Goal: Information Seeking & Learning: Learn about a topic

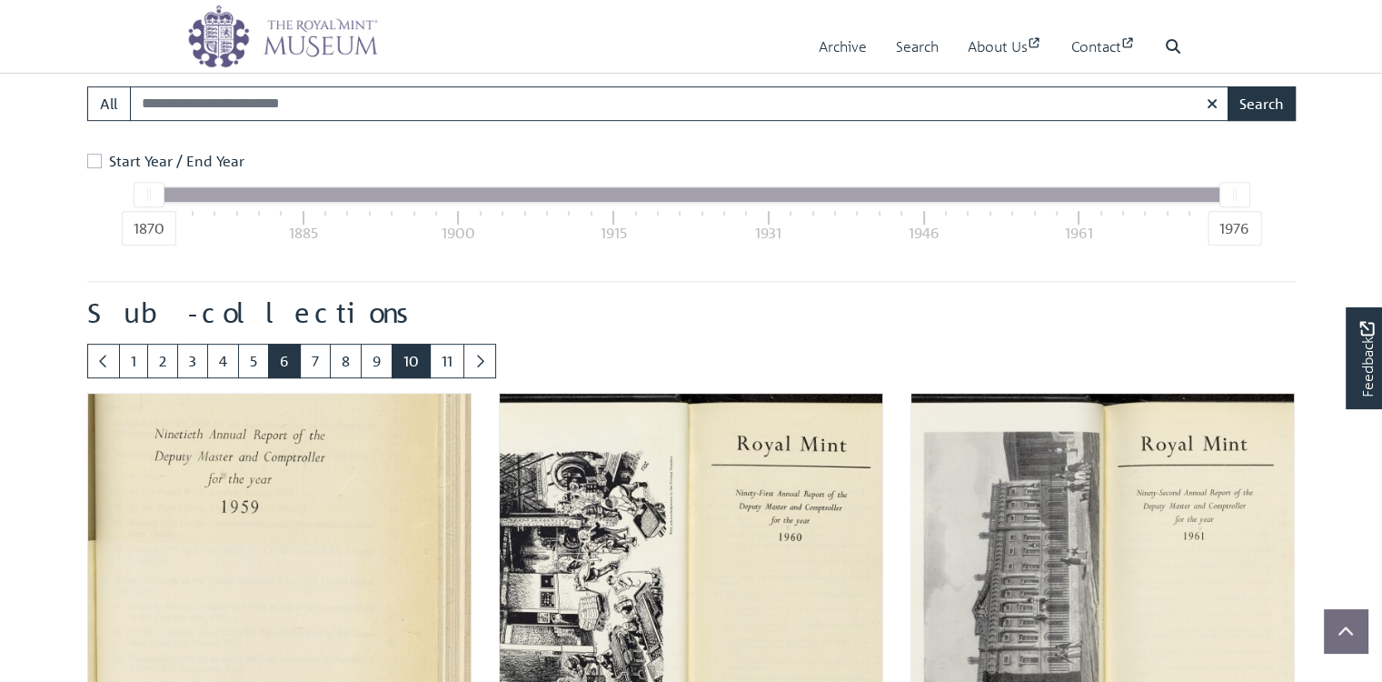
scroll to position [833, 0]
click at [301, 378] on link "6" at bounding box center [284, 361] width 33 height 35
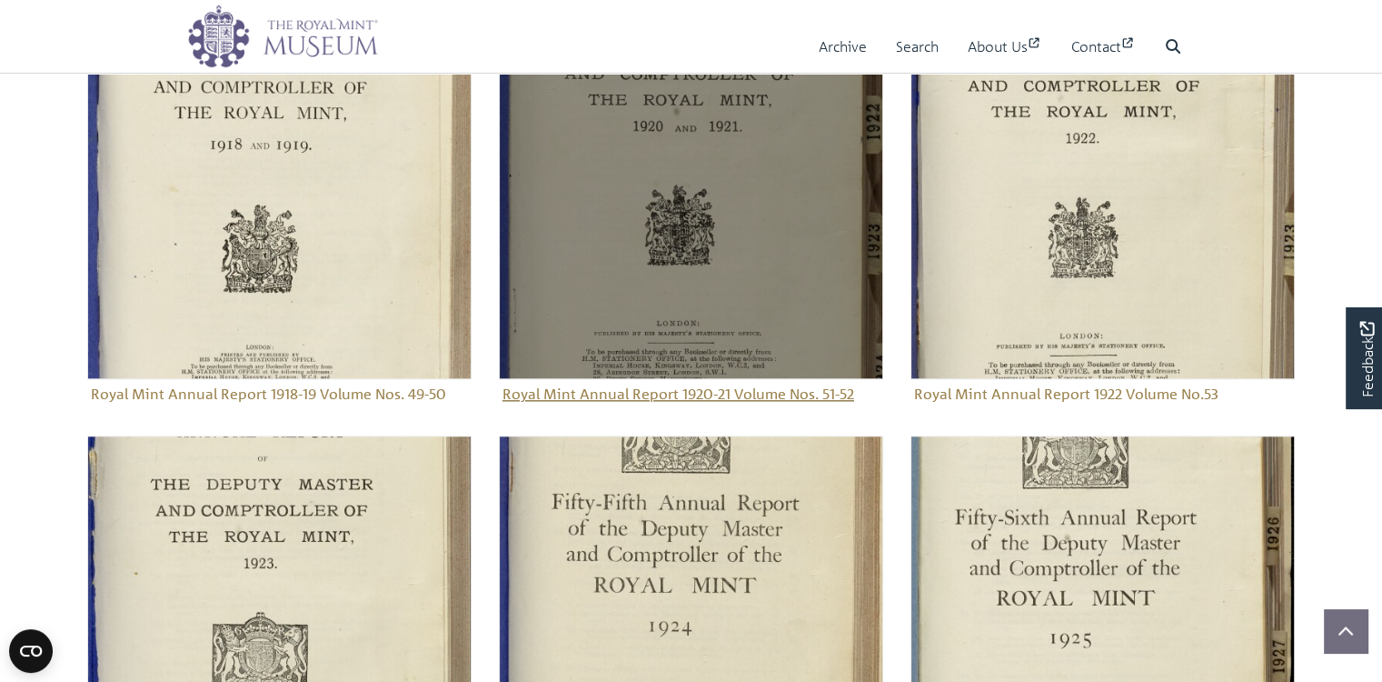
scroll to position [1716, 0]
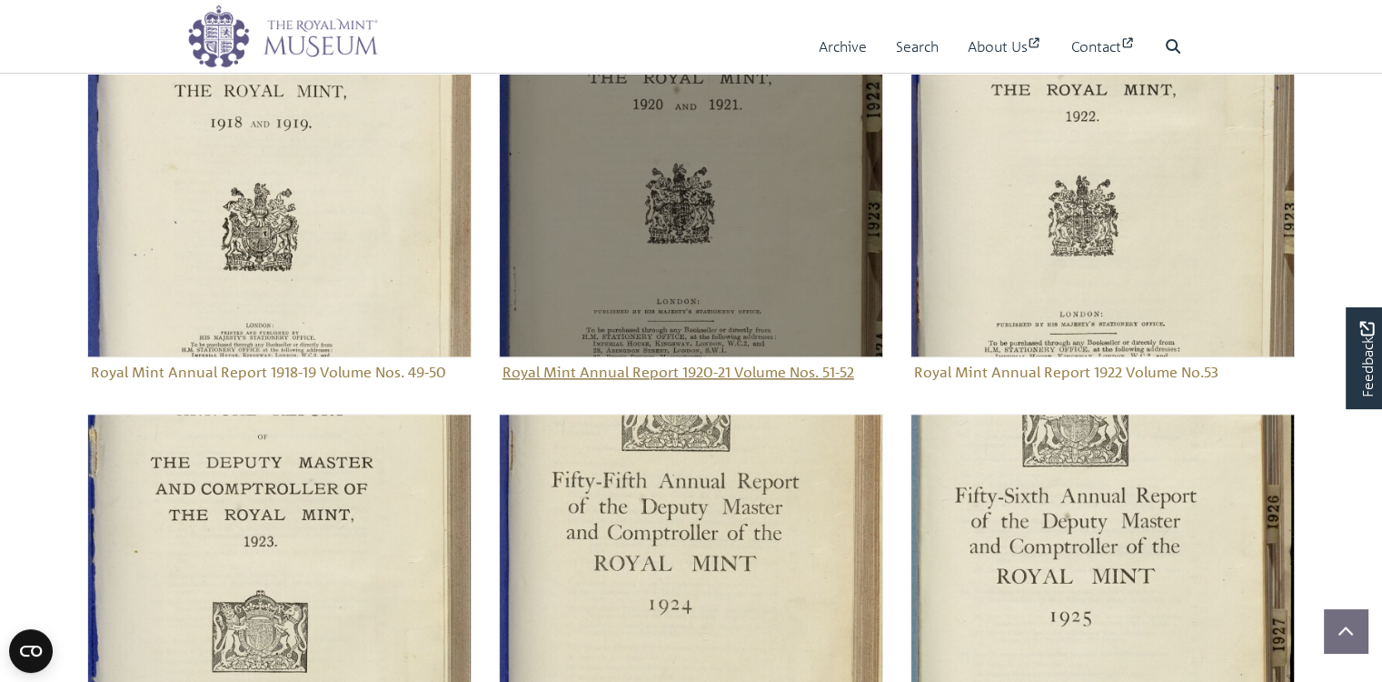
click at [656, 357] on img "Sub-collection" at bounding box center [691, 165] width 384 height 384
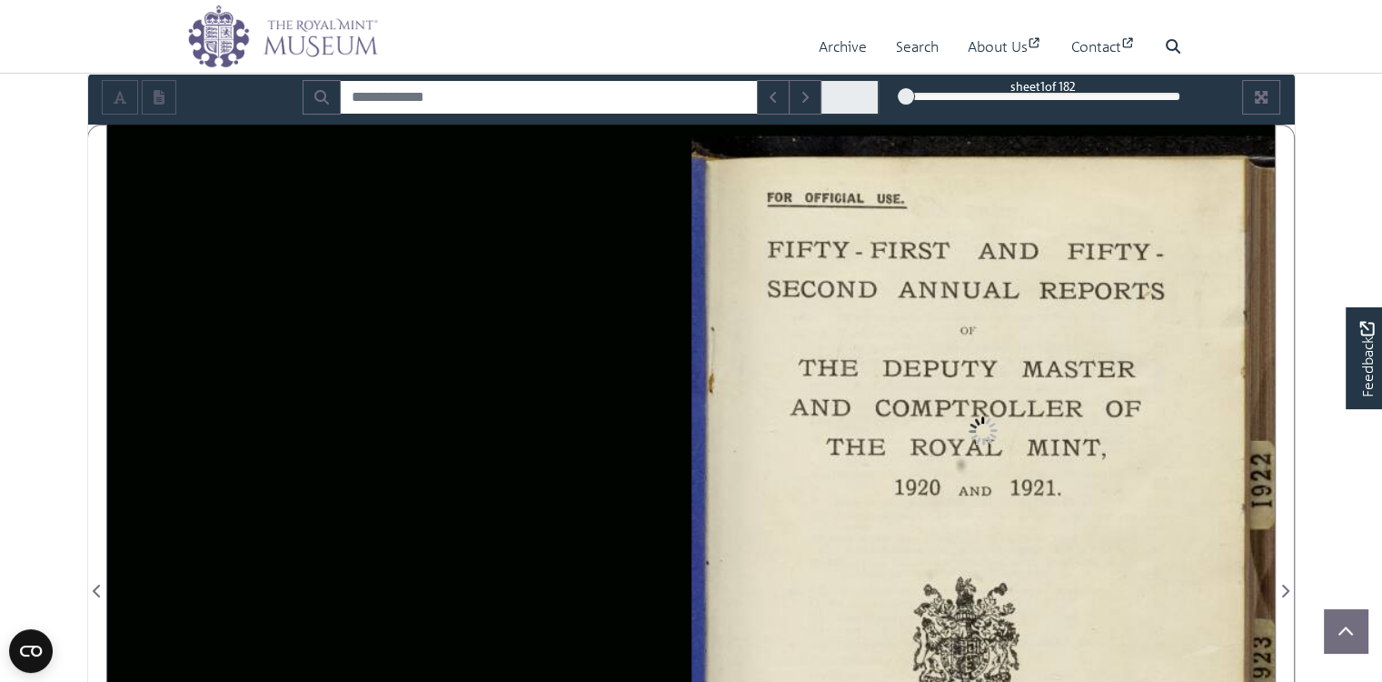
scroll to position [303, 0]
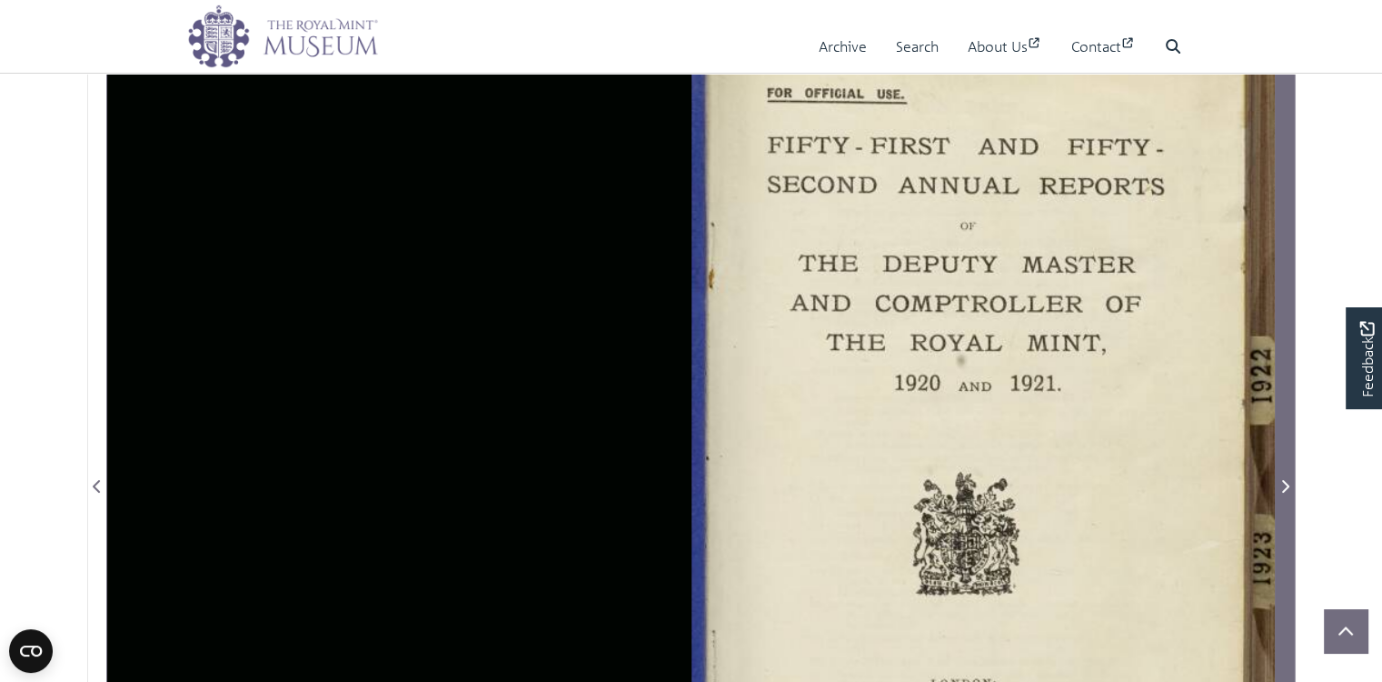
click at [1288, 493] on icon "Next Page" at bounding box center [1285, 486] width 7 height 13
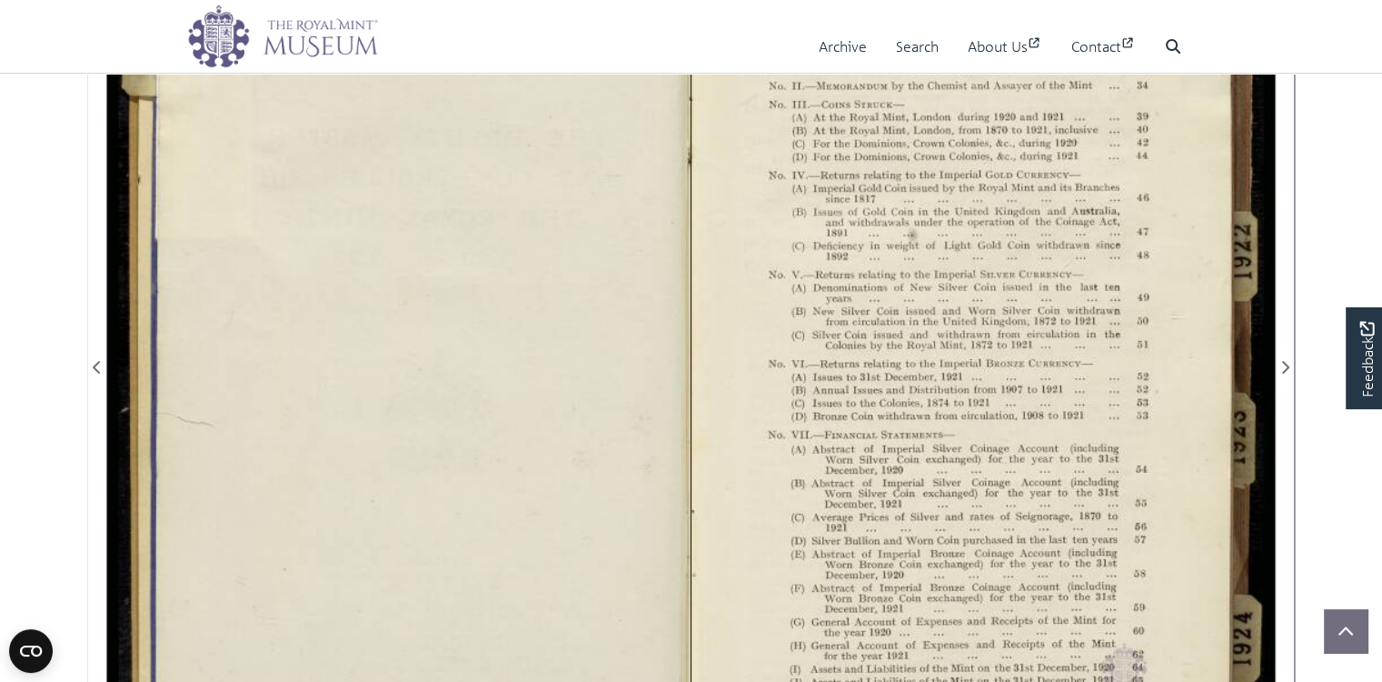
scroll to position [423, 0]
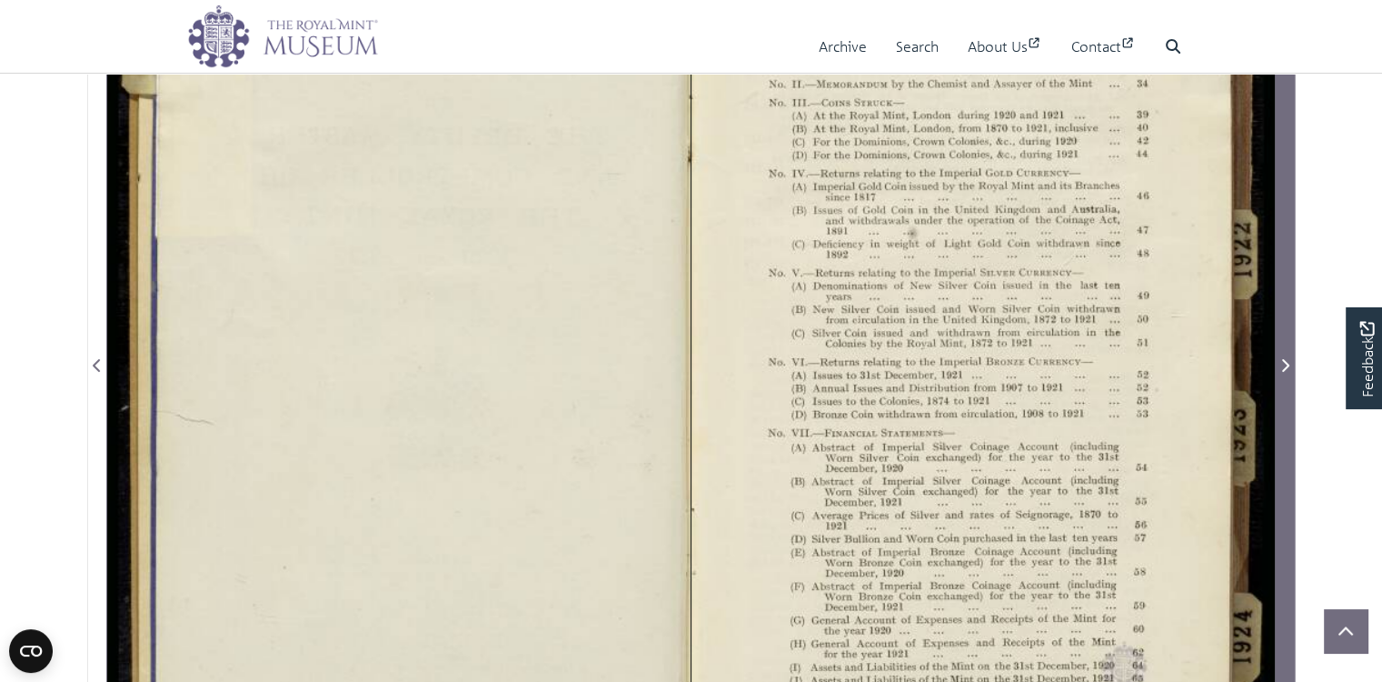
click at [1287, 372] on icon "Next Page" at bounding box center [1285, 365] width 7 height 13
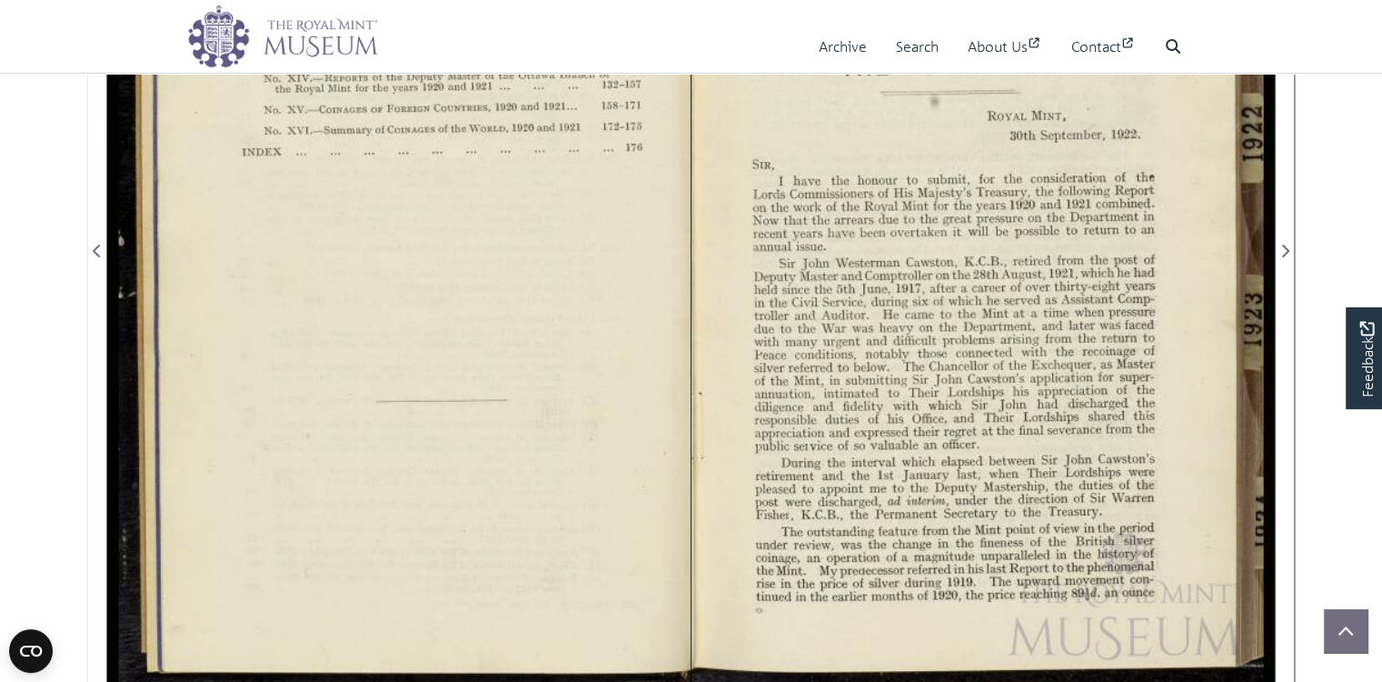
scroll to position [545, 0]
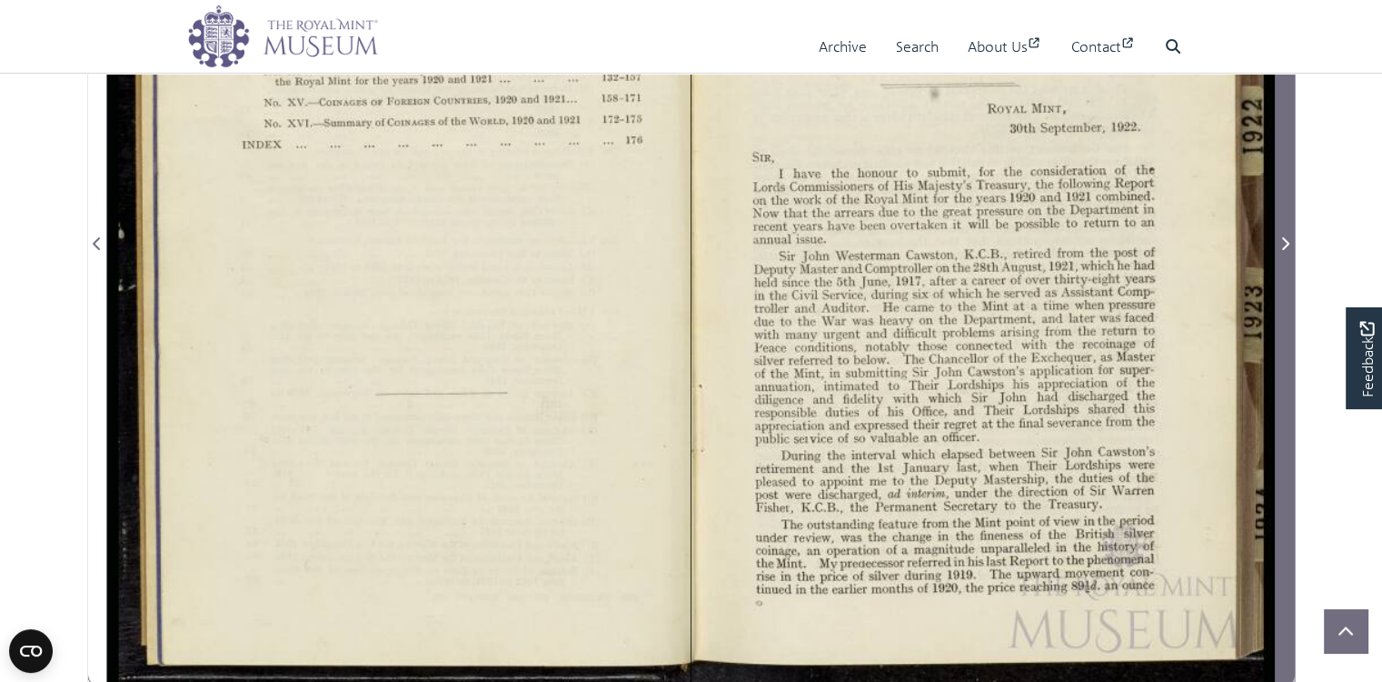
click at [1287, 250] on icon "Next Page" at bounding box center [1285, 243] width 7 height 13
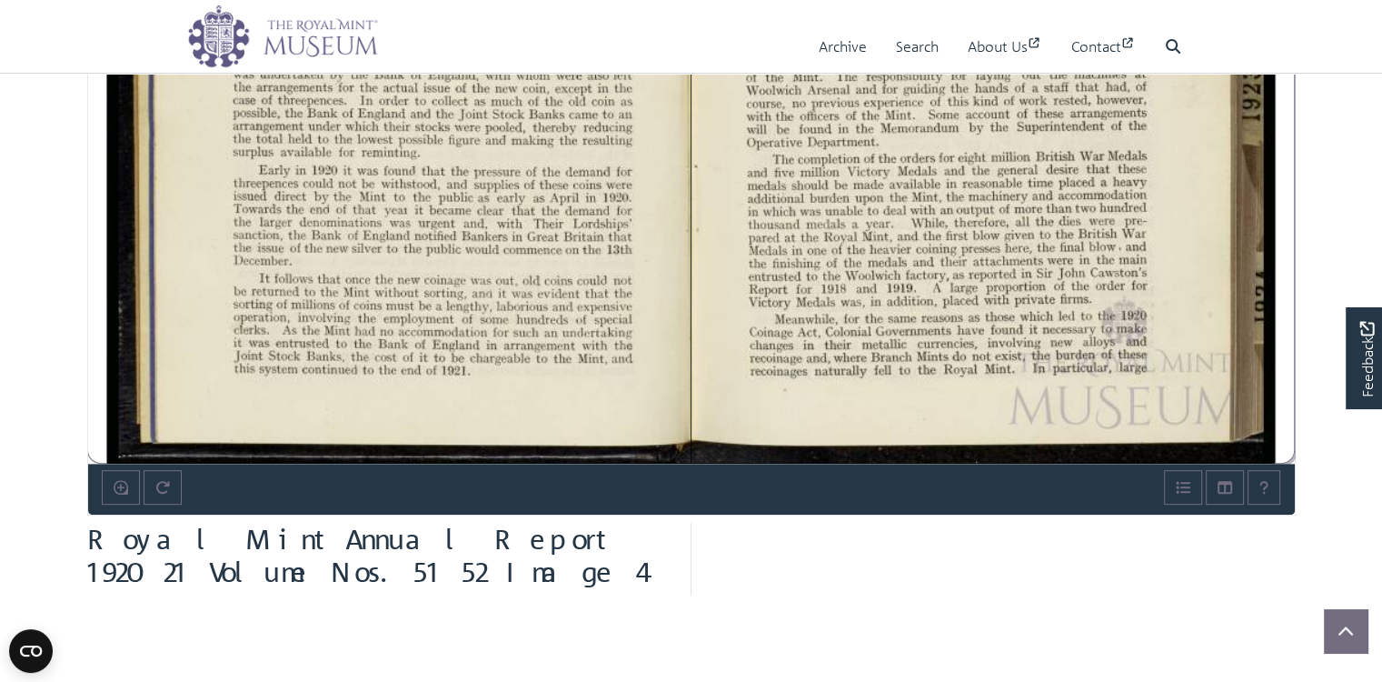
scroll to position [727, 0]
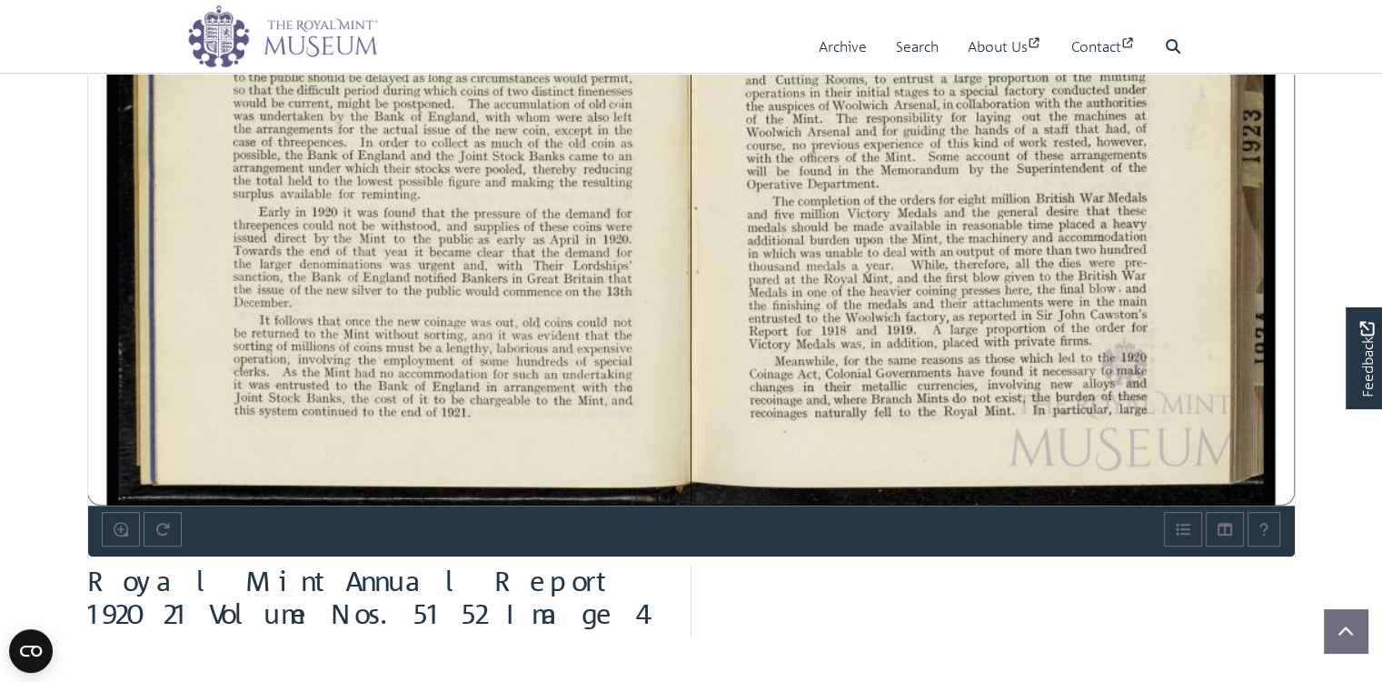
click at [931, 299] on div at bounding box center [983, 51] width 583 height 910
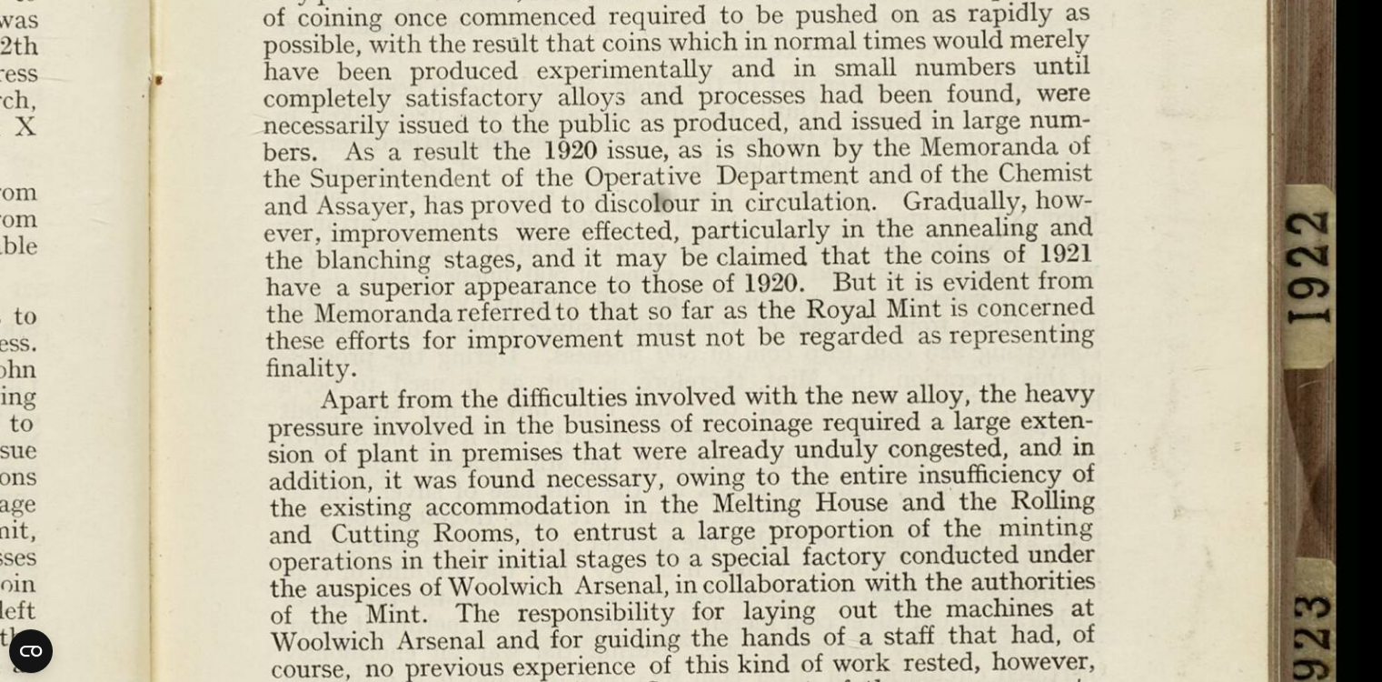
click at [588, 294] on img at bounding box center [157, 472] width 2403 height 1871
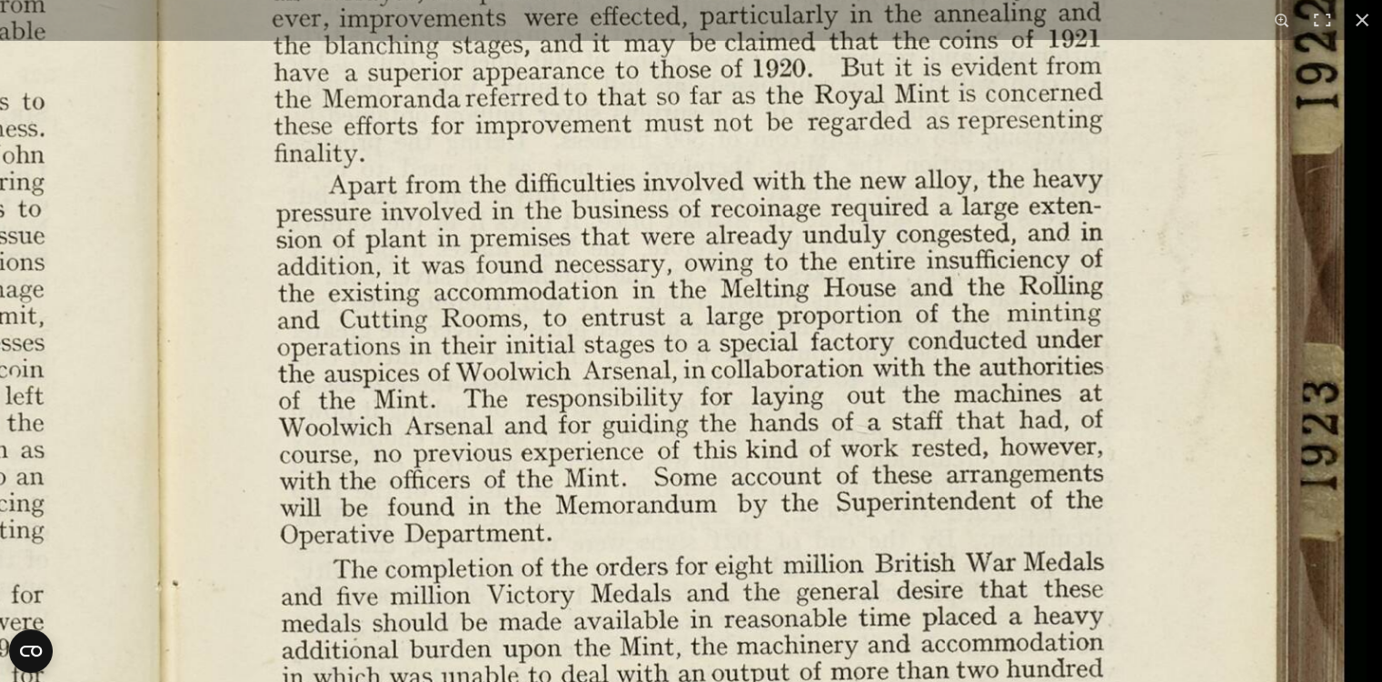
click at [696, 282] on img at bounding box center [165, 257] width 2403 height 1871
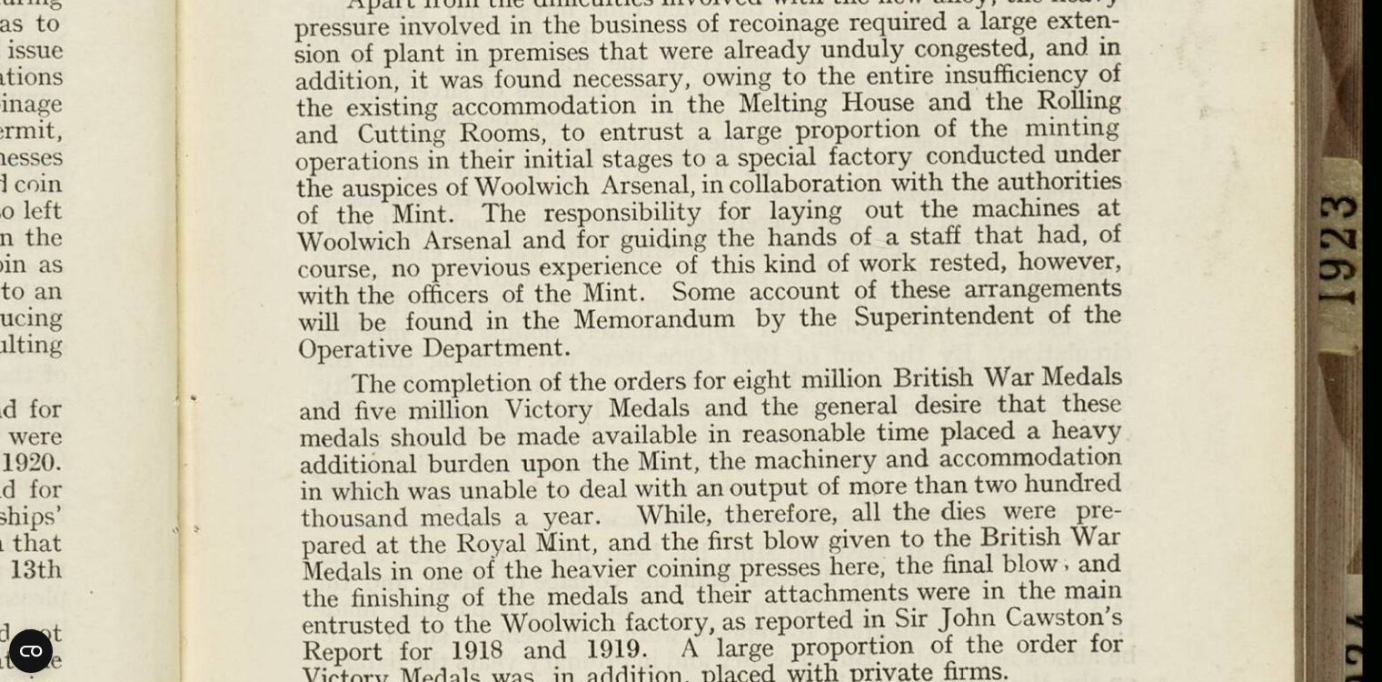
click at [792, 249] on img at bounding box center [183, 72] width 2403 height 1871
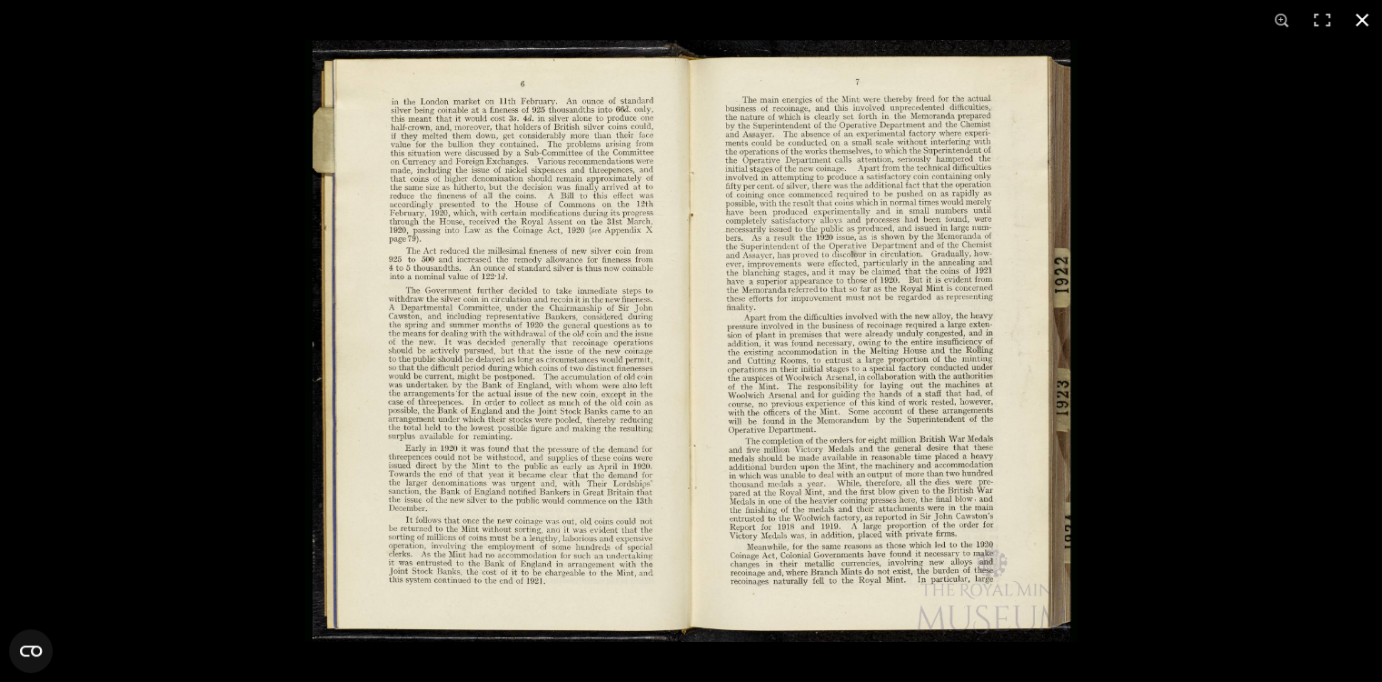
click at [1362, 21] on button at bounding box center [1362, 20] width 40 height 40
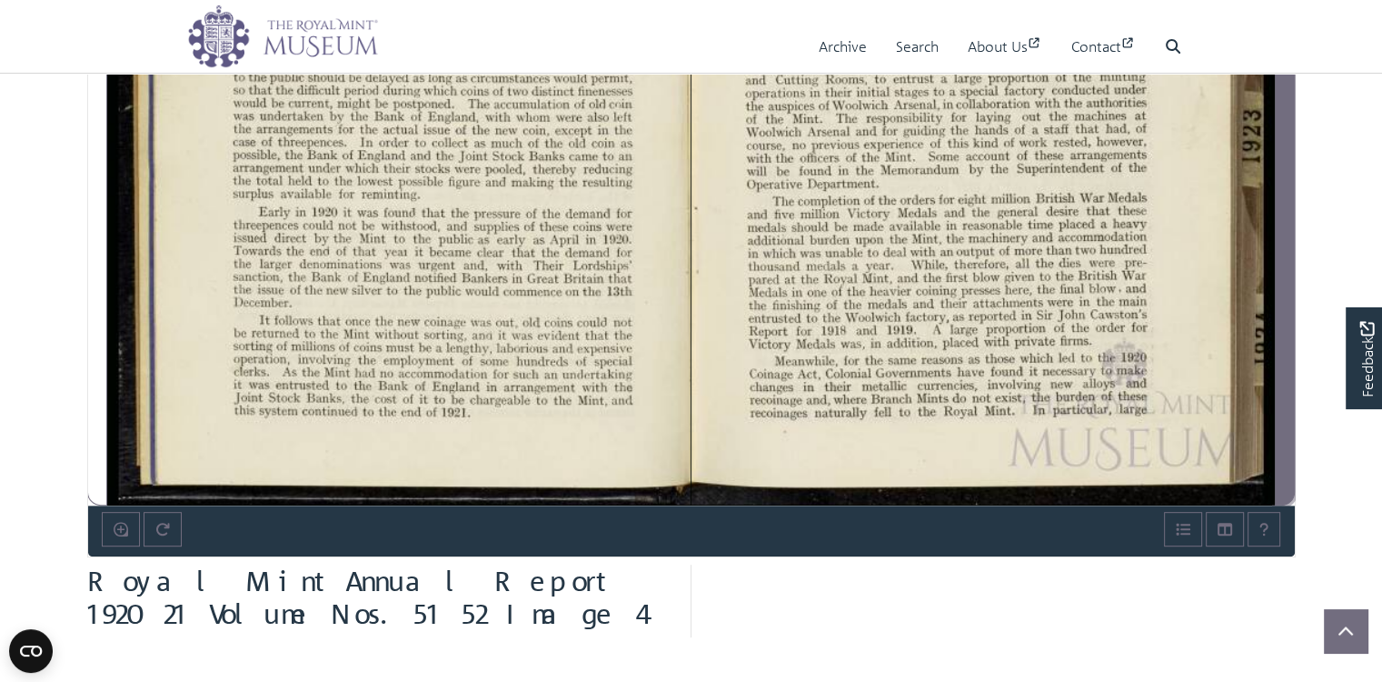
click at [1287, 69] on icon "Next Page" at bounding box center [1284, 62] width 9 height 15
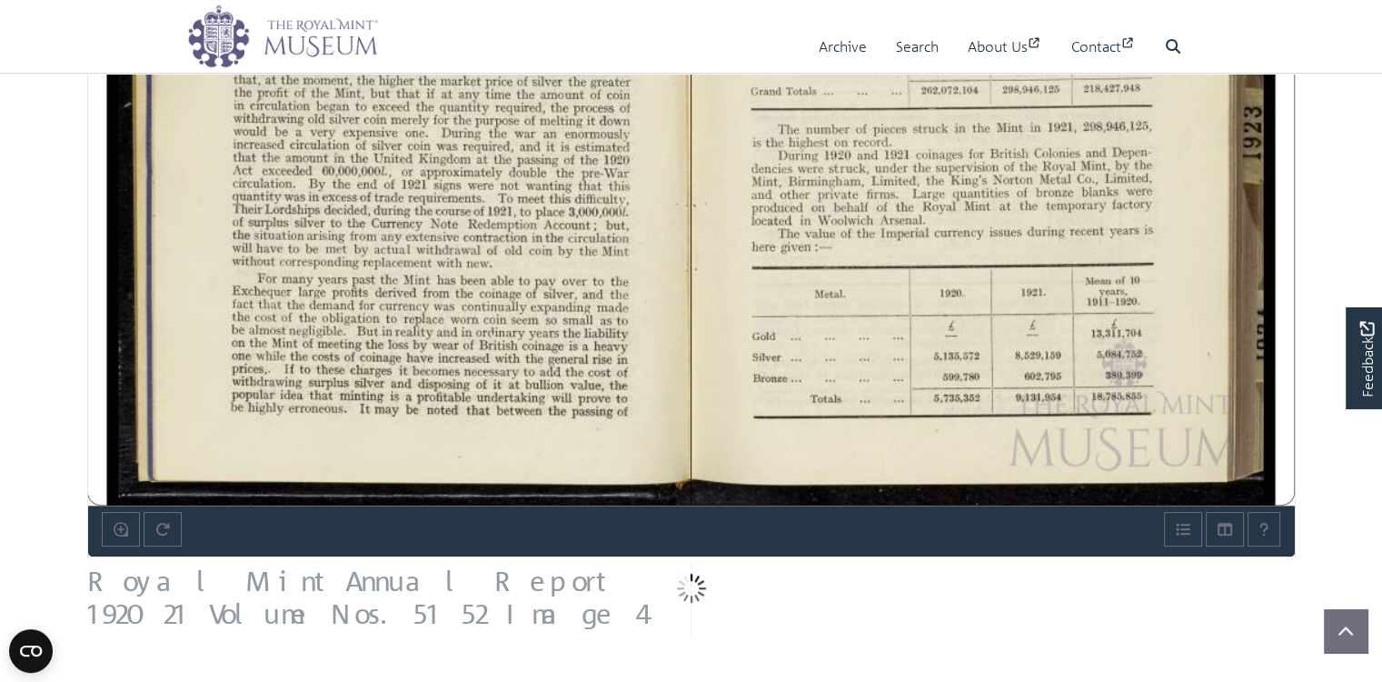
click at [411, 269] on div at bounding box center [398, 51] width 583 height 910
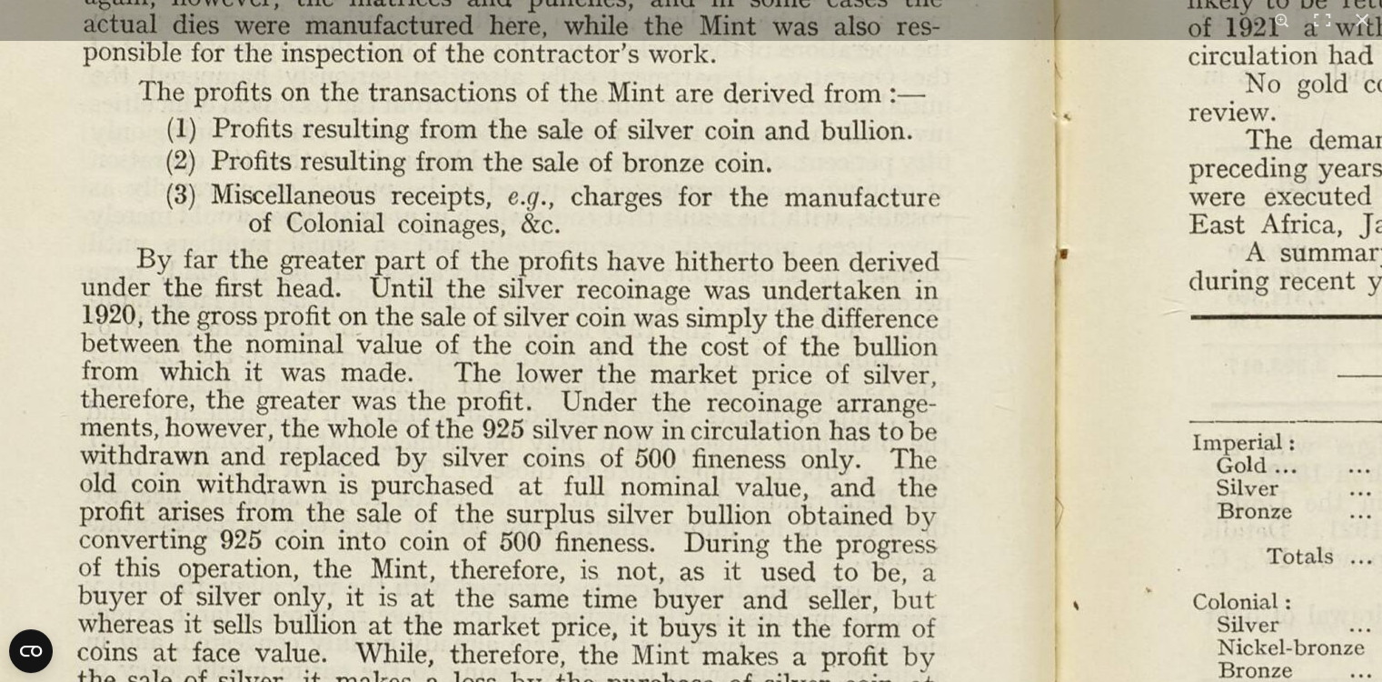
click at [650, 193] on img at bounding box center [1065, 671] width 2519 height 1963
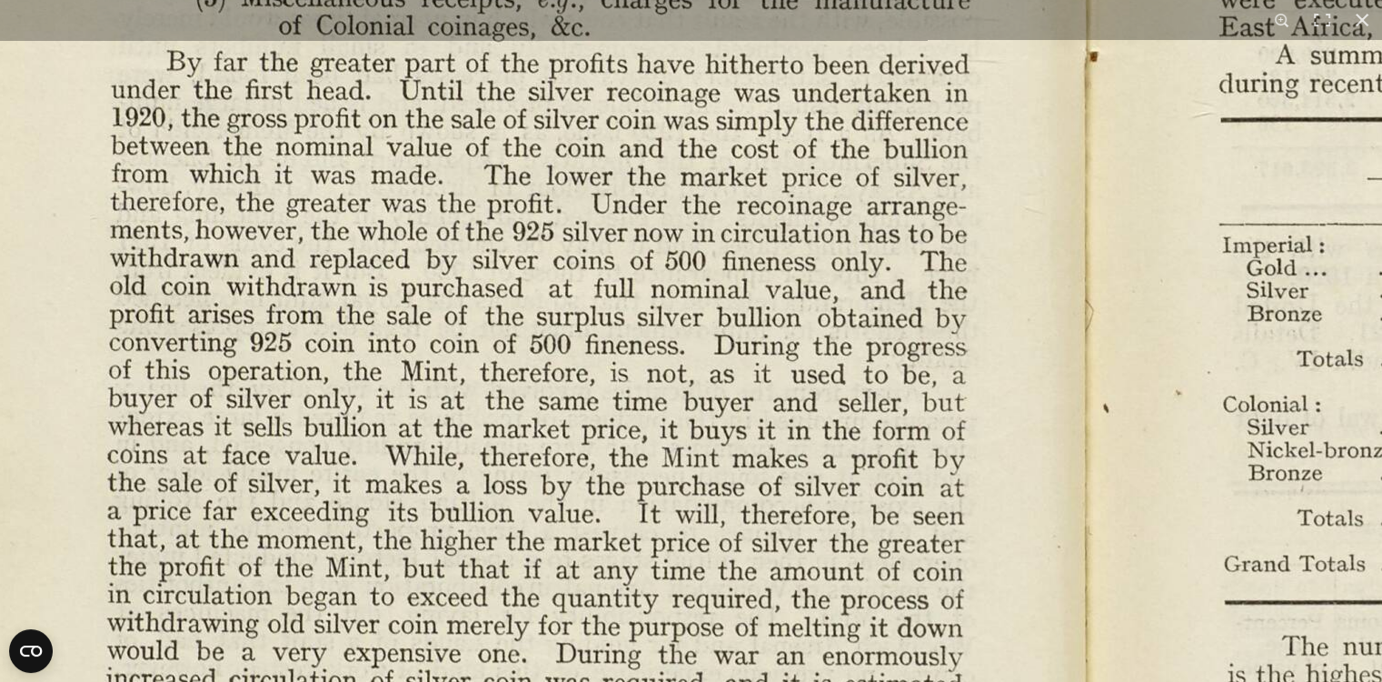
click at [691, 274] on img at bounding box center [1095, 474] width 2519 height 1963
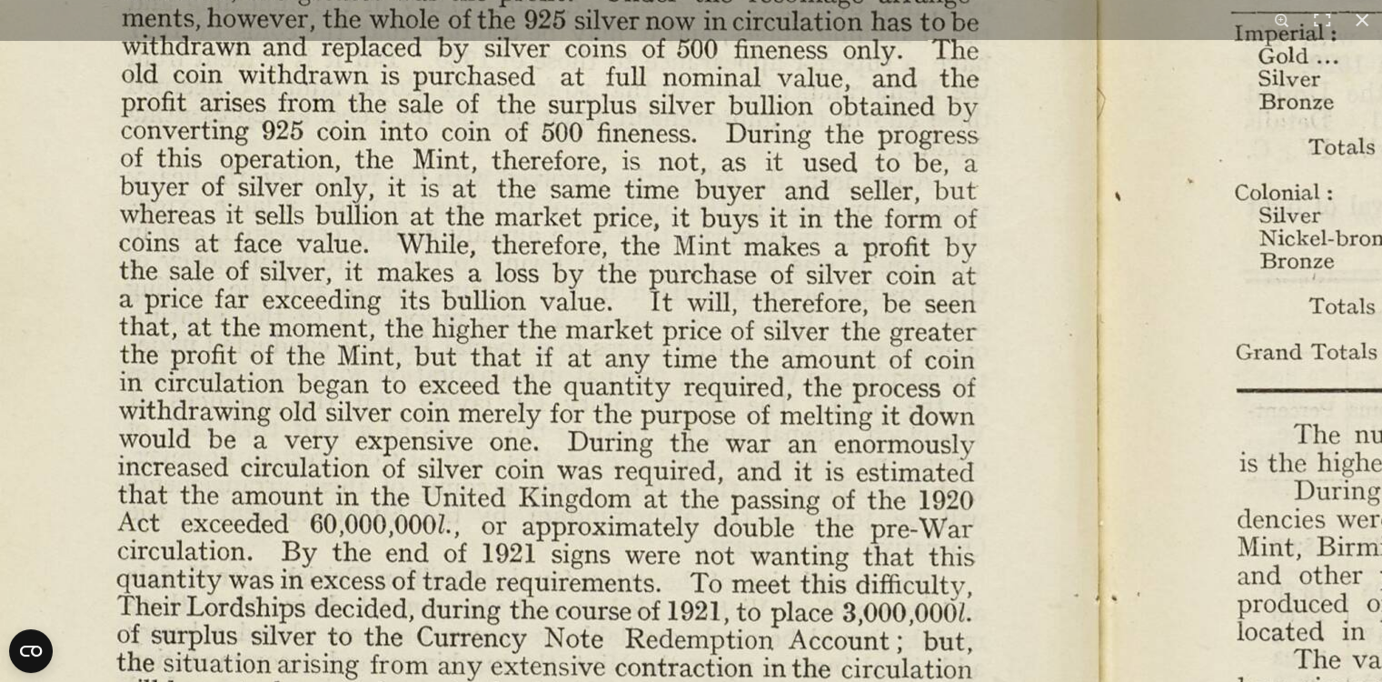
click at [756, 254] on img at bounding box center [1106, 262] width 2519 height 1963
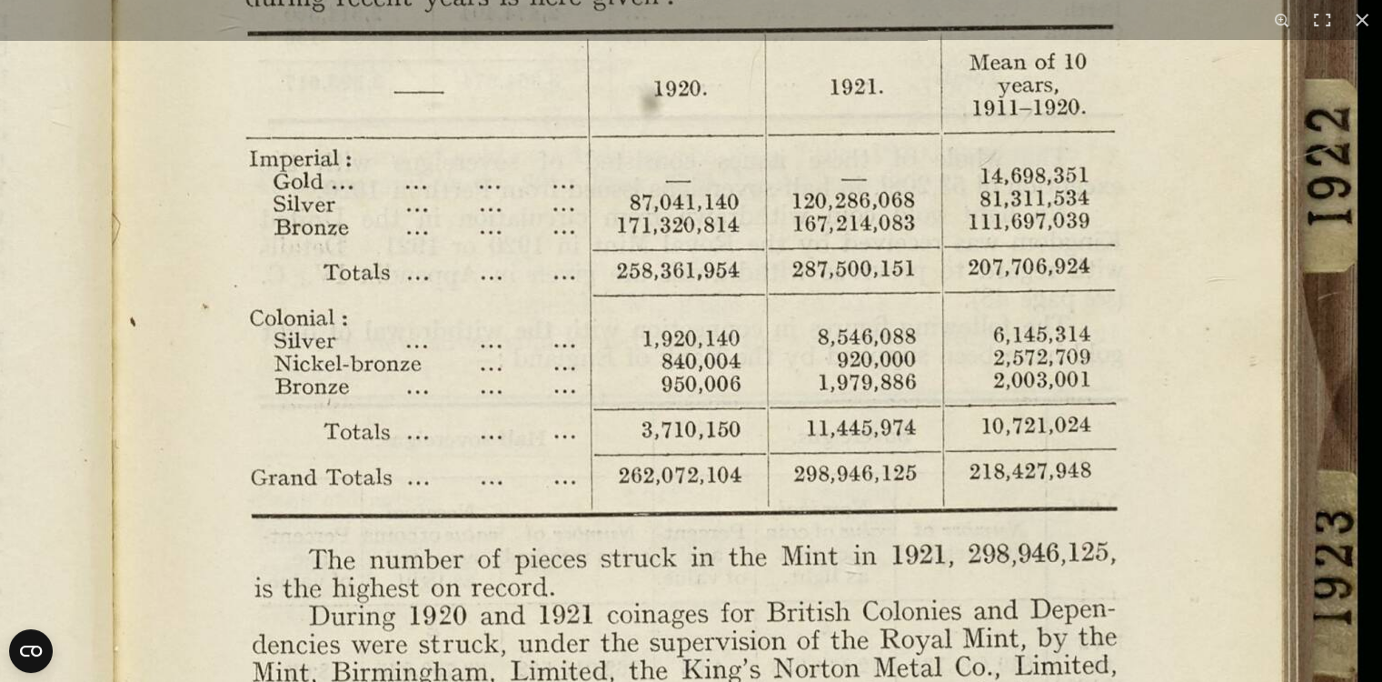
click at [698, 658] on img at bounding box center [121, 388] width 2519 height 1963
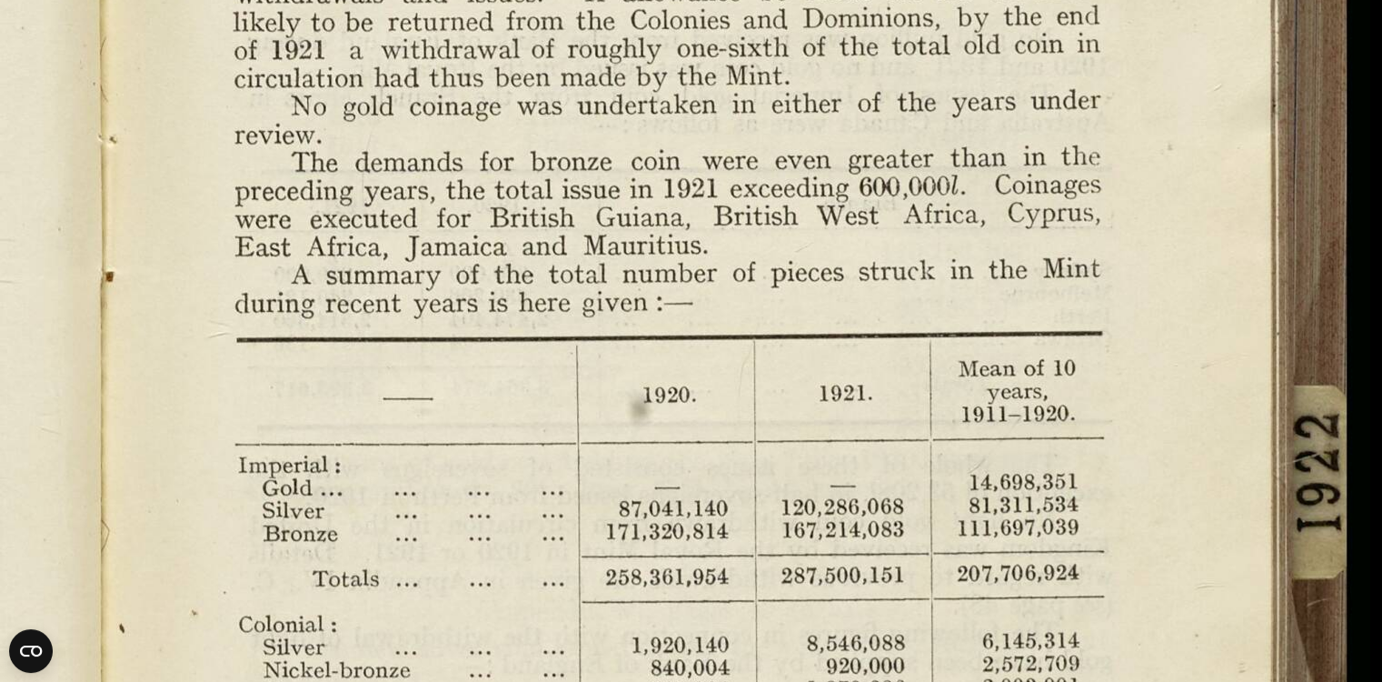
click at [694, 234] on img at bounding box center [110, 694] width 2519 height 1963
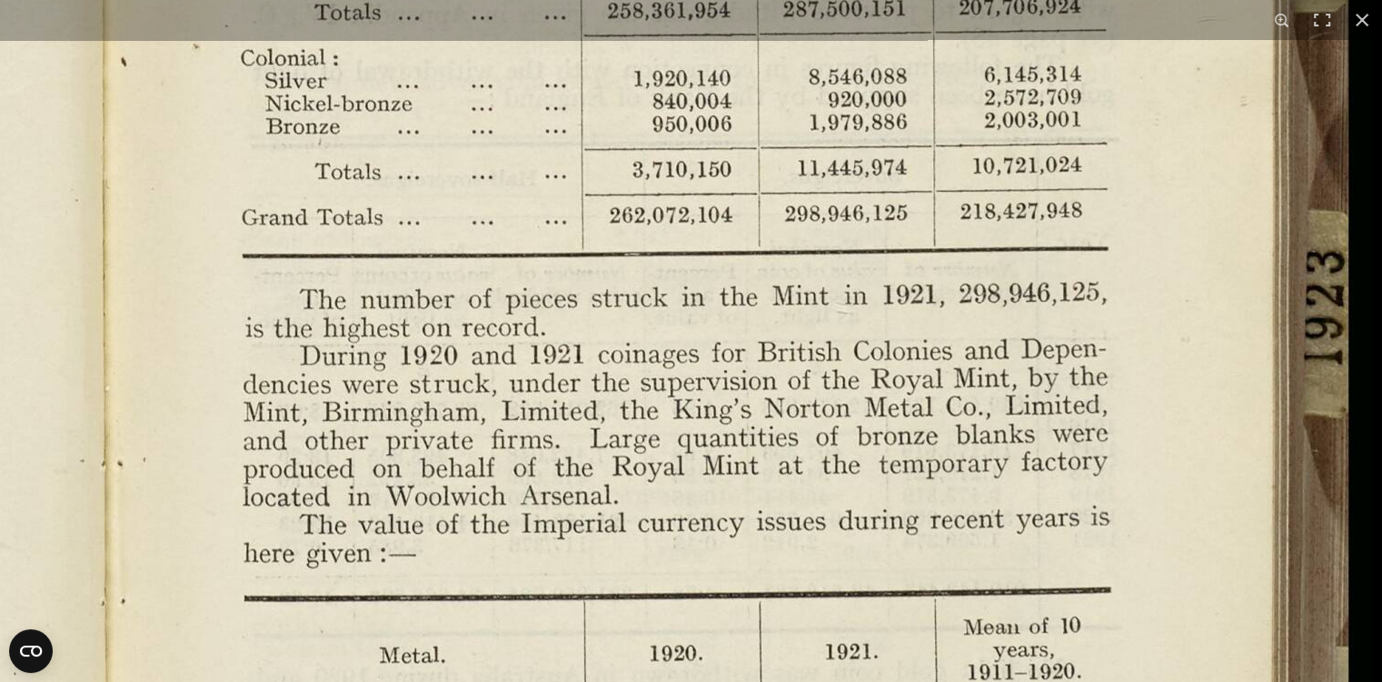
click at [745, 393] on img at bounding box center [112, 128] width 2519 height 1963
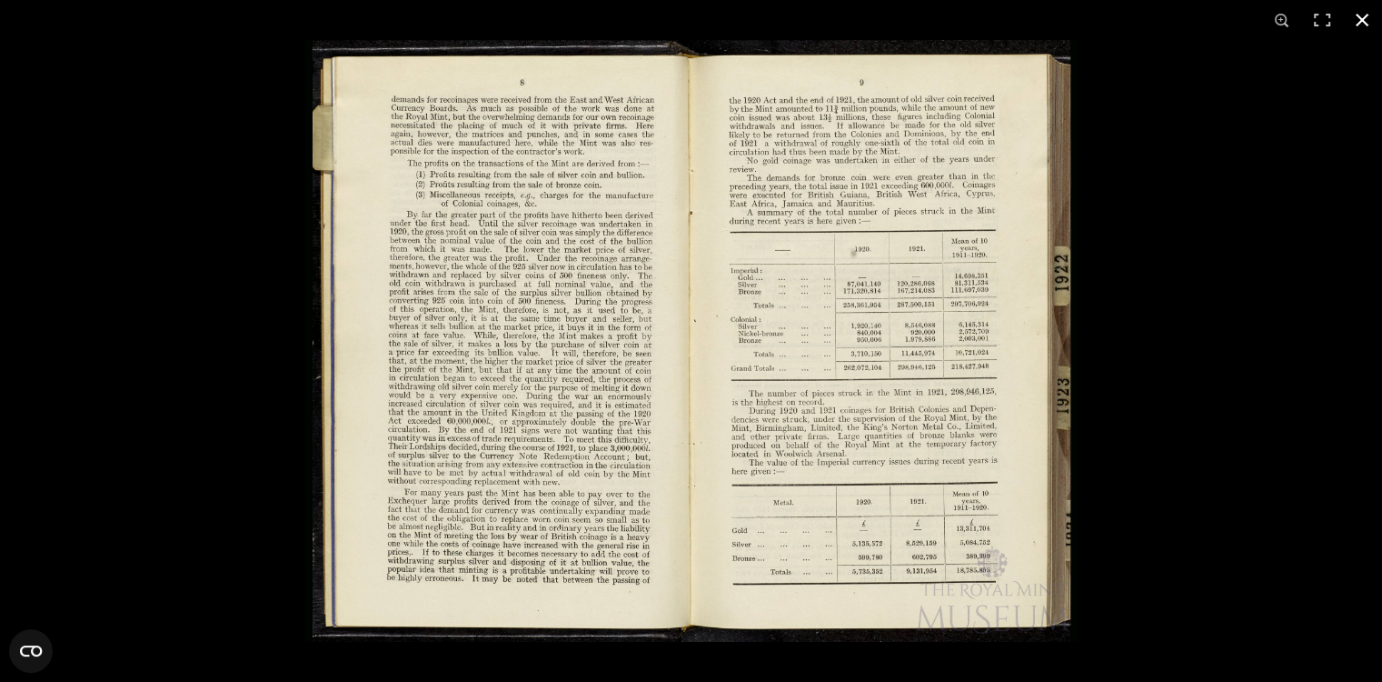
click at [1365, 22] on button at bounding box center [1362, 20] width 40 height 40
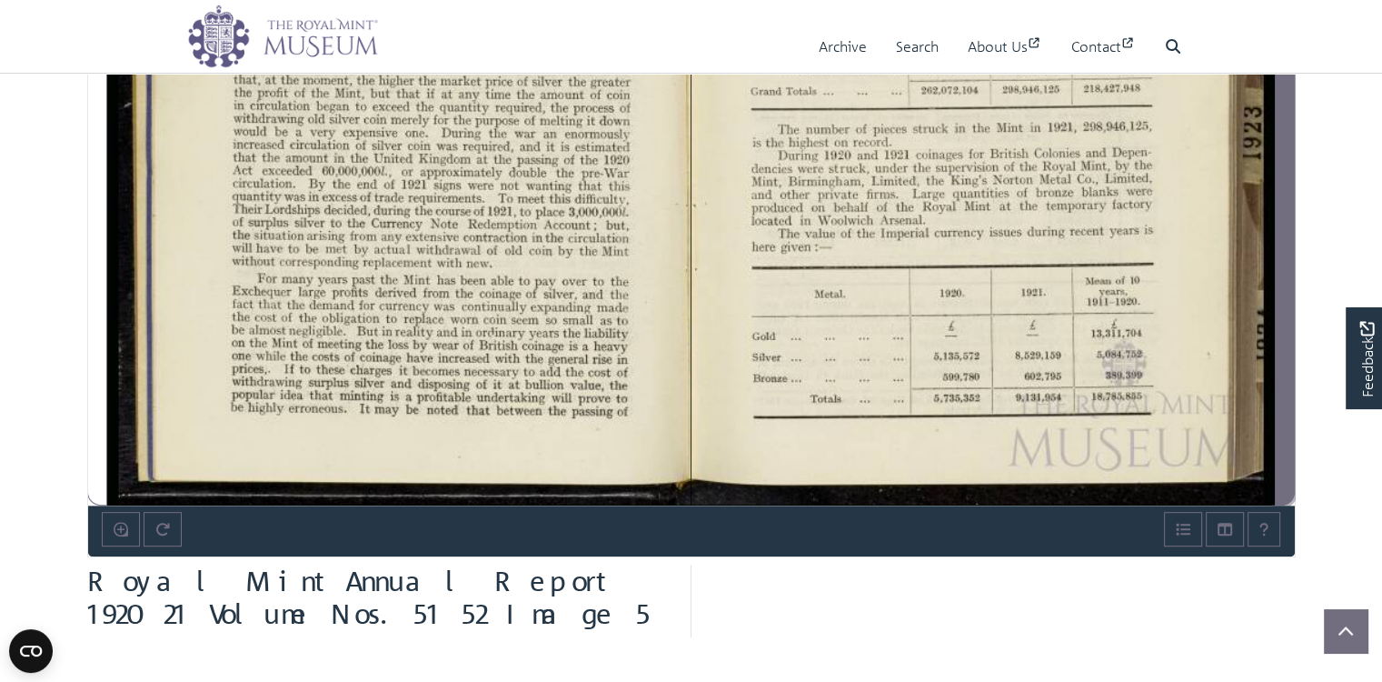
click at [1285, 69] on icon "Next Page" at bounding box center [1284, 62] width 9 height 15
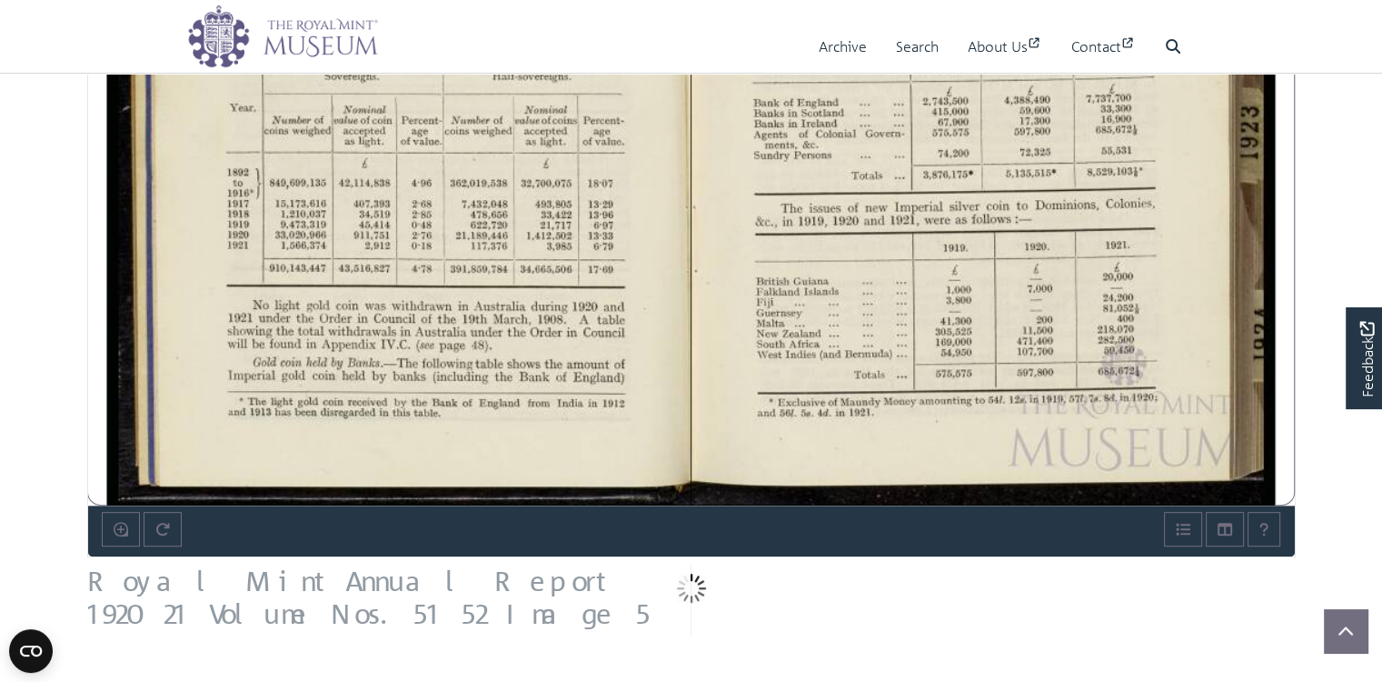
click at [599, 202] on div at bounding box center [398, 51] width 583 height 910
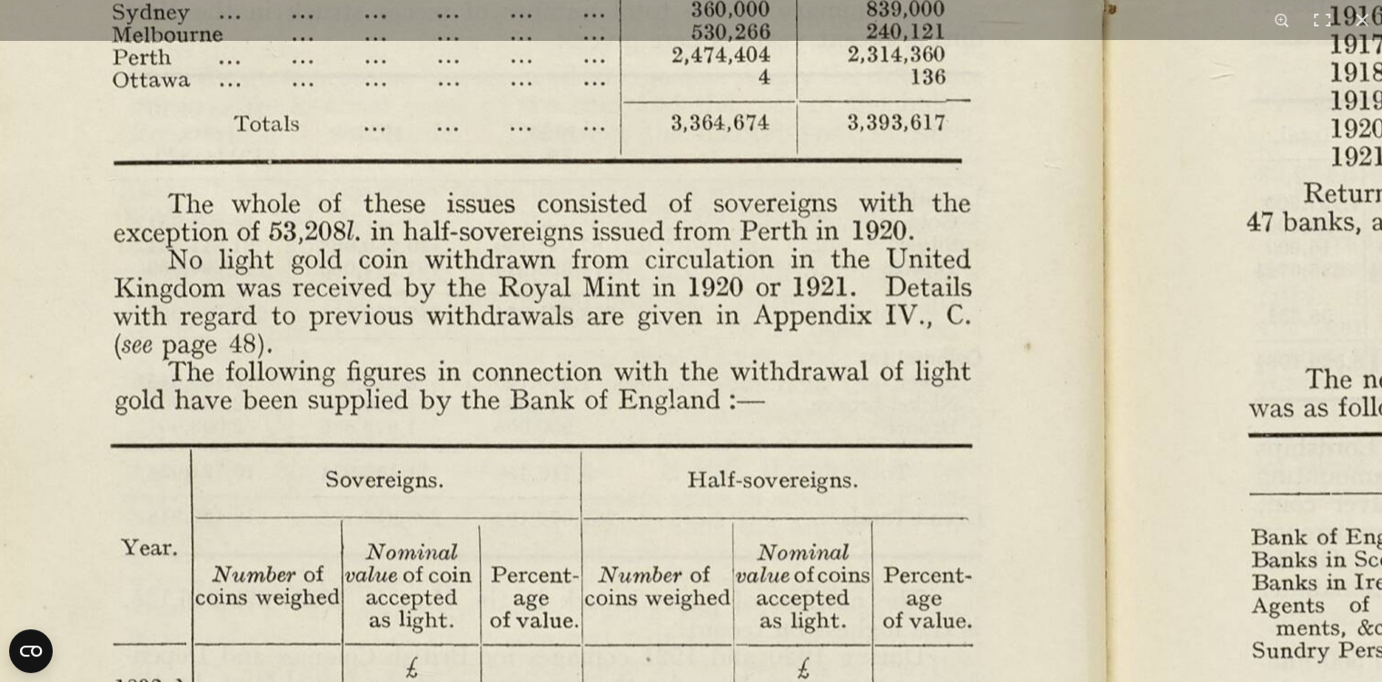
click at [596, 231] on img at bounding box center [1116, 422] width 2519 height 1963
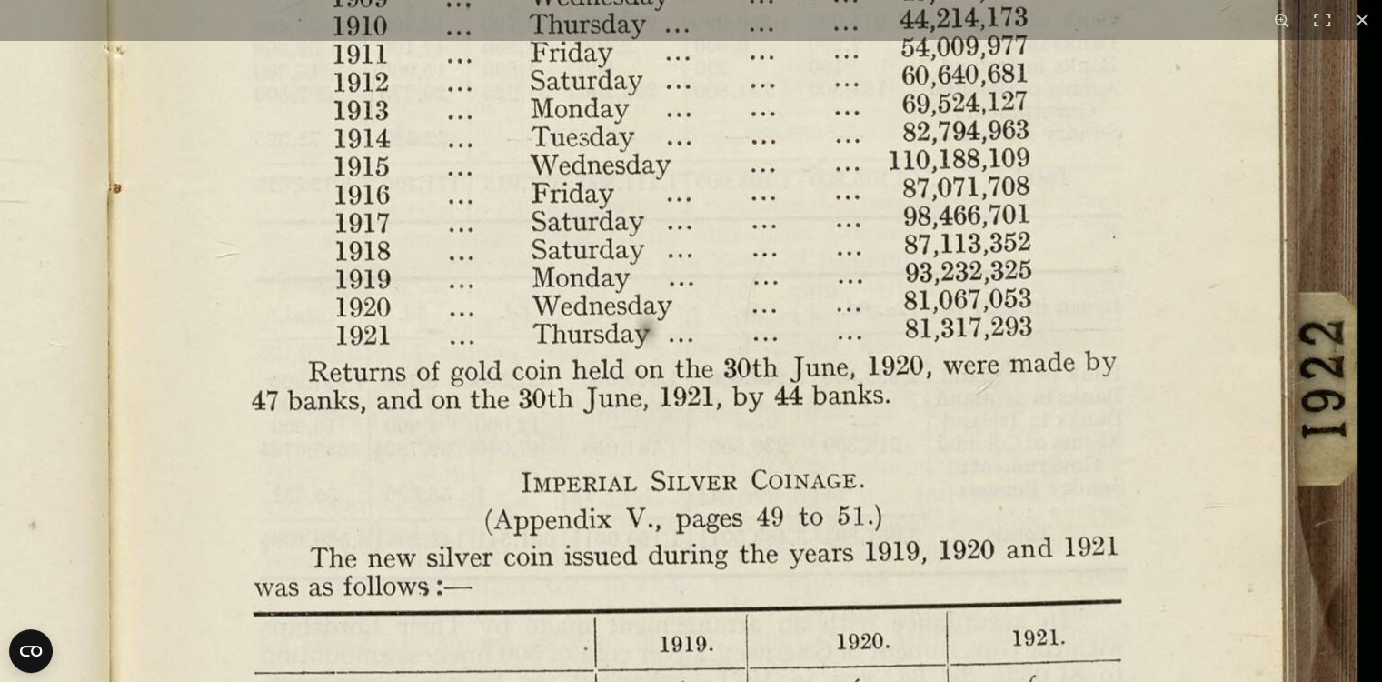
click at [702, 629] on img at bounding box center [121, 601] width 2519 height 1963
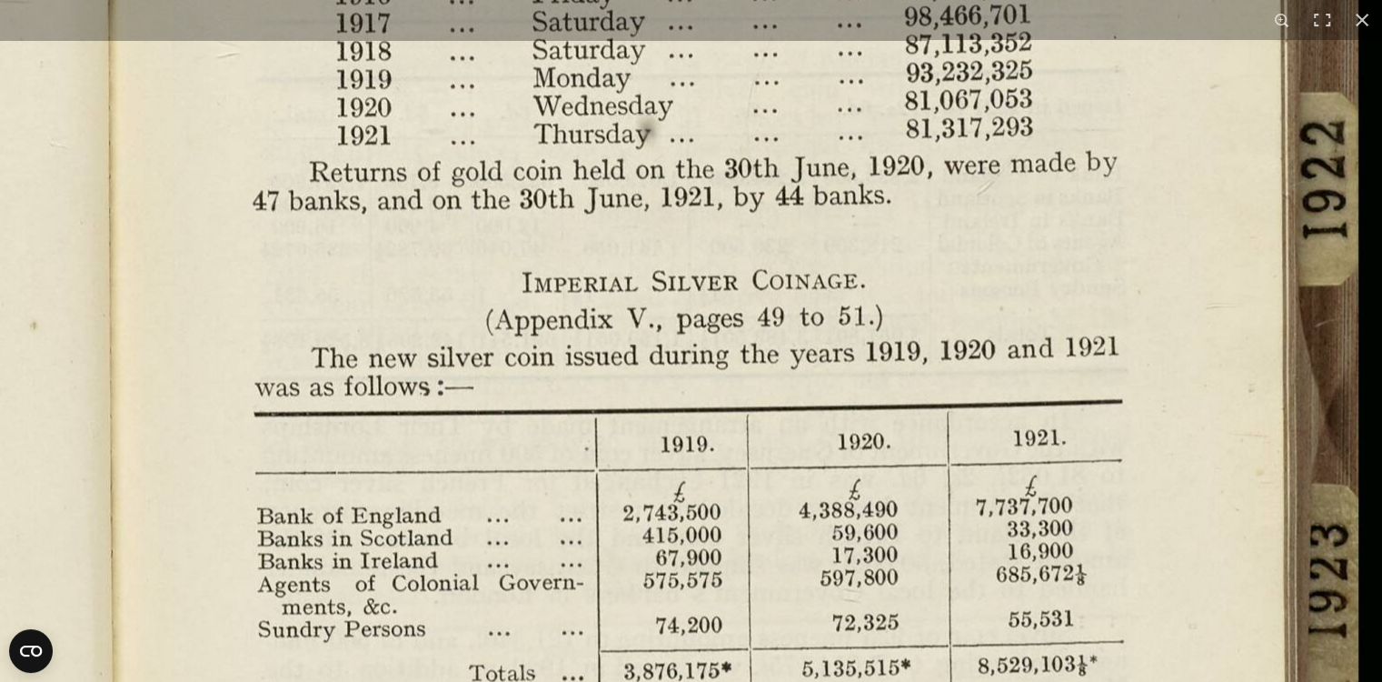
click at [665, 301] on img at bounding box center [122, 401] width 2519 height 1963
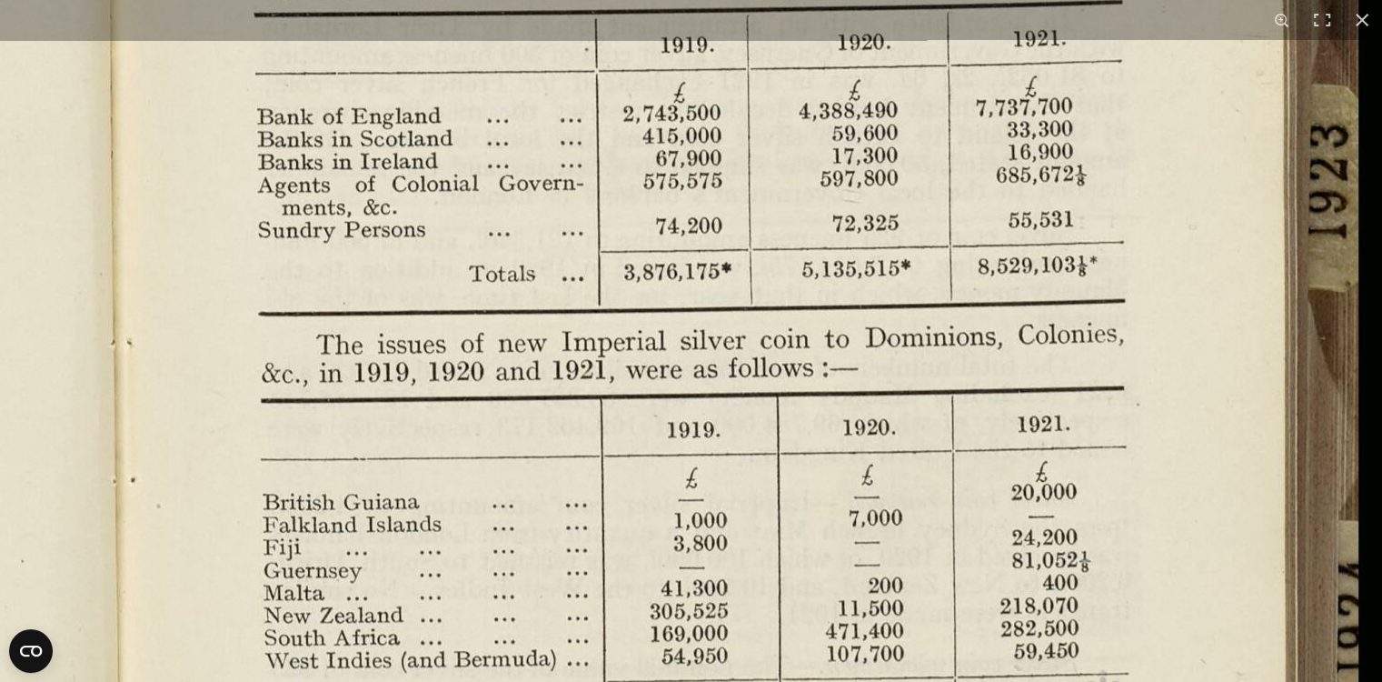
click at [667, 245] on img at bounding box center [122, 2] width 2519 height 1963
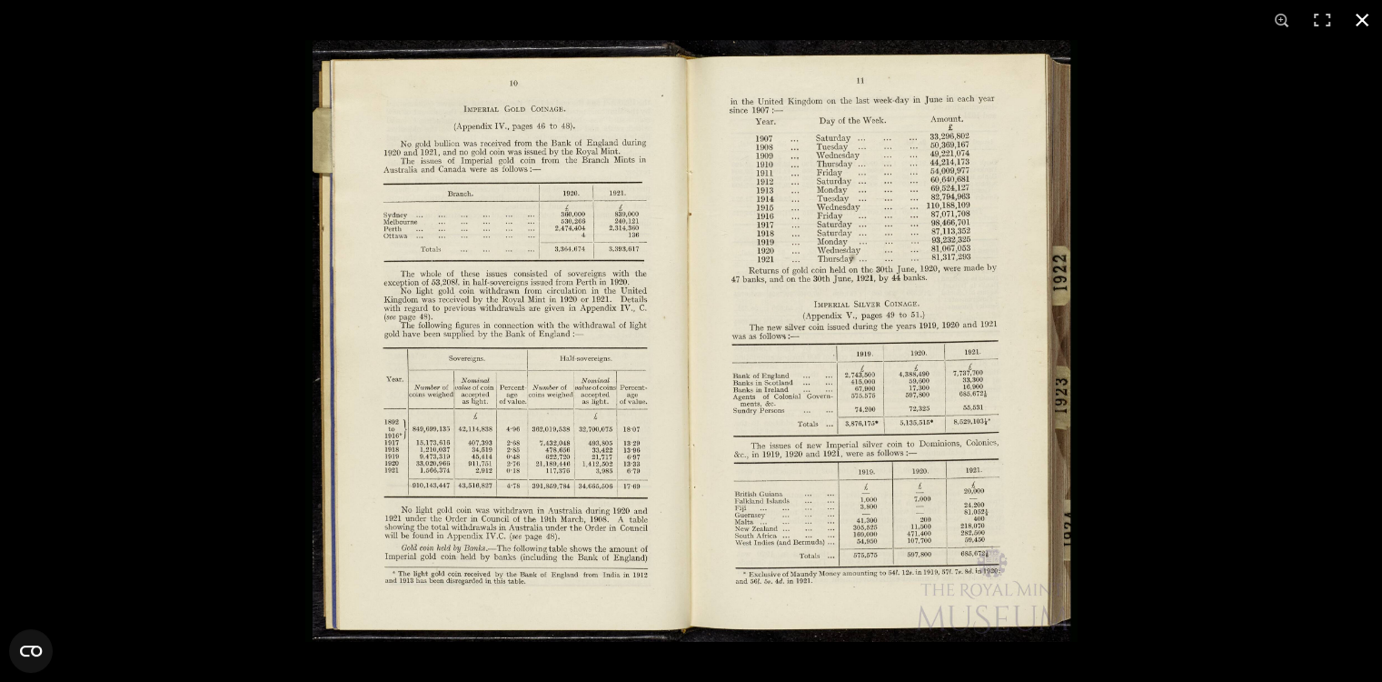
click at [1359, 19] on button at bounding box center [1362, 20] width 40 height 40
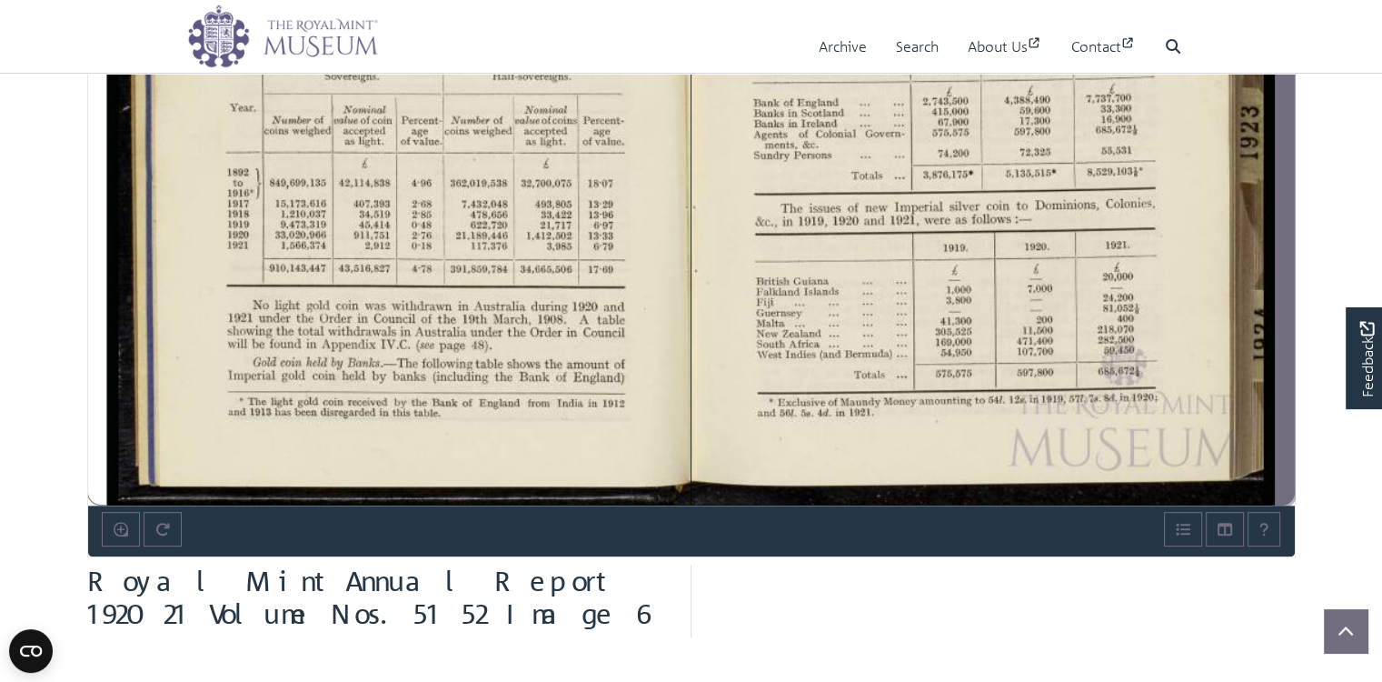
click at [1287, 68] on icon "Next Page" at bounding box center [1285, 61] width 7 height 13
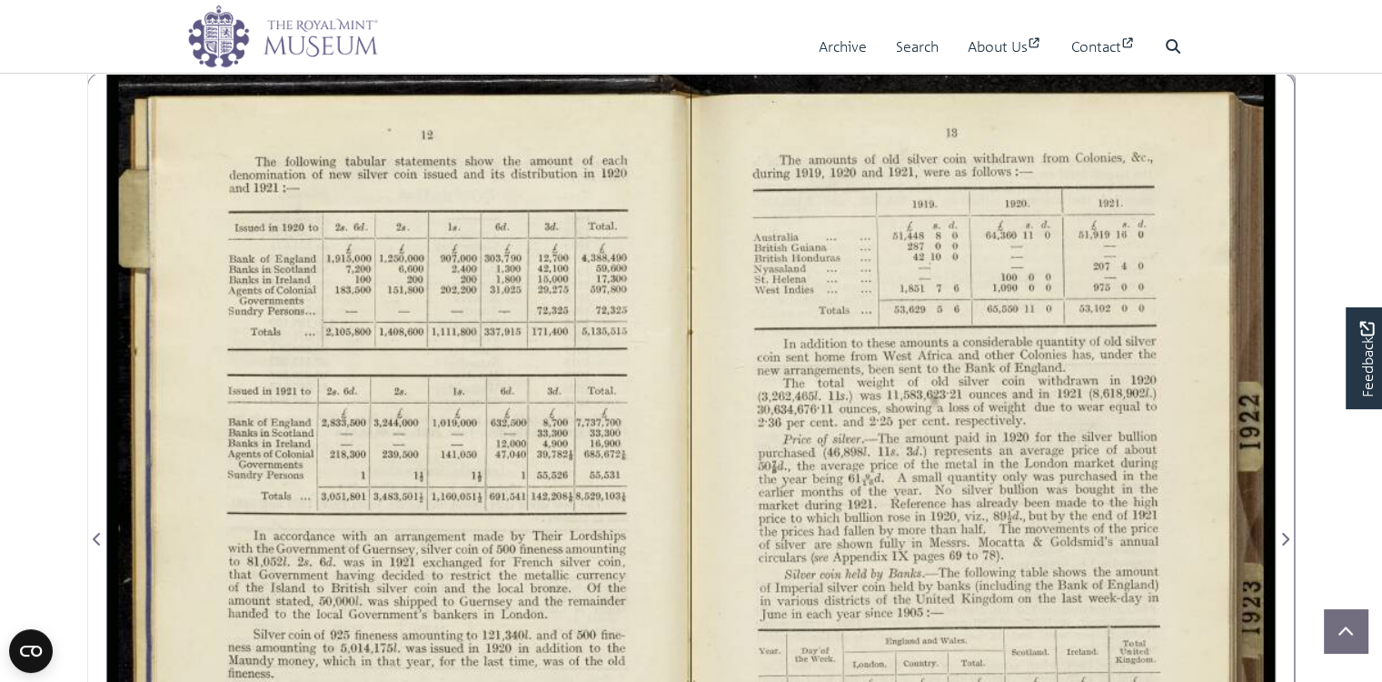
scroll to position [242, 0]
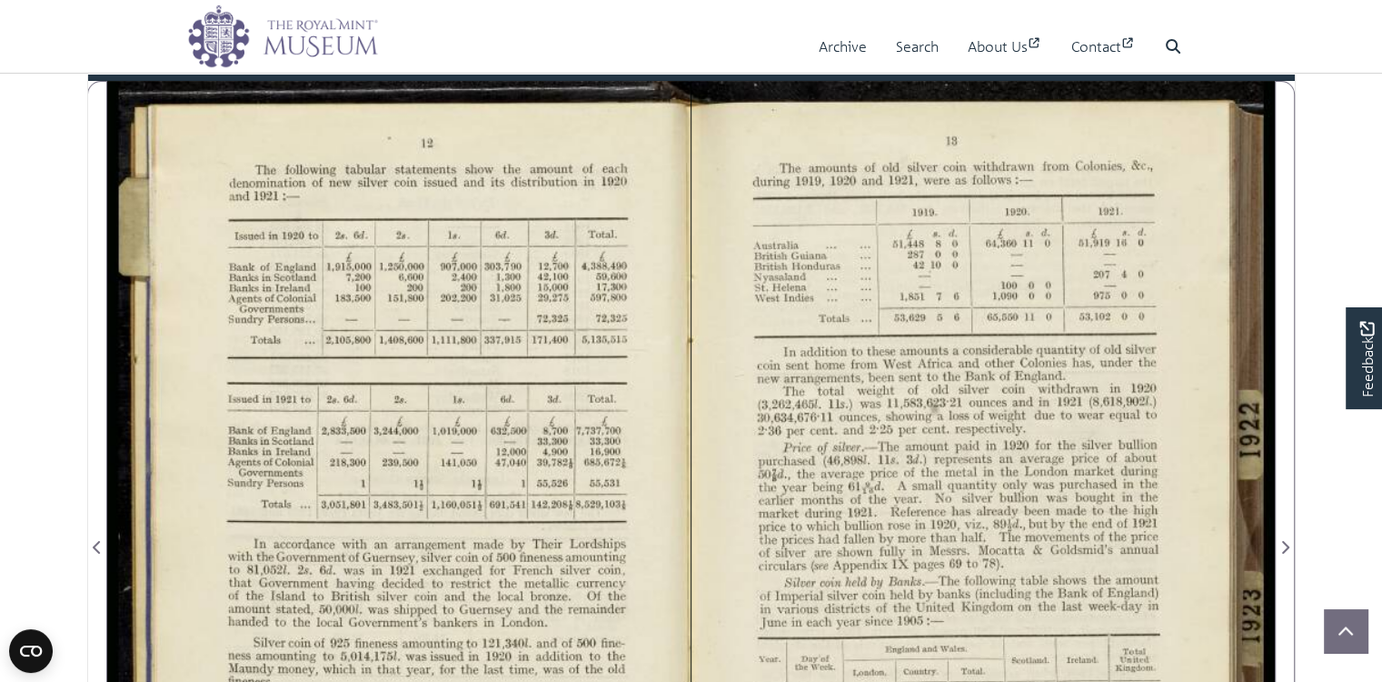
click at [552, 351] on div at bounding box center [398, 536] width 583 height 910
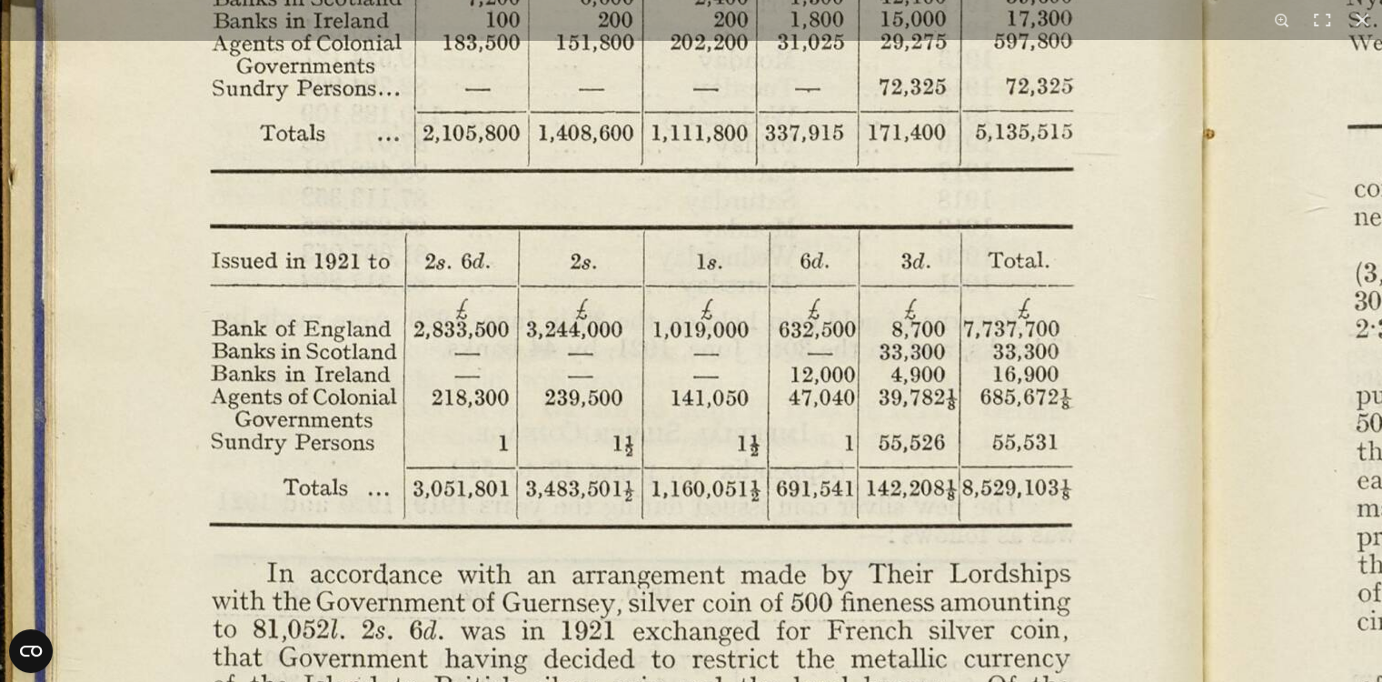
click at [927, 328] on img at bounding box center [1211, 555] width 2519 height 1963
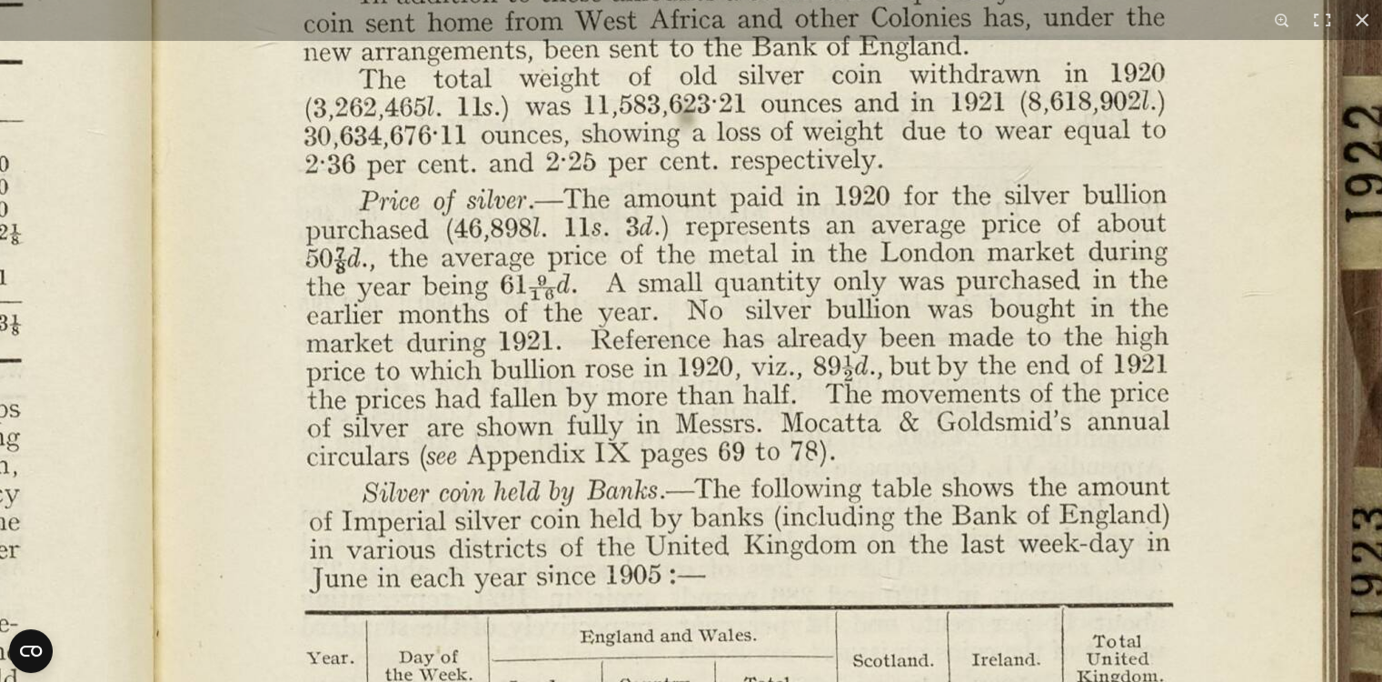
click at [855, 506] on img at bounding box center [160, 390] width 2519 height 1963
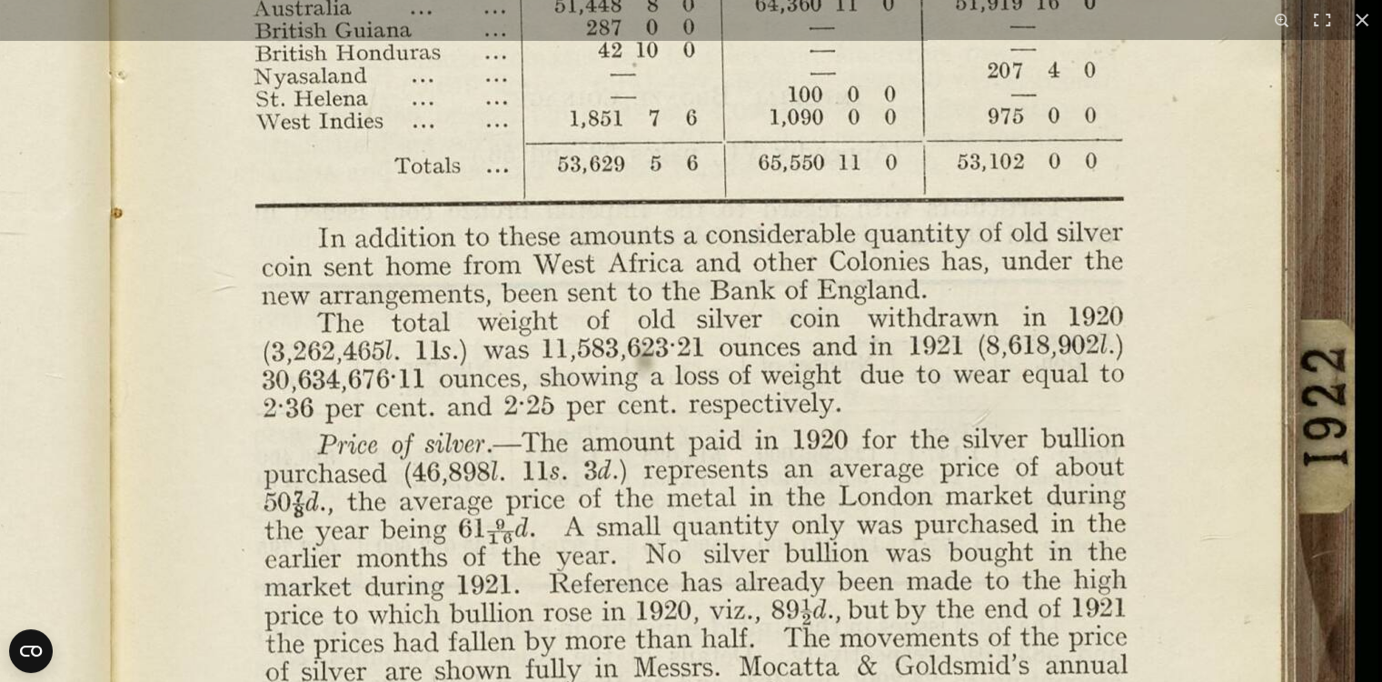
click at [856, 536] on img at bounding box center [119, 634] width 2519 height 1963
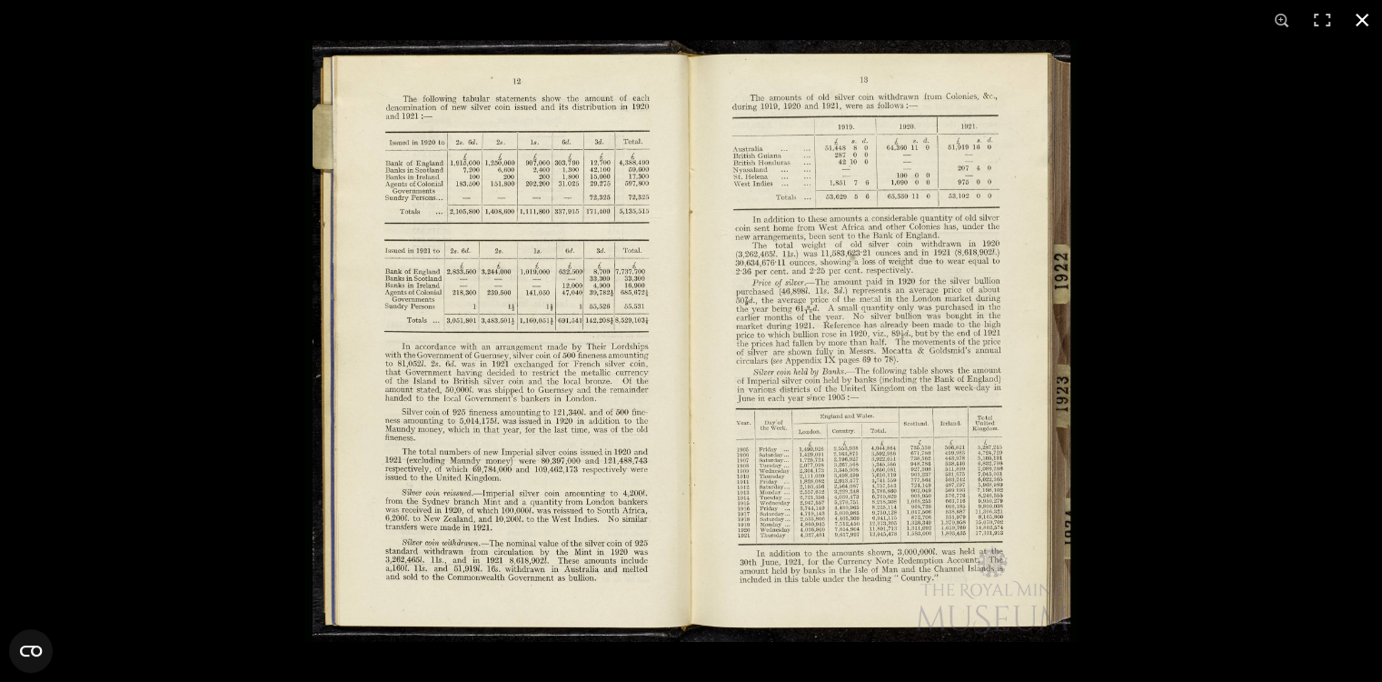
click at [1364, 12] on button at bounding box center [1362, 20] width 40 height 40
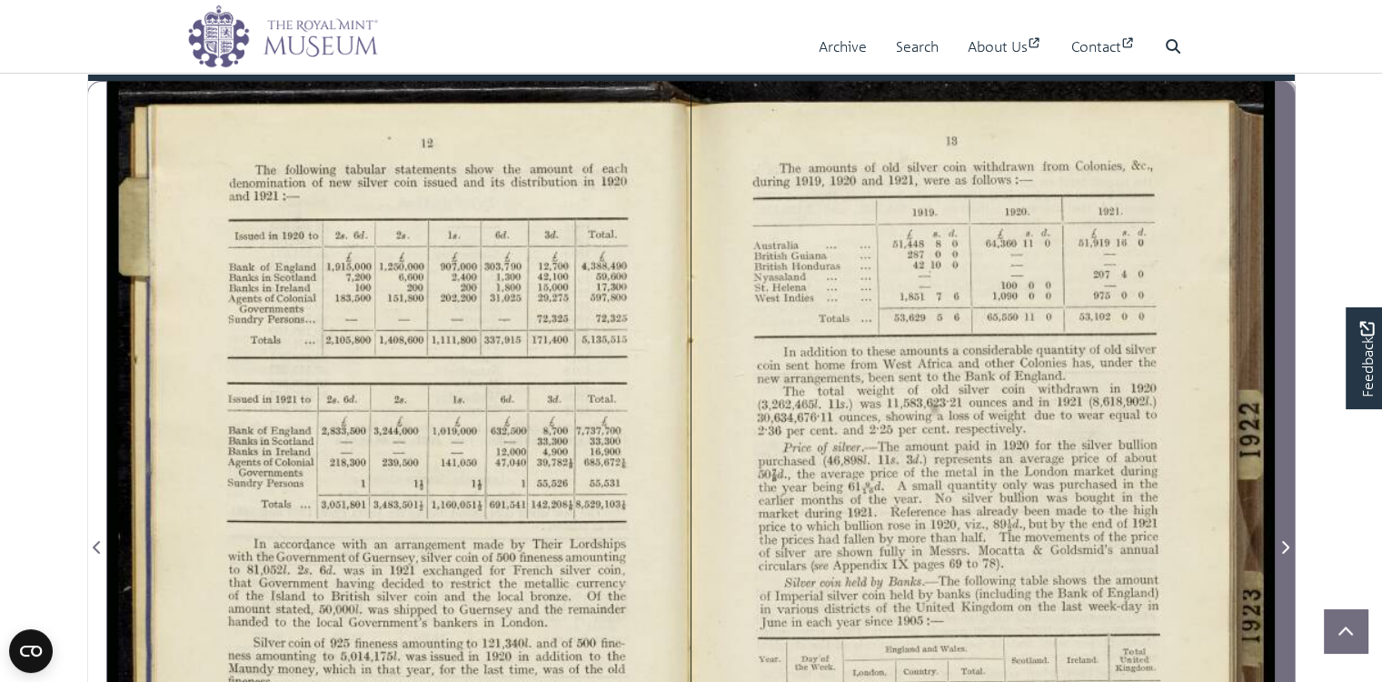
click at [1287, 554] on icon "Next Page" at bounding box center [1284, 547] width 9 height 15
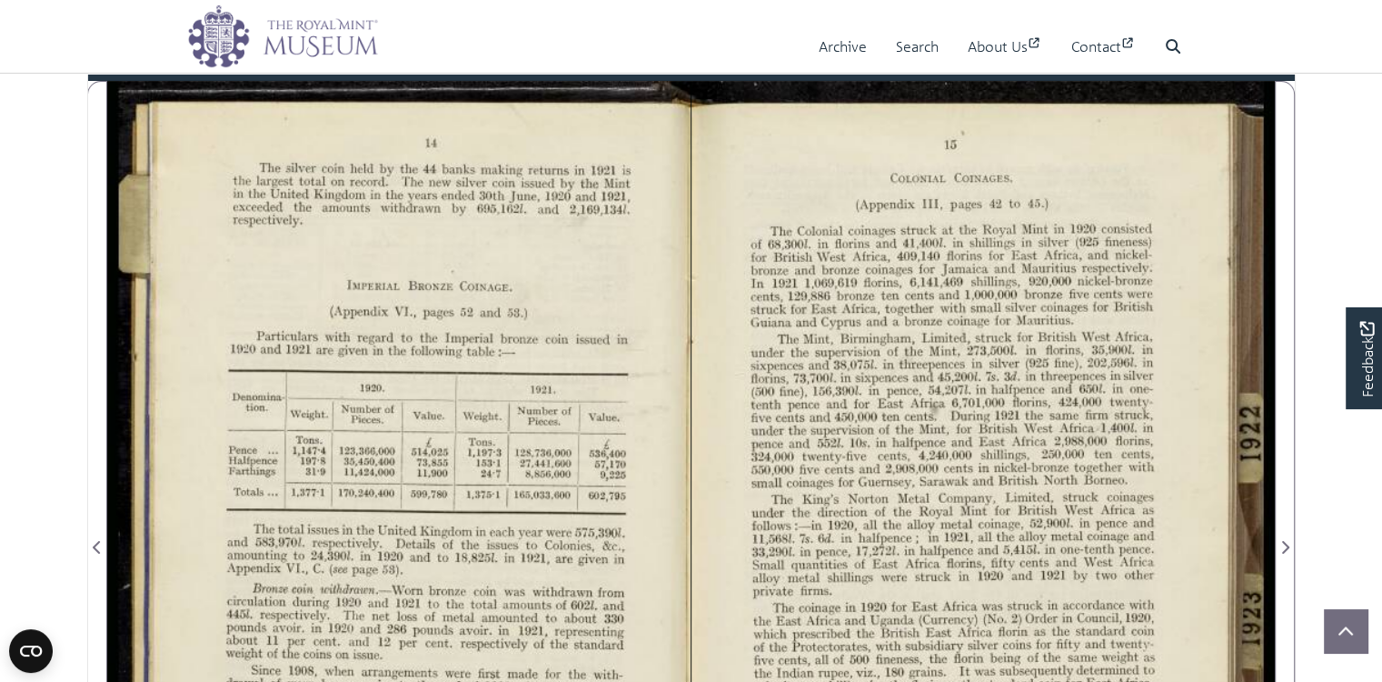
click at [469, 351] on div at bounding box center [398, 536] width 583 height 910
click at [468, 350] on div at bounding box center [398, 536] width 583 height 910
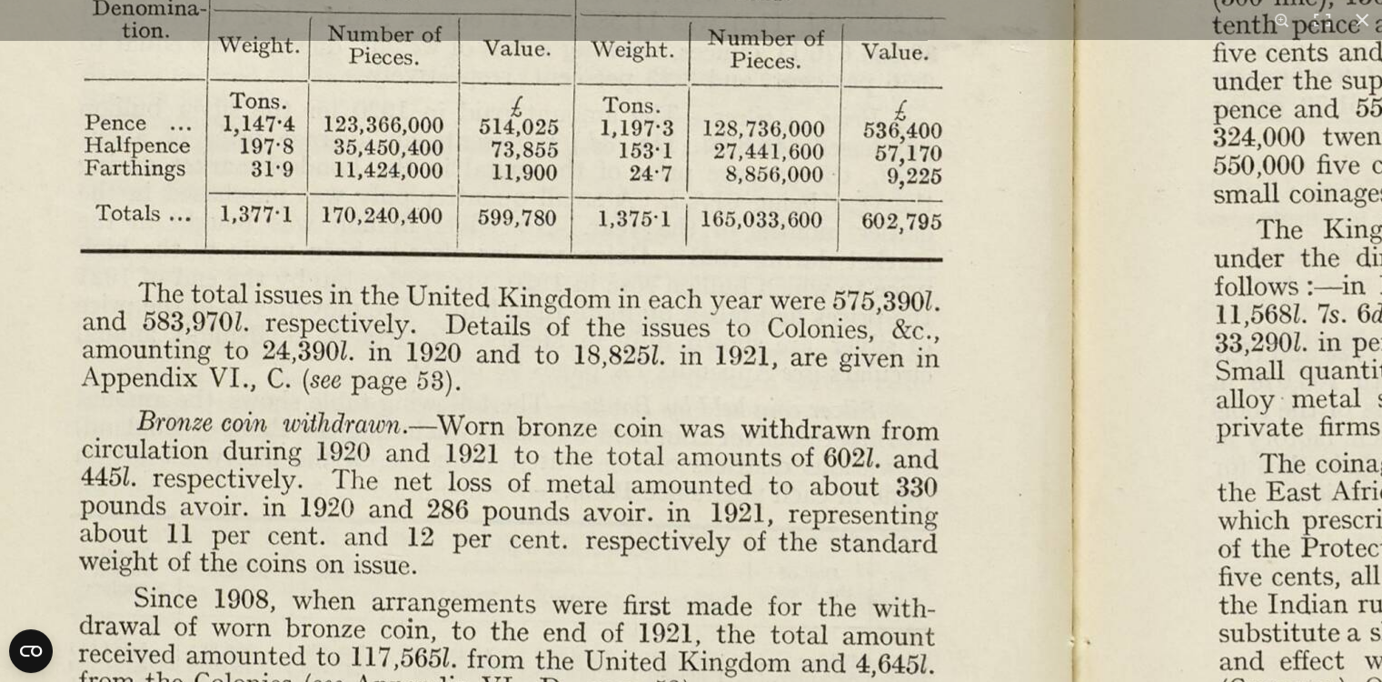
click at [958, 255] on img at bounding box center [1083, 307] width 2519 height 1963
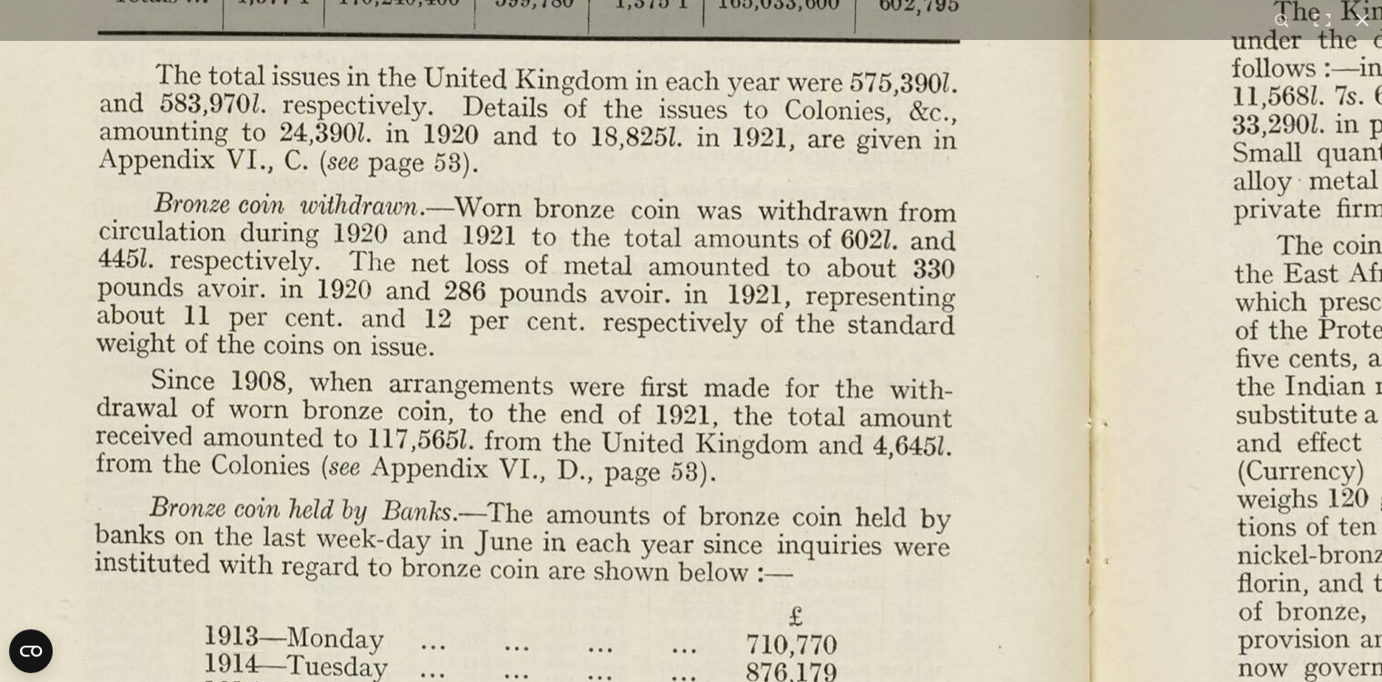
click at [931, 295] on img at bounding box center [1100, 89] width 2519 height 1963
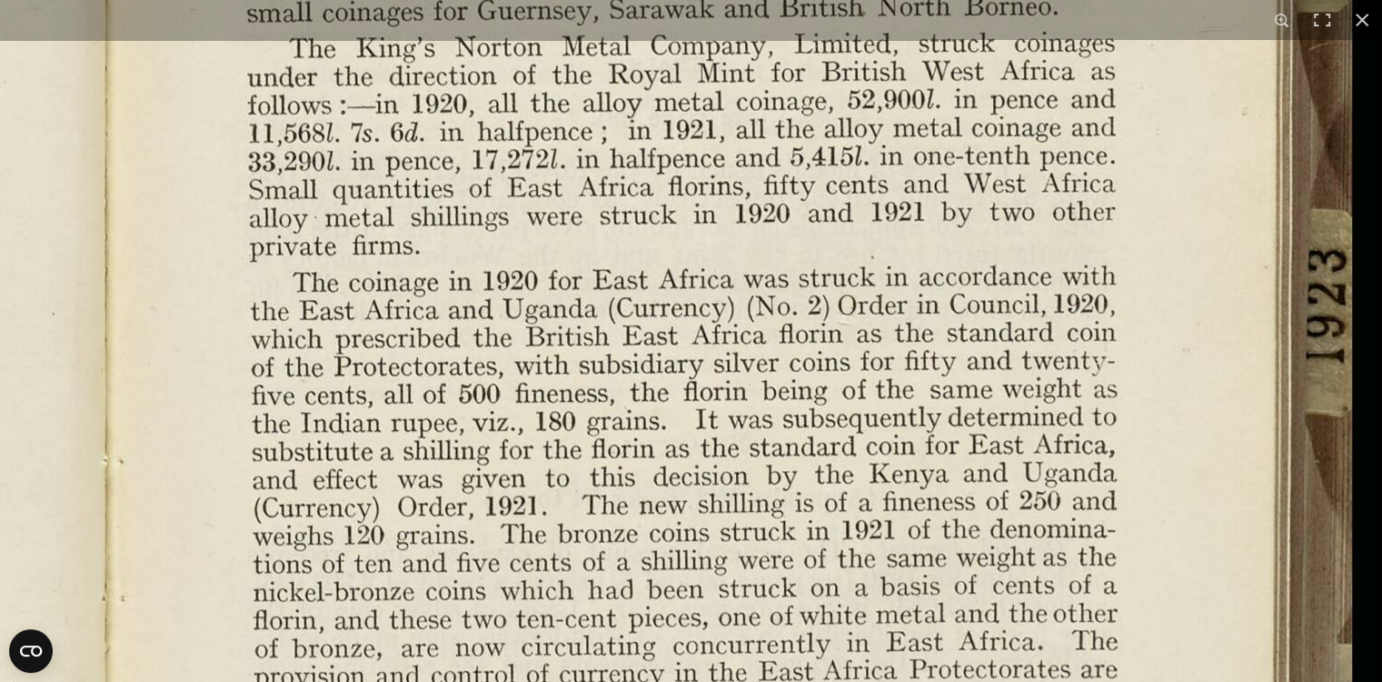
click at [800, 624] on img at bounding box center [116, 126] width 2519 height 1963
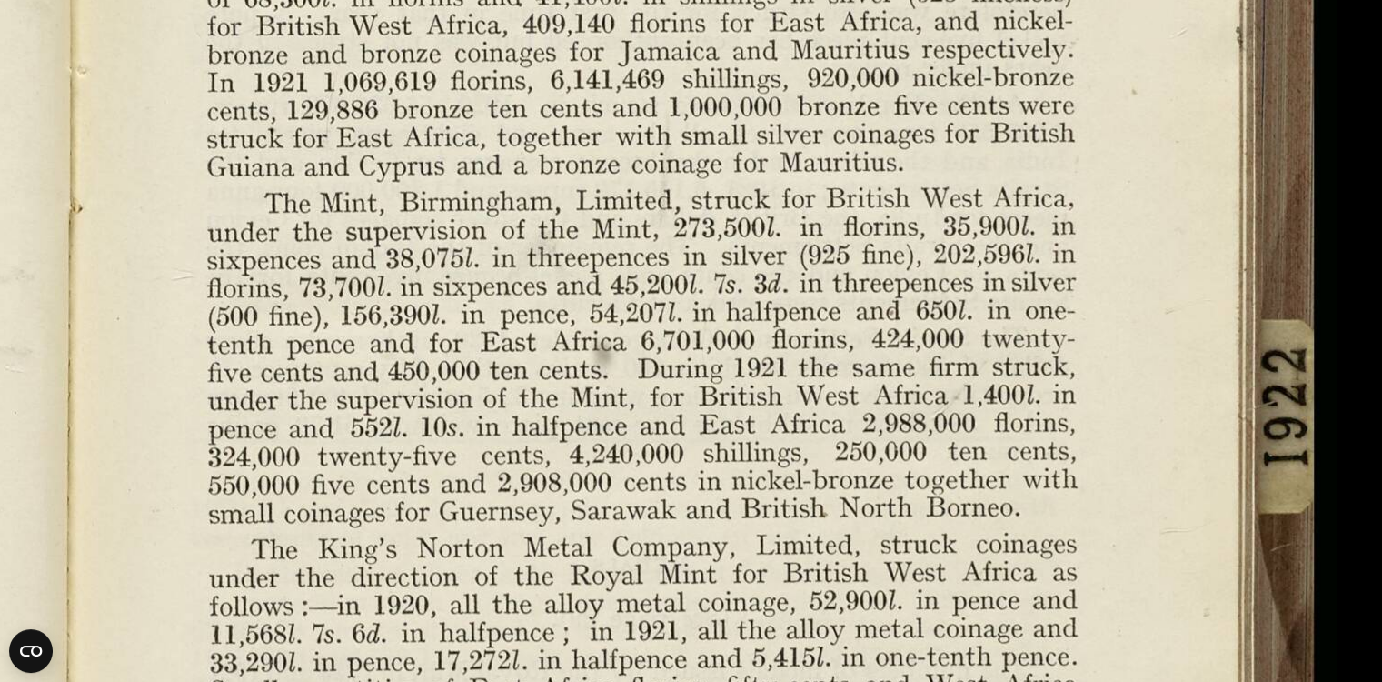
click at [816, 411] on img at bounding box center [78, 627] width 2519 height 1963
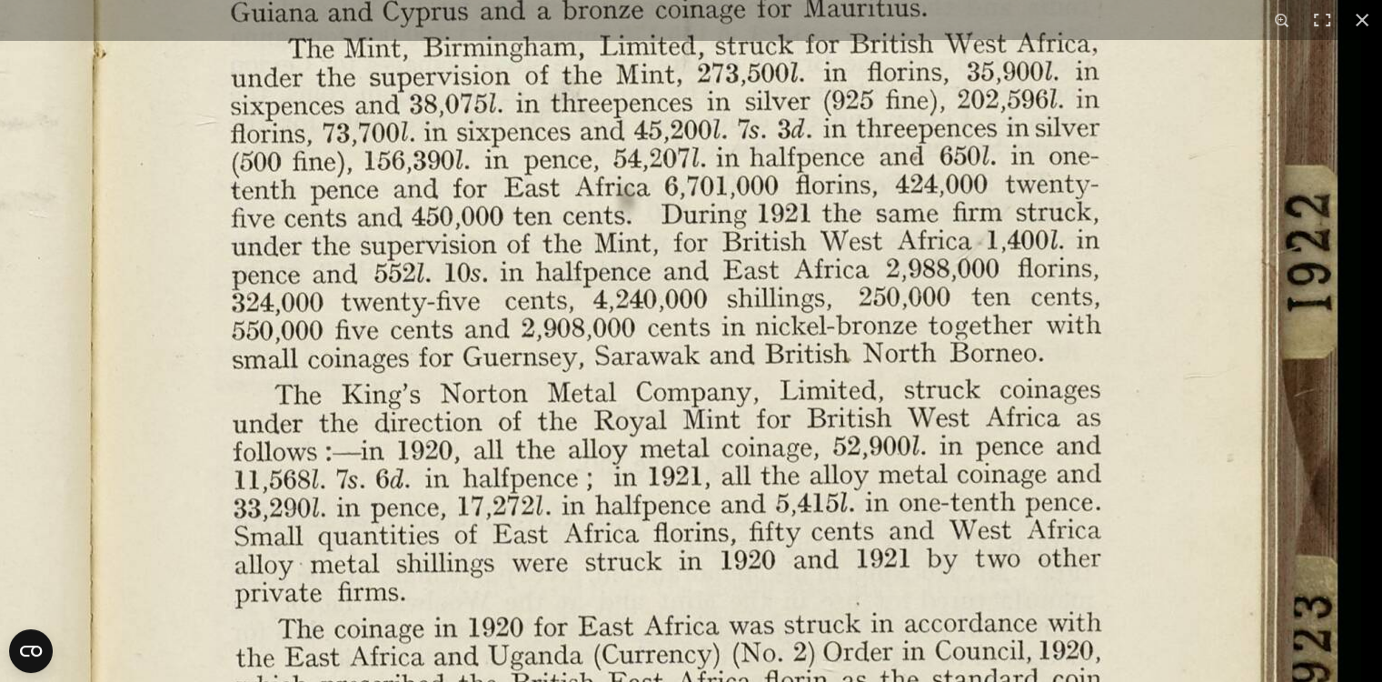
click at [950, 407] on img at bounding box center [101, 472] width 2519 height 1963
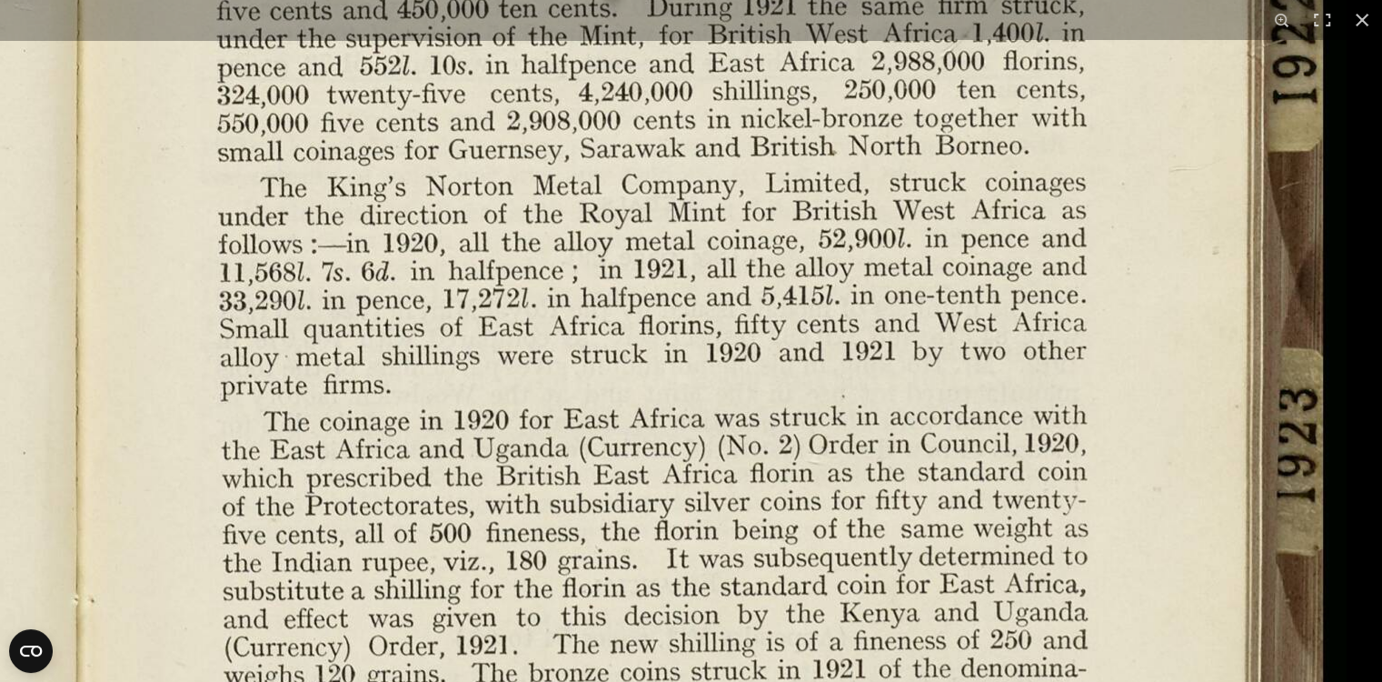
click at [899, 311] on img at bounding box center [87, 265] width 2519 height 1963
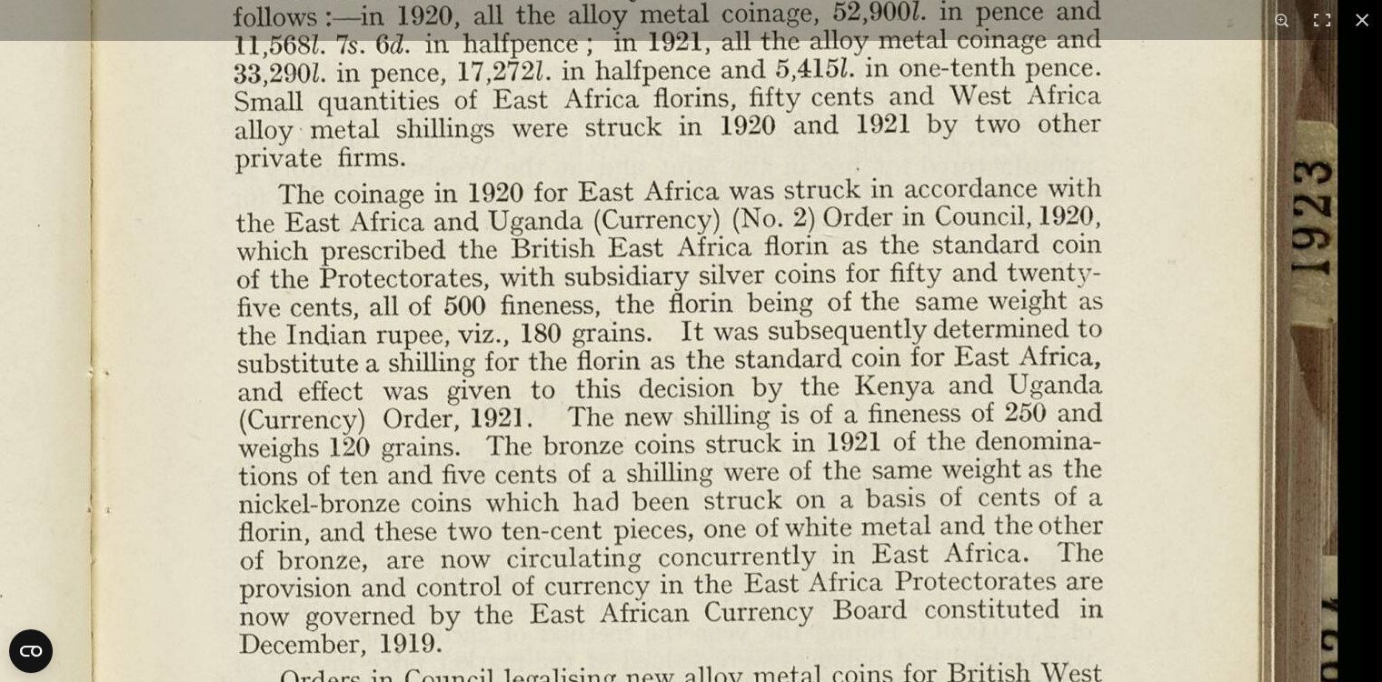
click at [939, 379] on img at bounding box center [101, 38] width 2519 height 1963
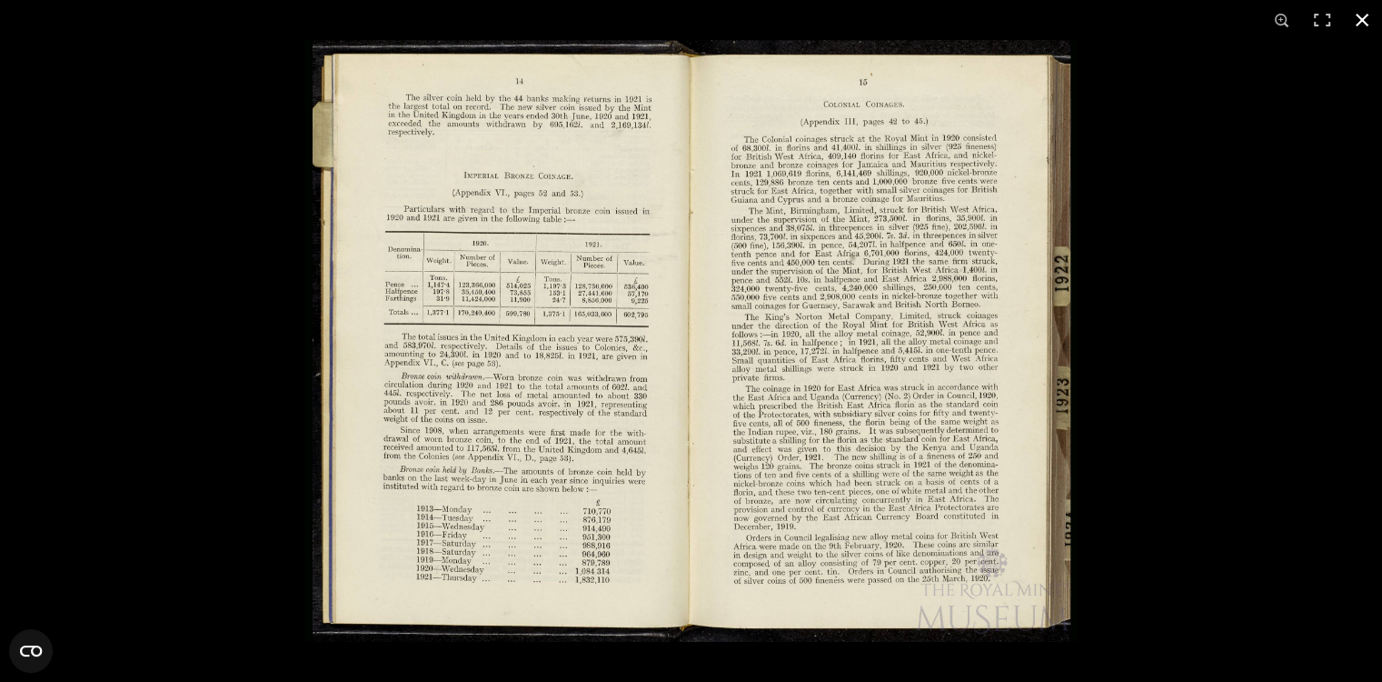
click at [1360, 13] on button at bounding box center [1362, 20] width 40 height 40
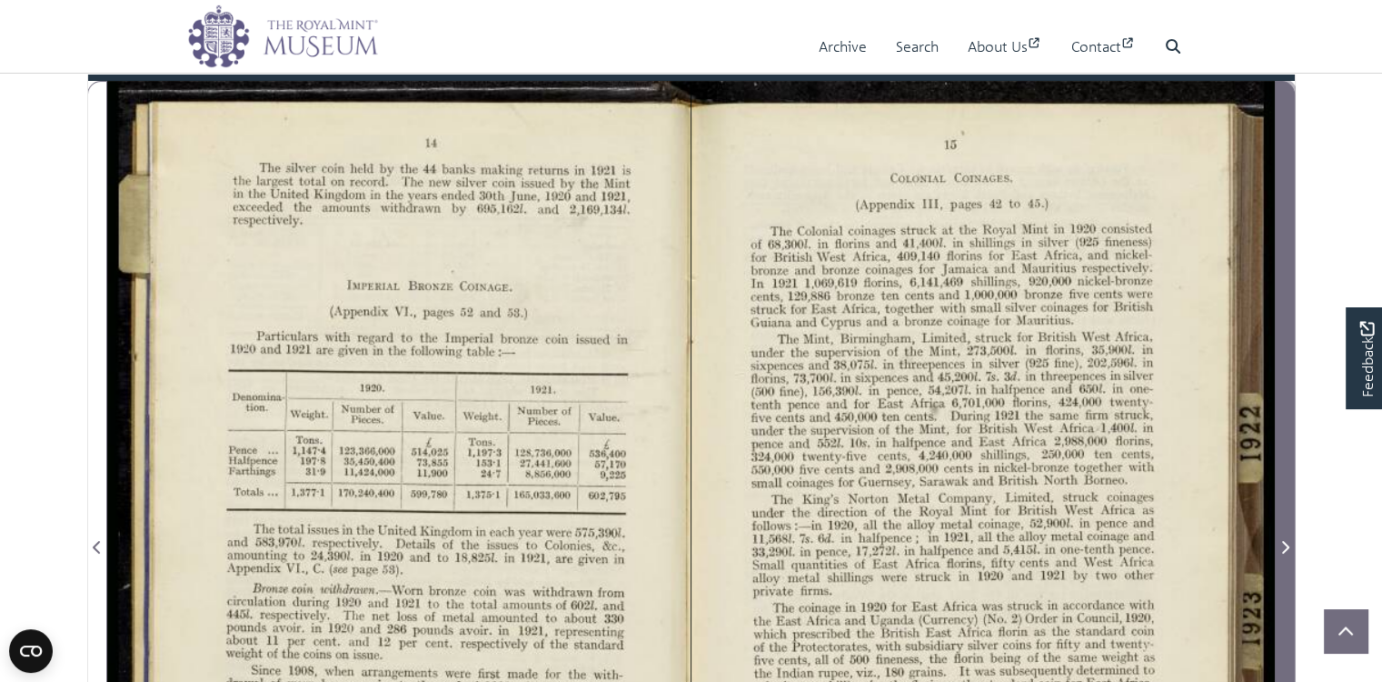
click at [1289, 554] on icon "Next Page" at bounding box center [1284, 547] width 9 height 15
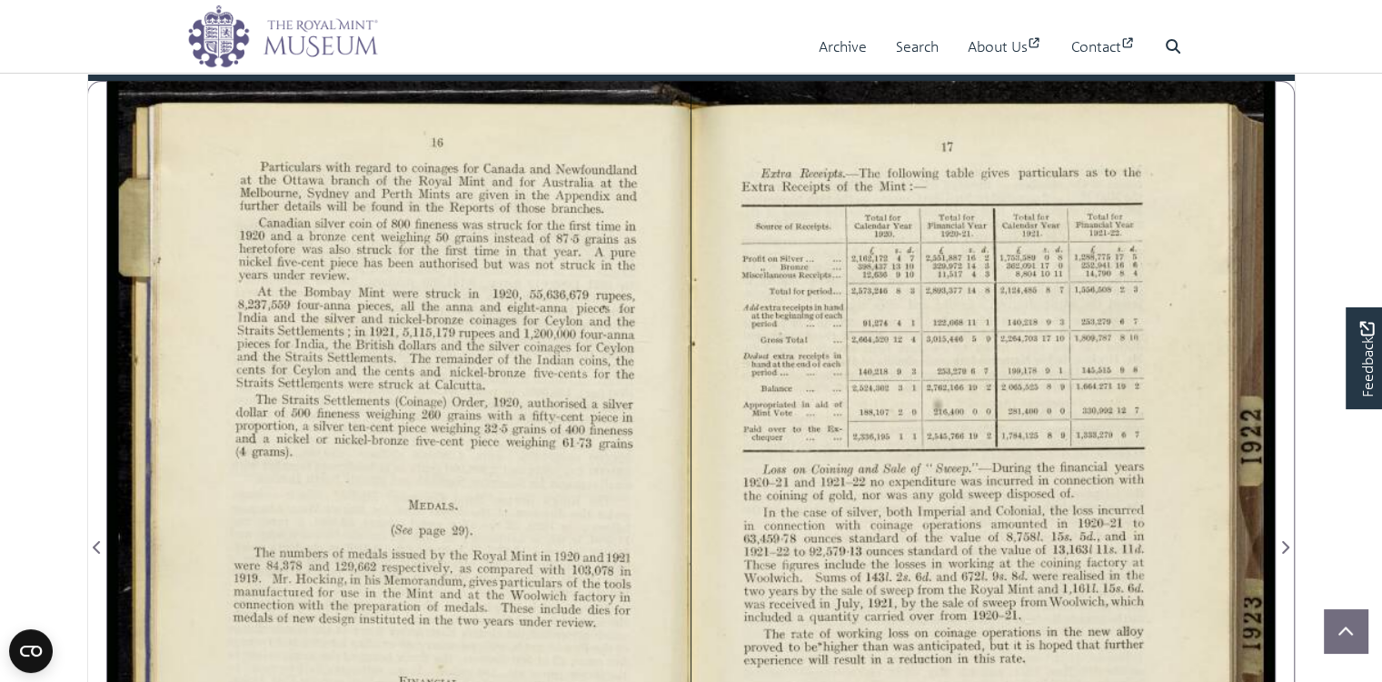
click at [558, 408] on div at bounding box center [398, 536] width 583 height 910
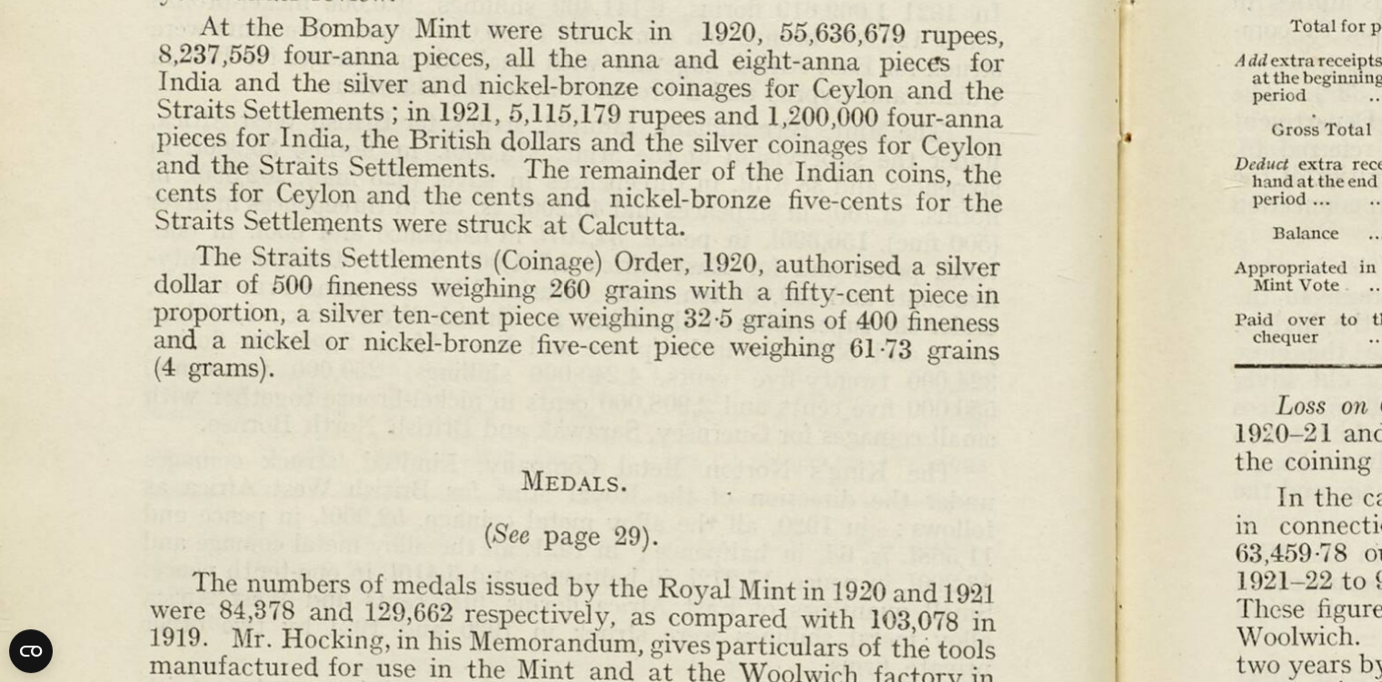
click at [1025, 263] on img at bounding box center [1123, 546] width 2485 height 1936
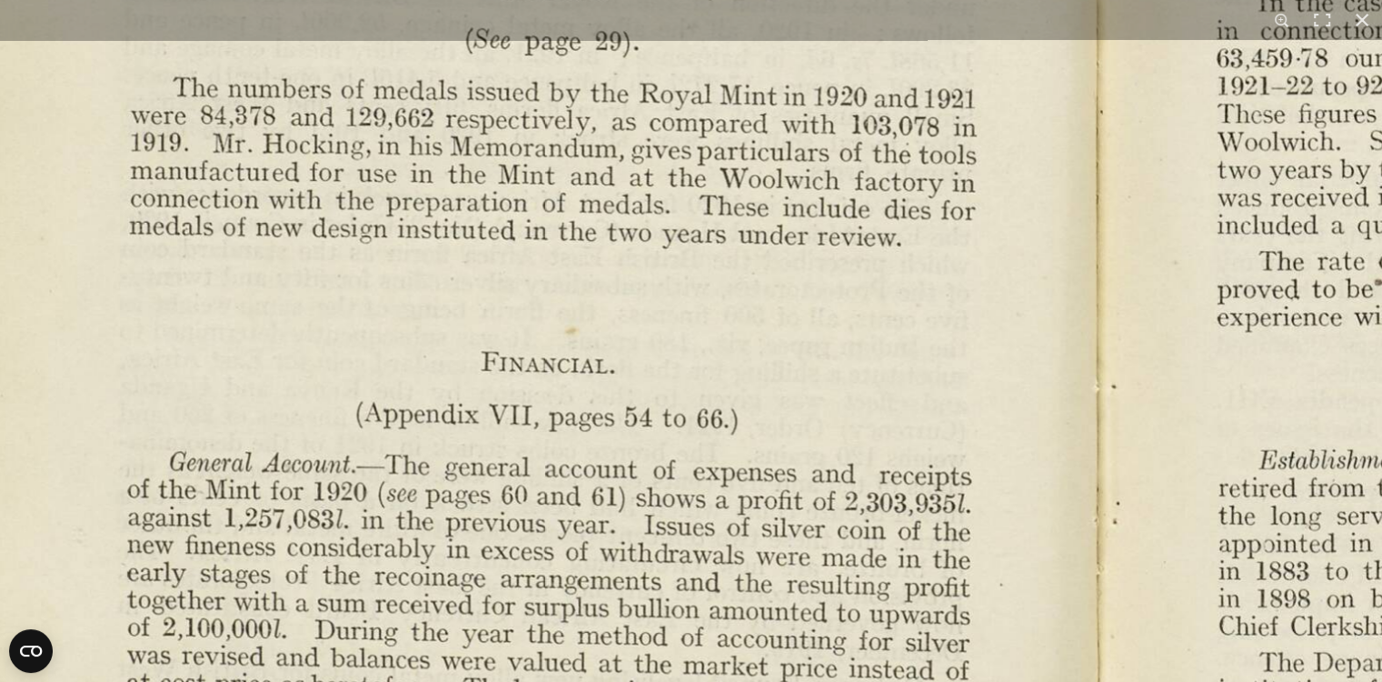
click at [1068, 115] on img at bounding box center [1104, 52] width 2485 height 1936
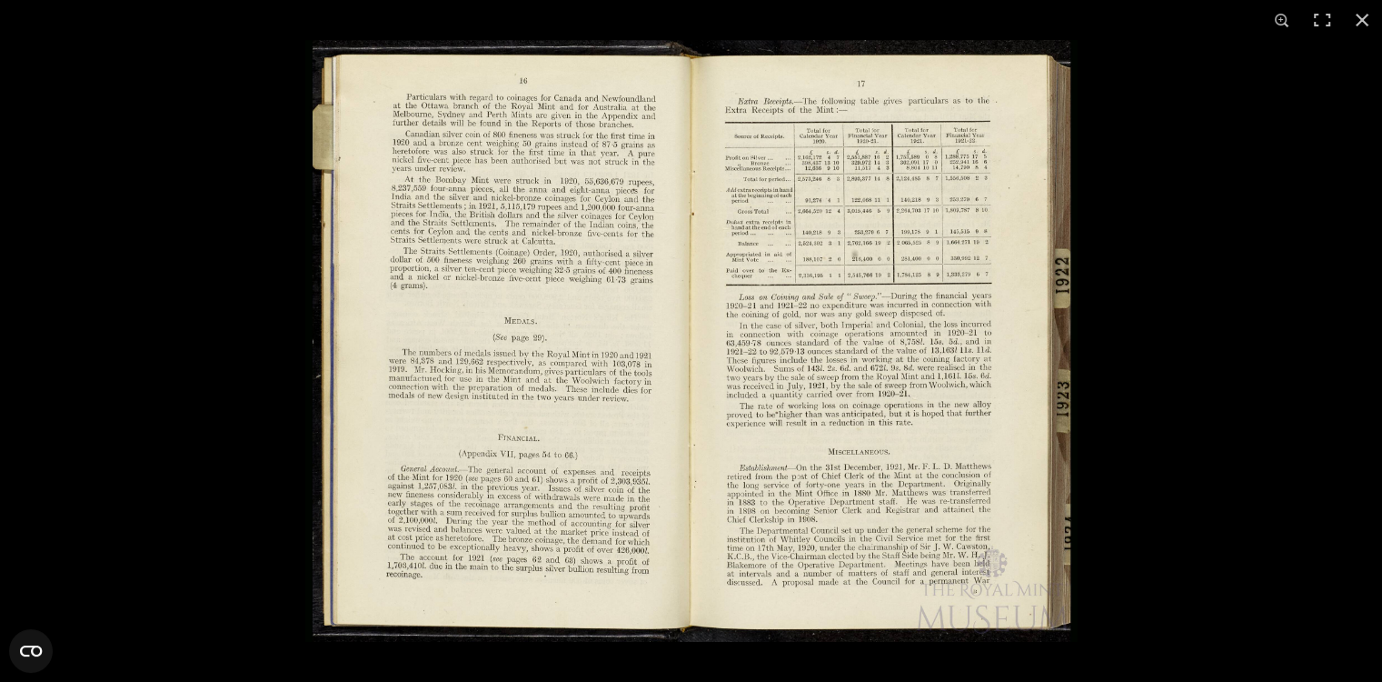
click at [992, 272] on img at bounding box center [691, 341] width 772 height 602
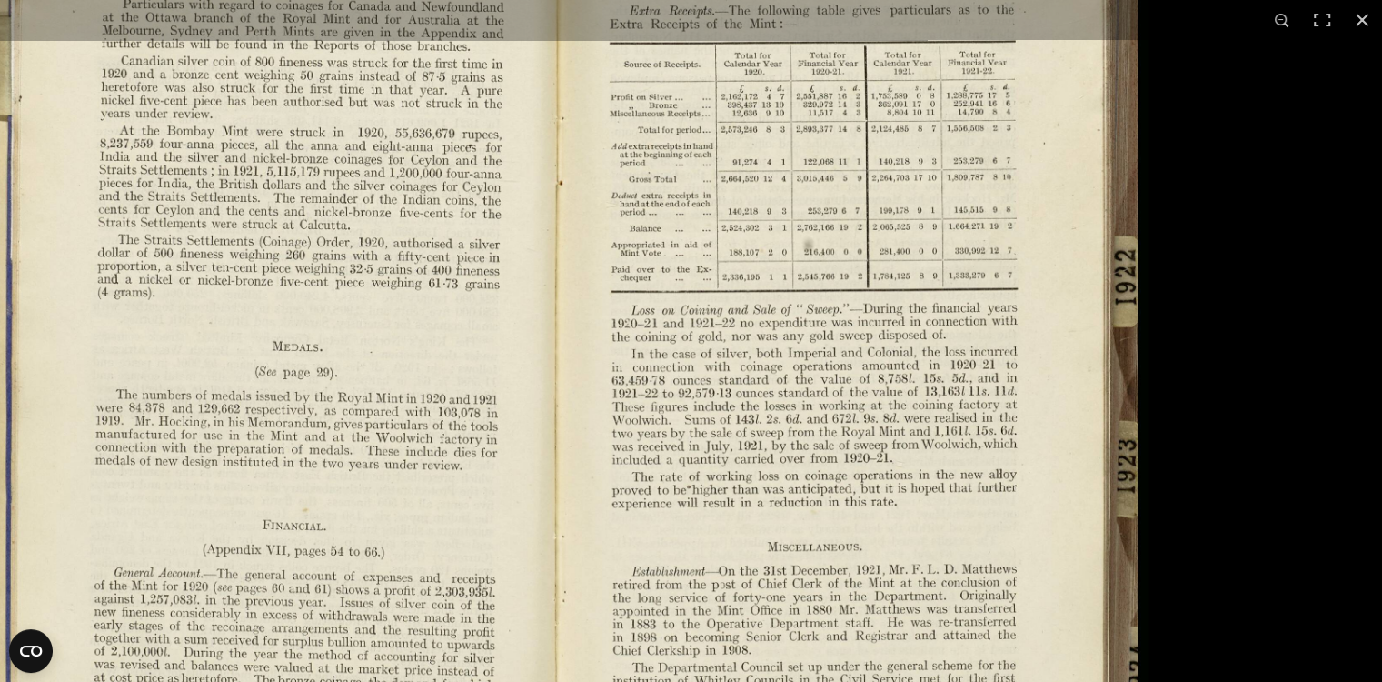
click at [992, 272] on img at bounding box center [558, 377] width 1181 height 920
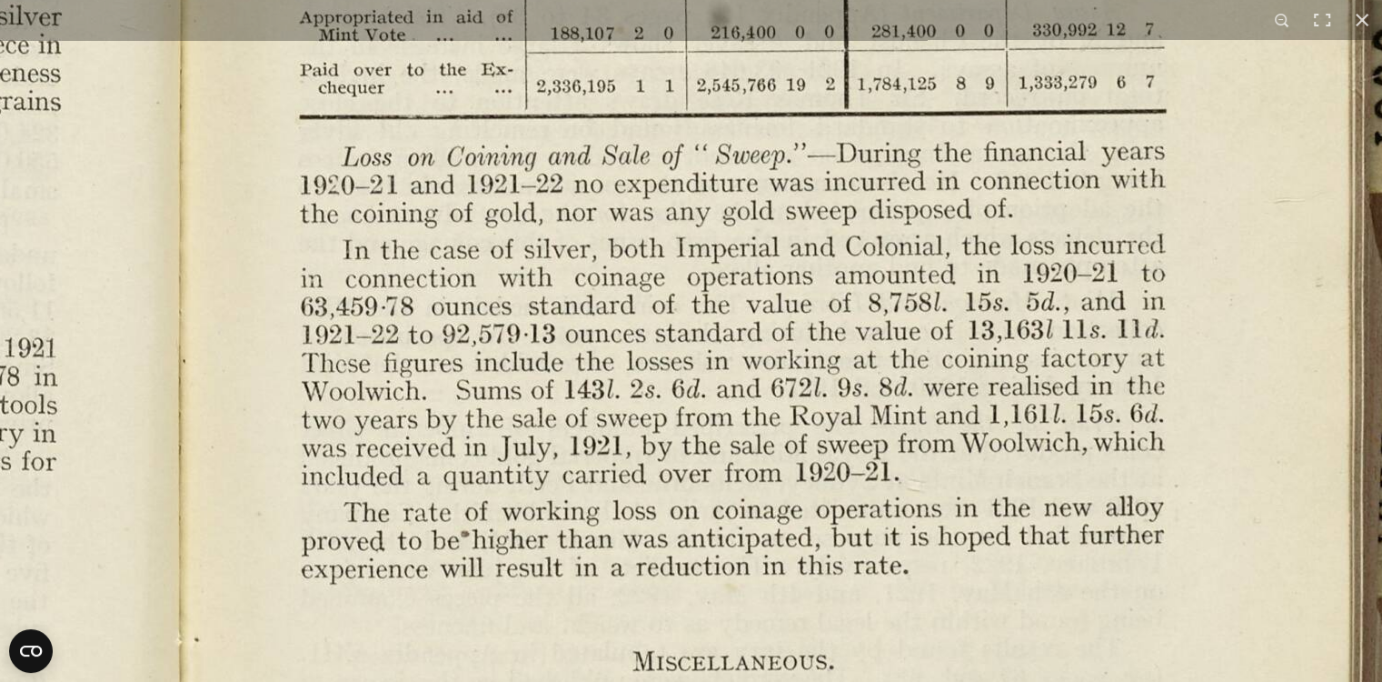
click at [1012, 292] on img at bounding box center [187, 299] width 2519 height 1963
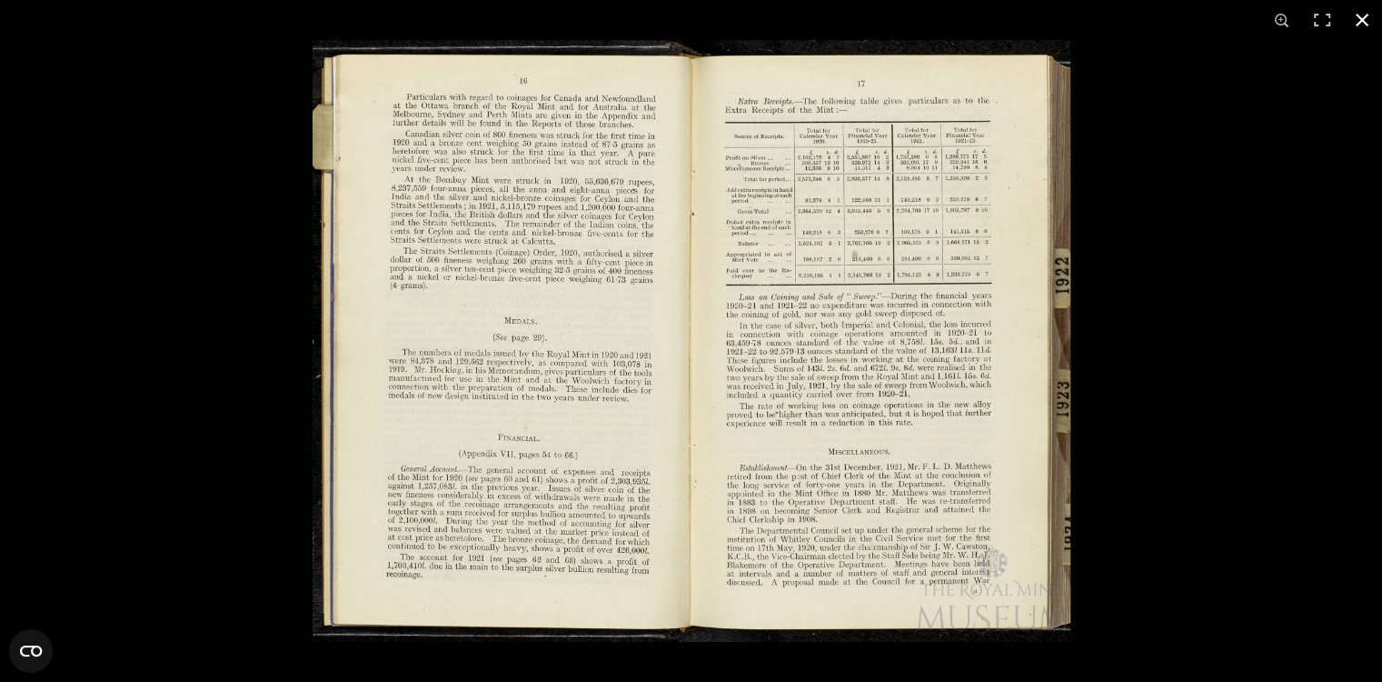
click at [1365, 12] on button at bounding box center [1362, 20] width 40 height 40
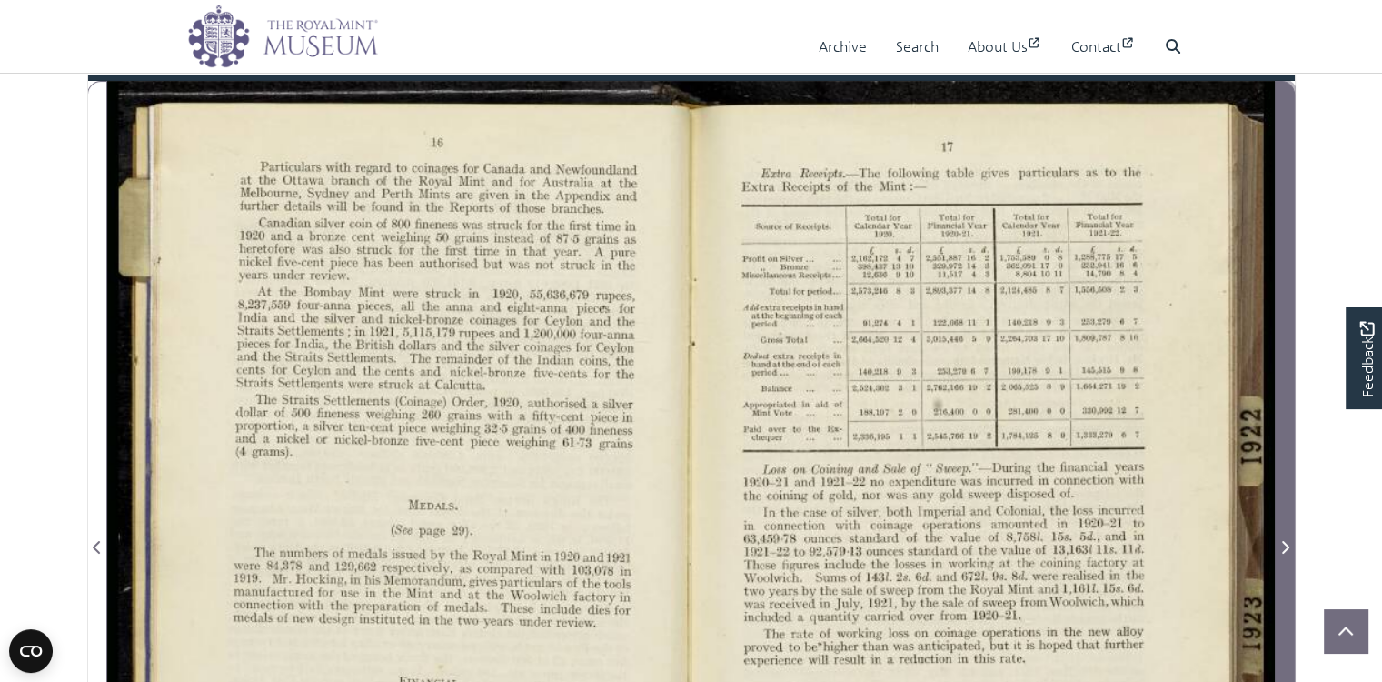
click at [1286, 553] on icon "Next Page" at bounding box center [1285, 547] width 7 height 13
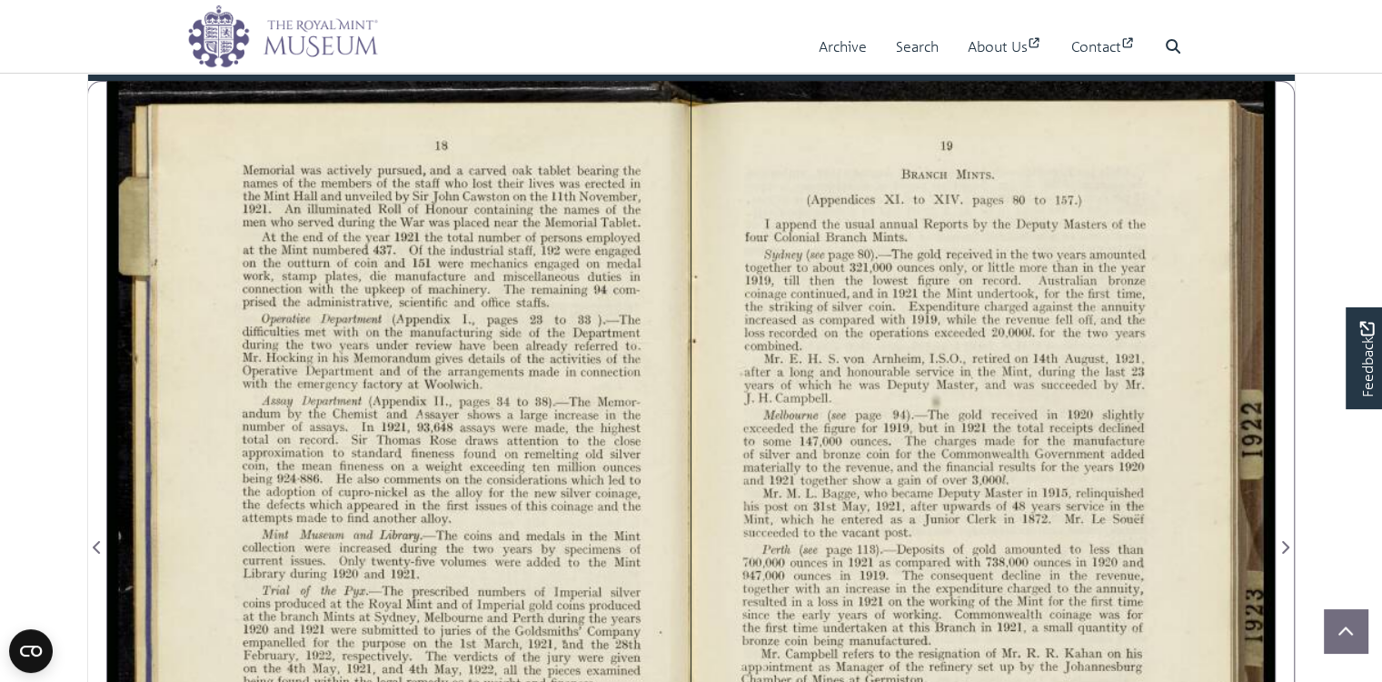
click at [964, 428] on div at bounding box center [983, 536] width 583 height 910
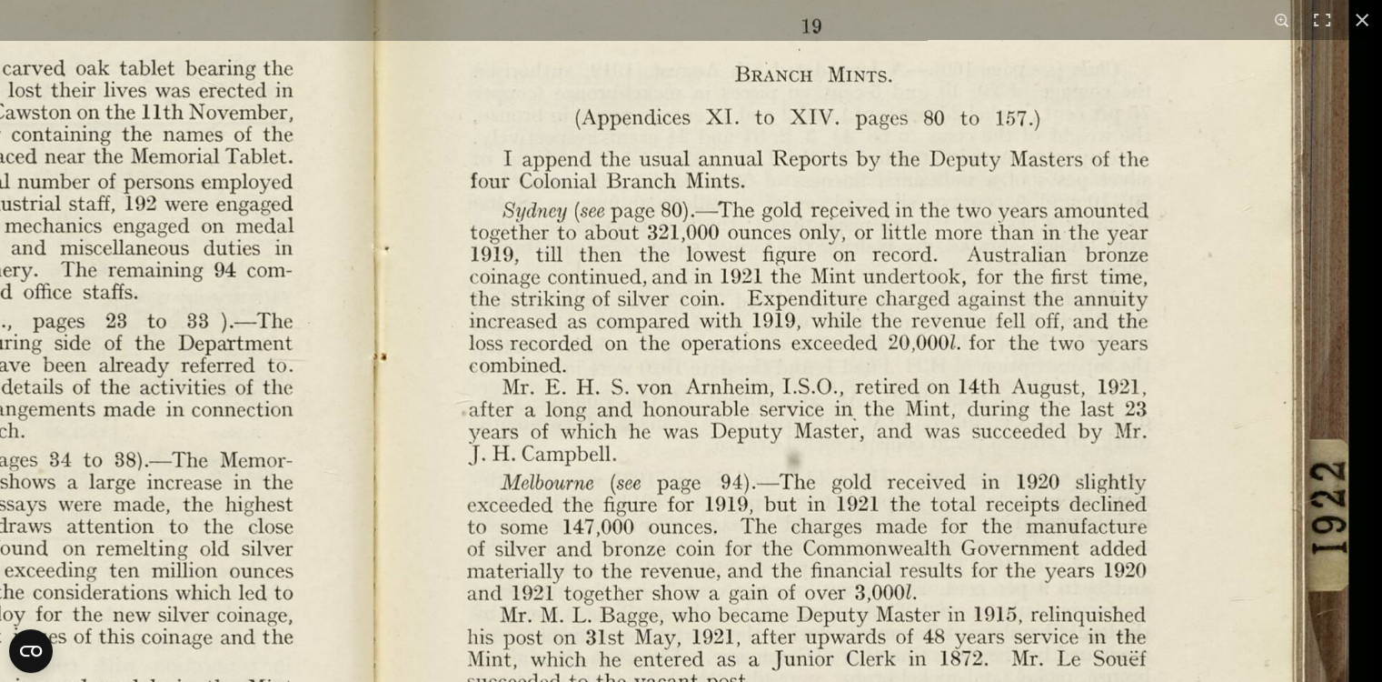
click at [629, 419] on img at bounding box center [378, 685] width 1977 height 1539
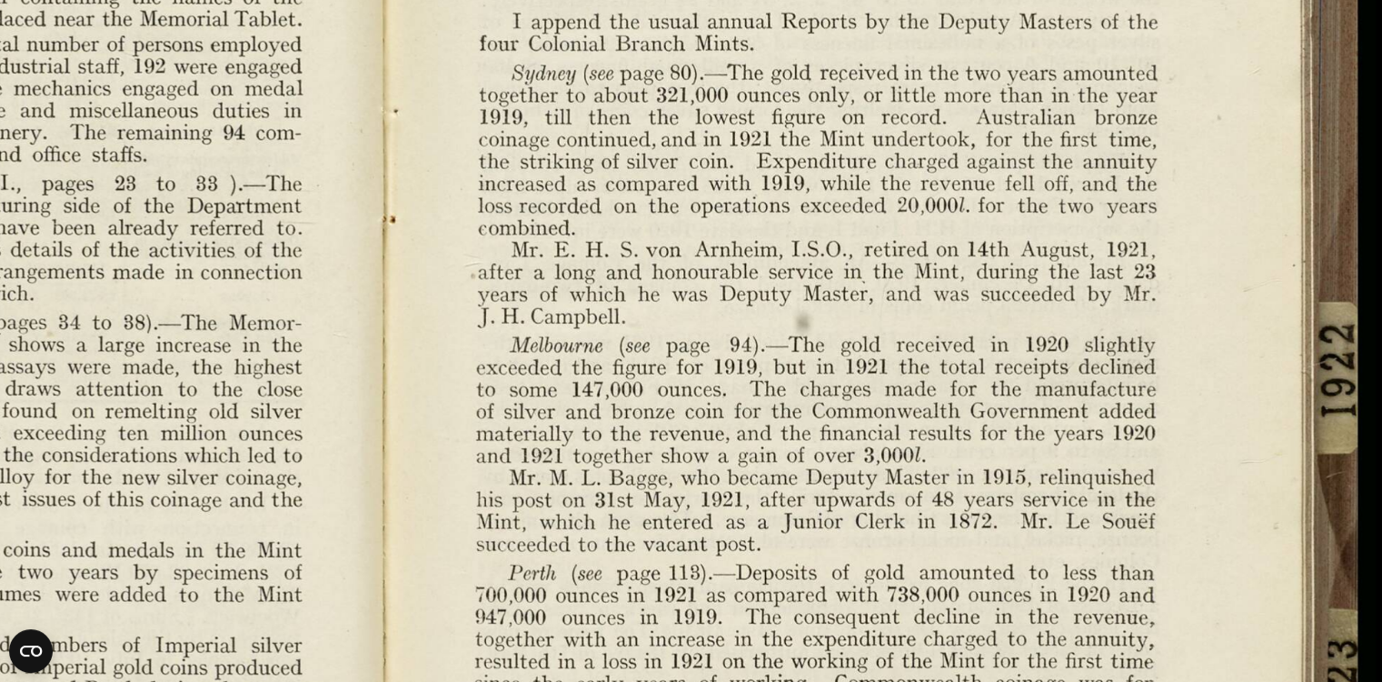
click at [959, 416] on img at bounding box center [387, 548] width 1977 height 1539
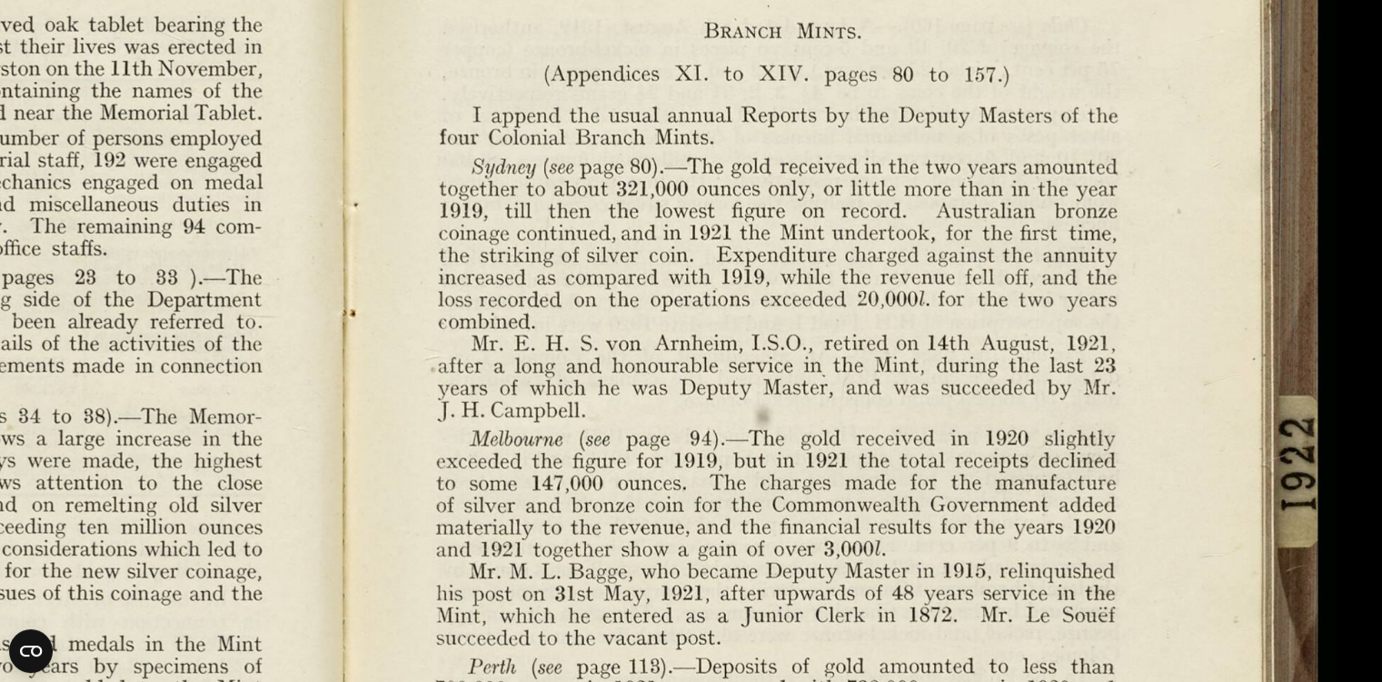
click at [917, 499] on img at bounding box center [347, 642] width 1977 height 1539
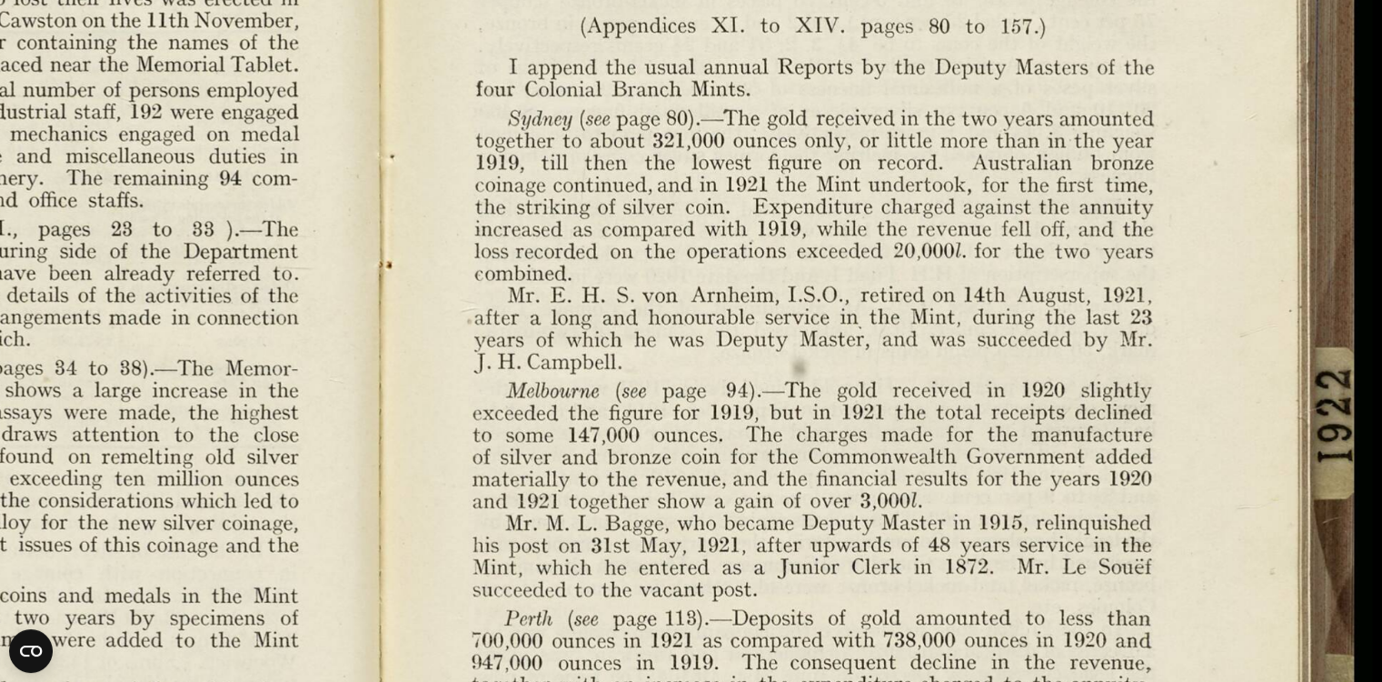
click at [918, 284] on img at bounding box center [384, 594] width 1977 height 1539
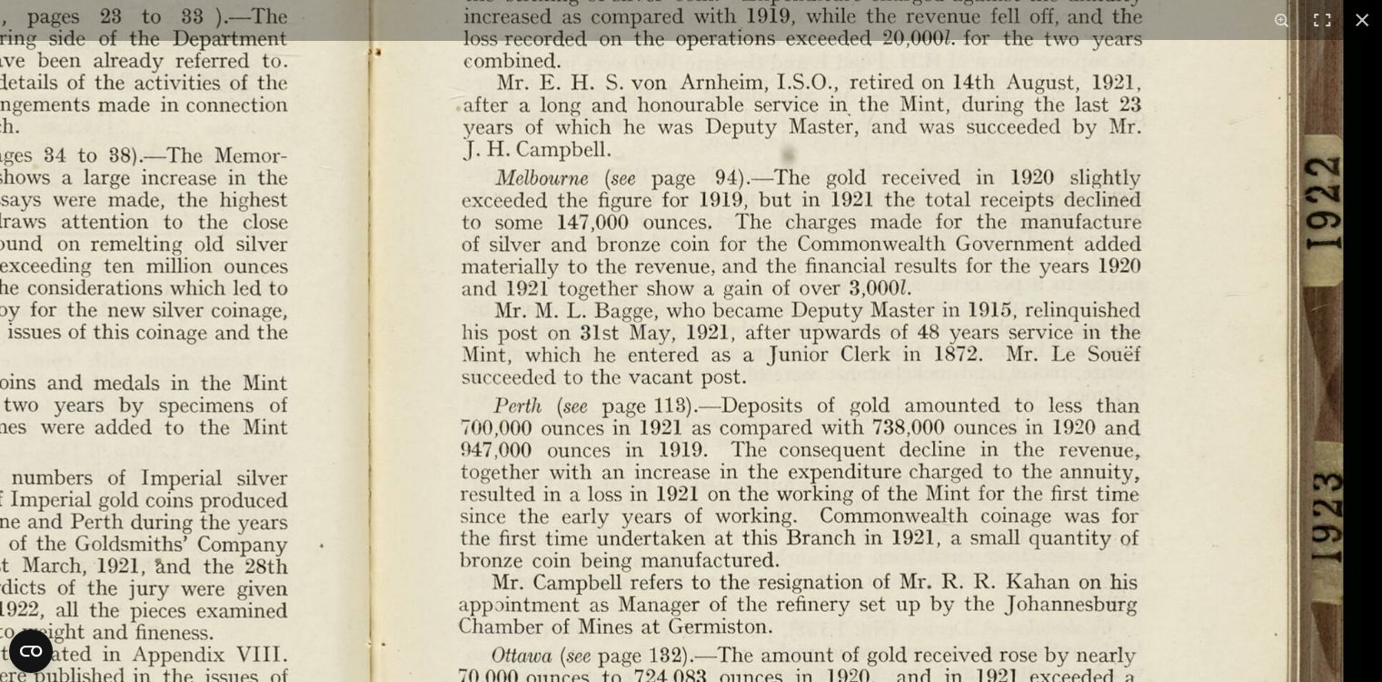
click at [931, 270] on img at bounding box center [373, 381] width 1977 height 1539
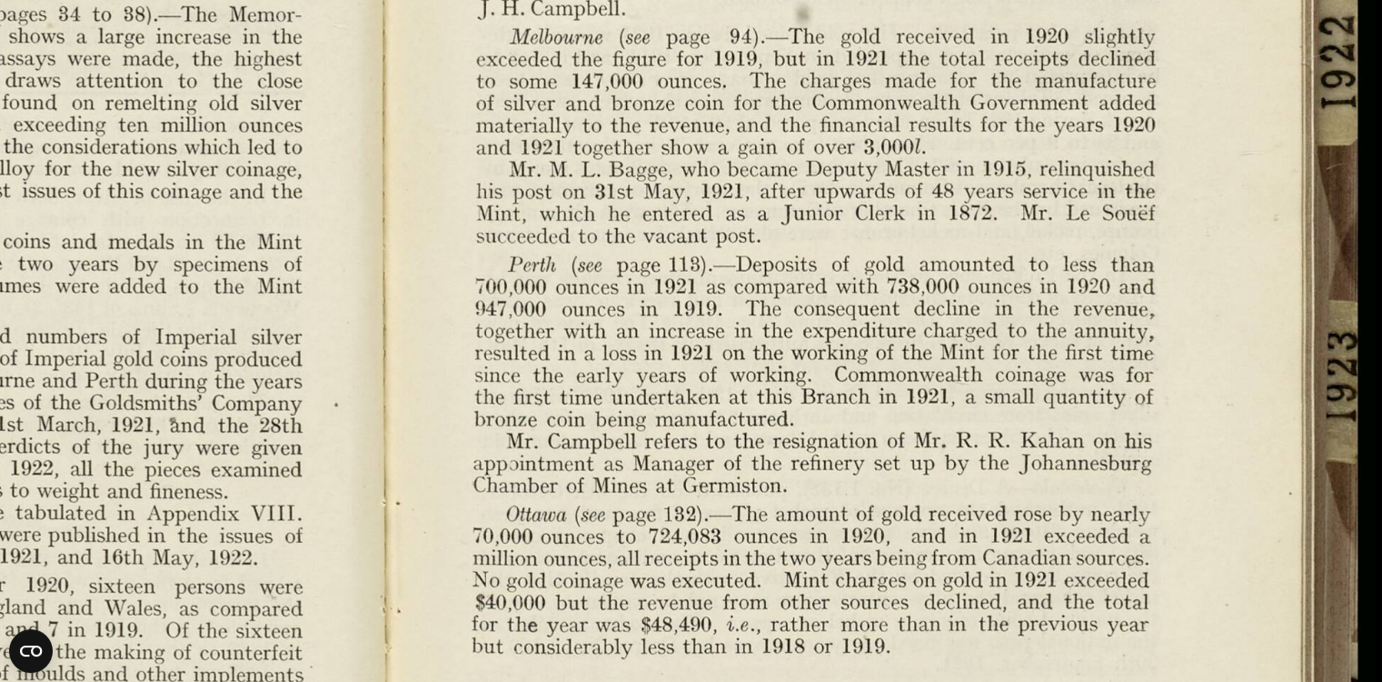
click at [993, 219] on img at bounding box center [387, 240] width 1977 height 1539
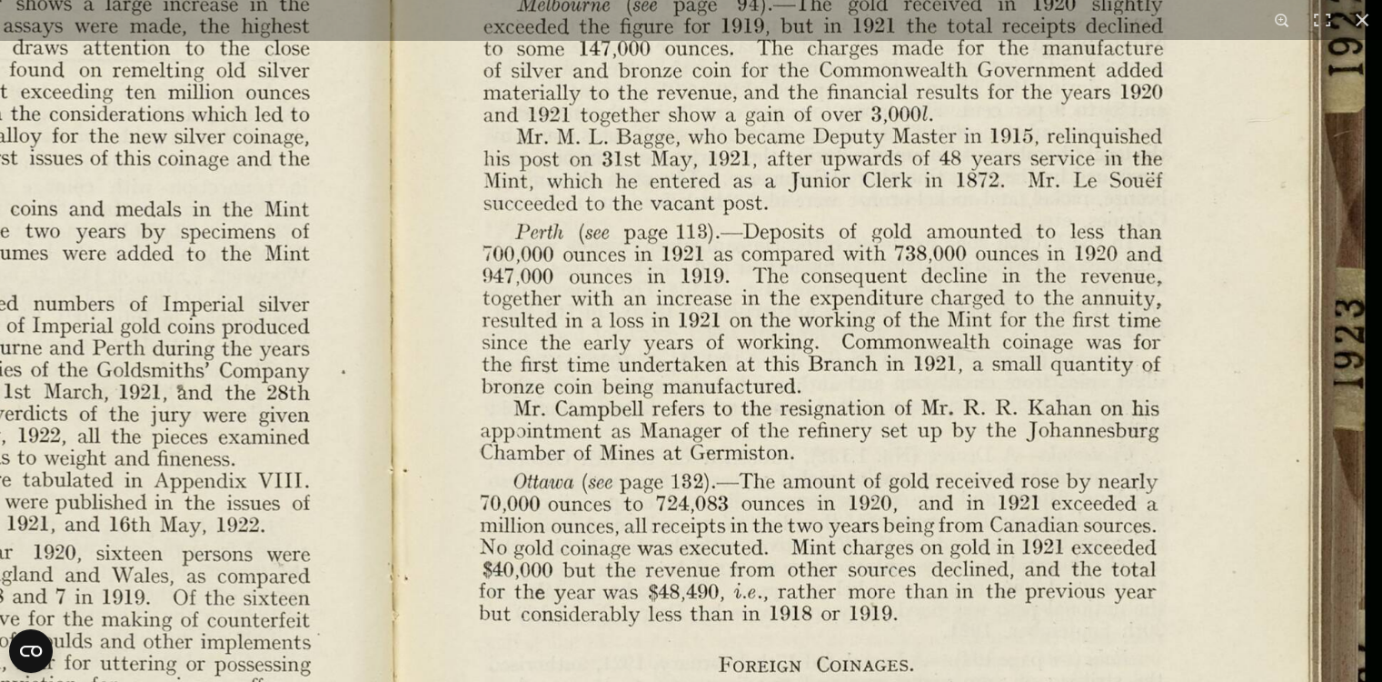
click at [1051, 521] on img at bounding box center [395, 207] width 1977 height 1539
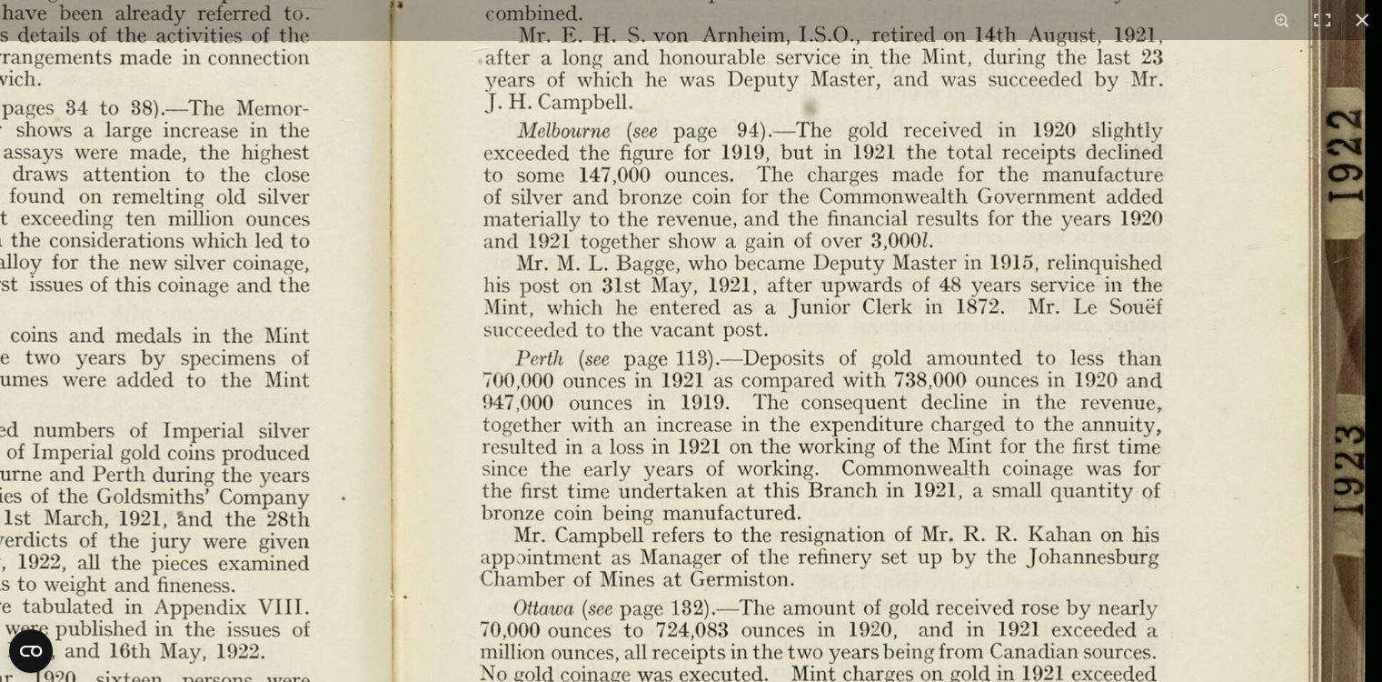
click at [1013, 413] on img at bounding box center [395, 334] width 1977 height 1539
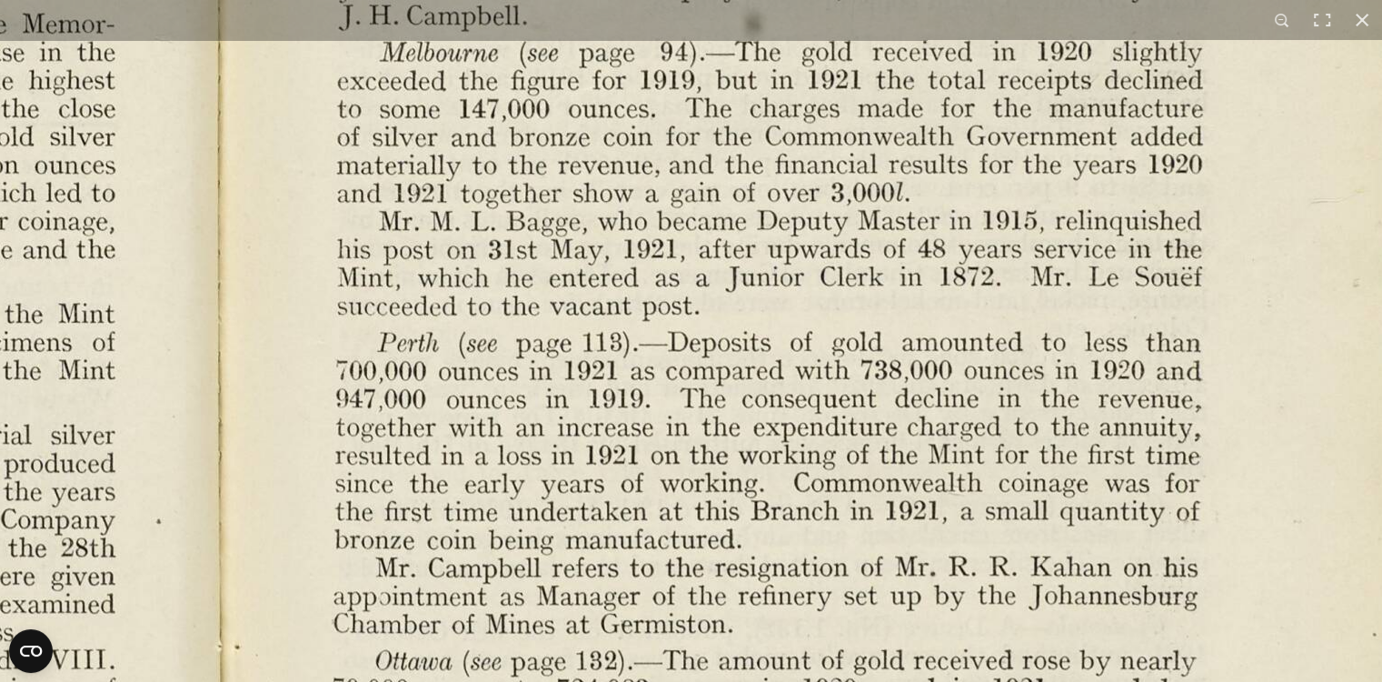
click at [1013, 413] on img at bounding box center [224, 312] width 2519 height 1963
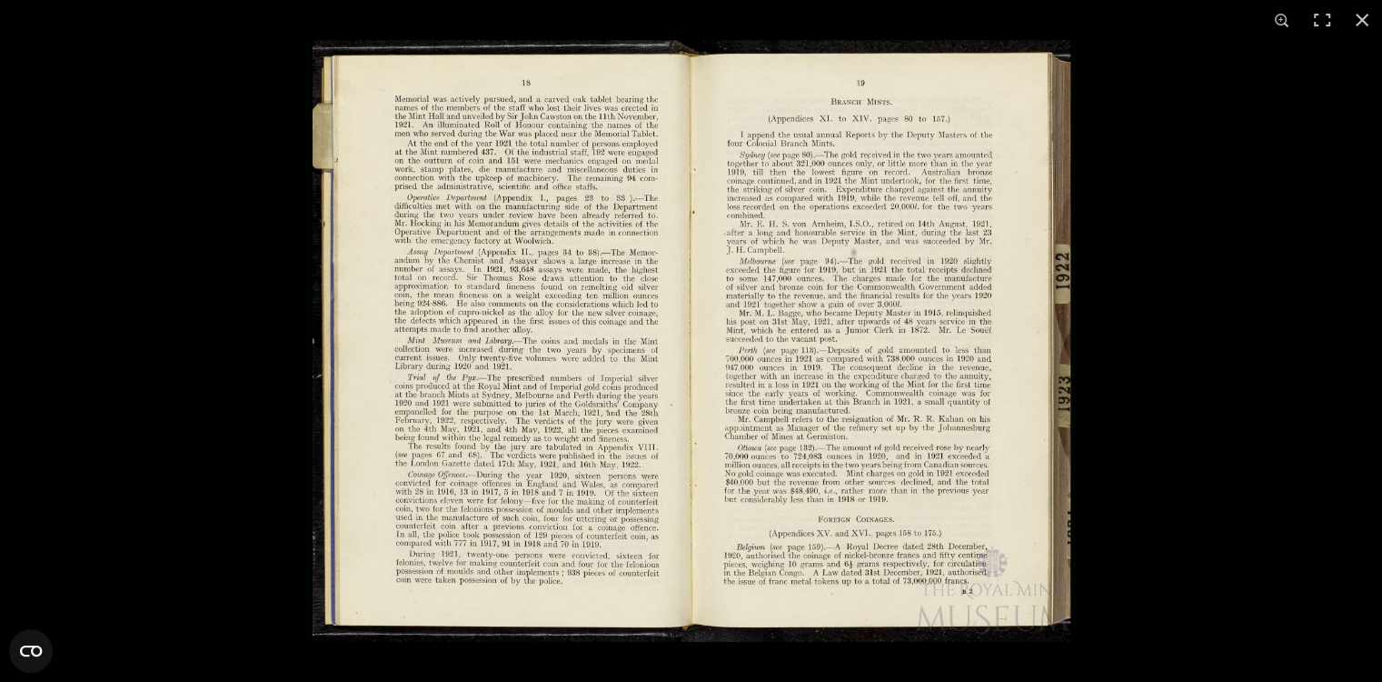
click at [851, 398] on img at bounding box center [691, 341] width 772 height 602
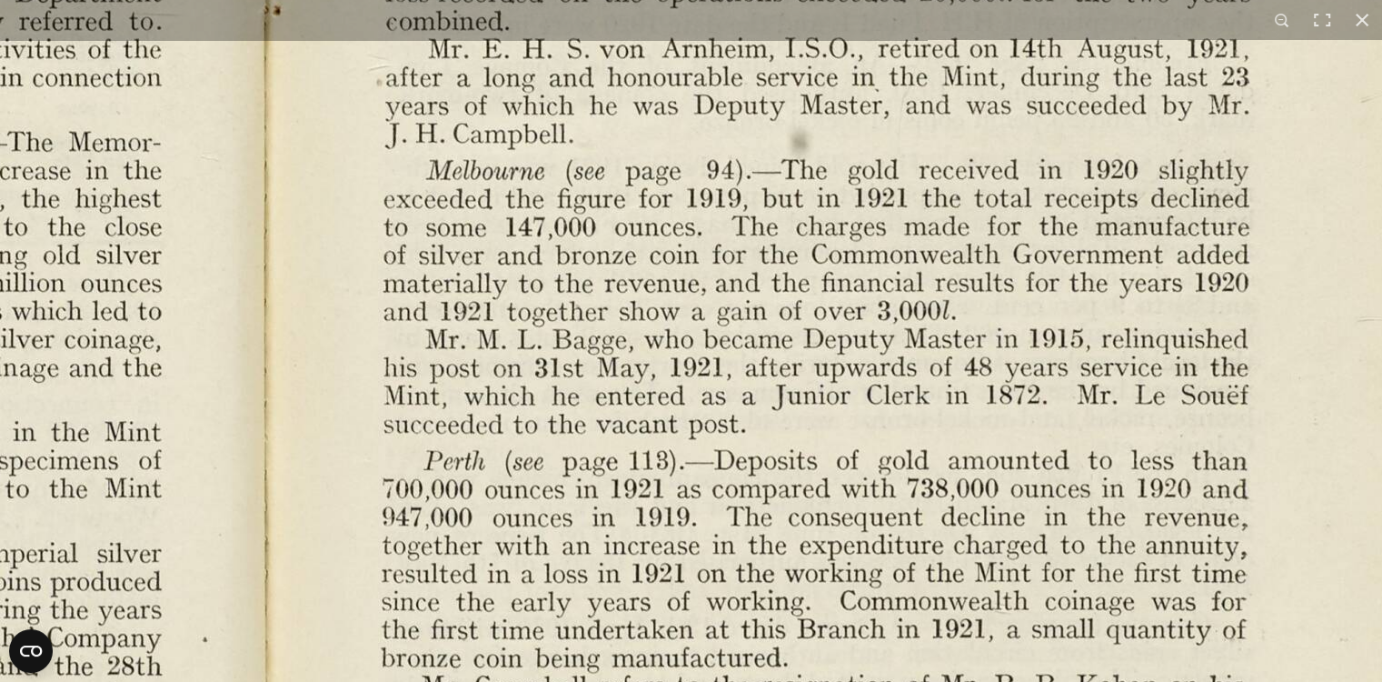
click at [782, 523] on img at bounding box center [270, 430] width 2519 height 1963
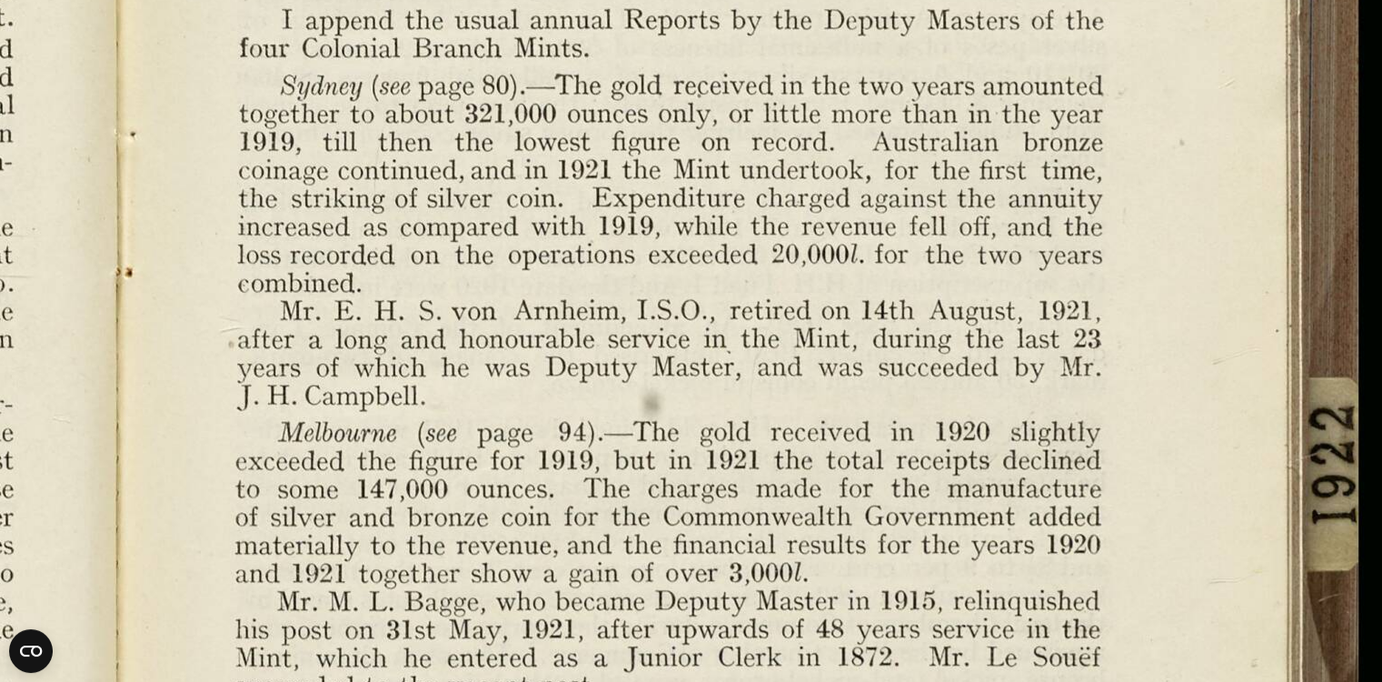
click at [674, 323] on img at bounding box center [122, 692] width 2519 height 1963
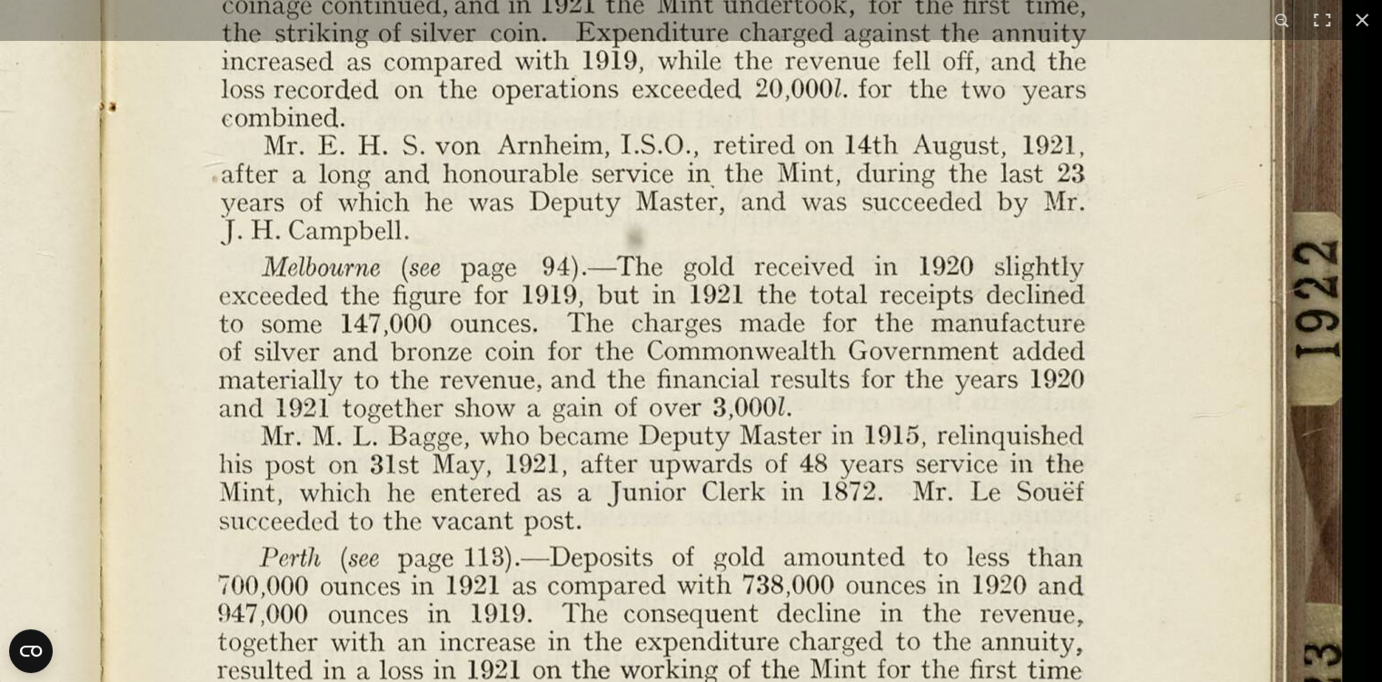
click at [830, 346] on img at bounding box center [106, 527] width 2519 height 1963
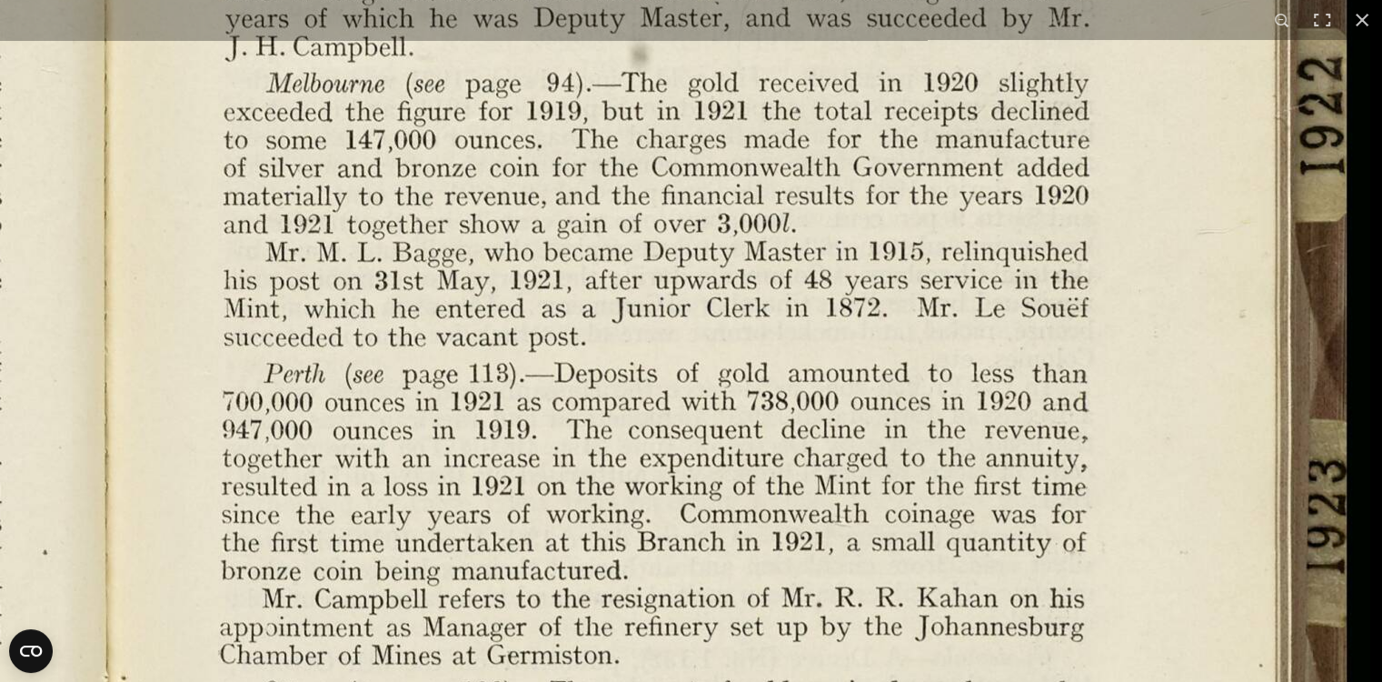
click at [854, 392] on img at bounding box center [110, 343] width 2519 height 1963
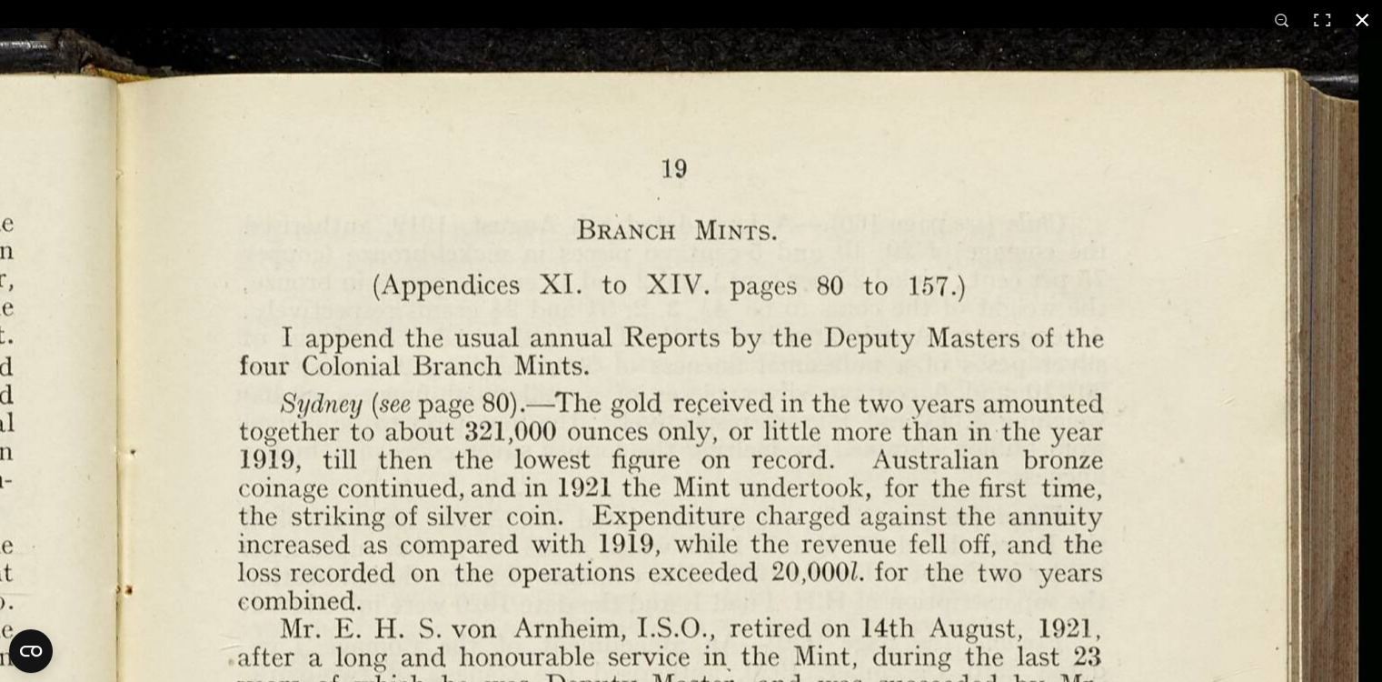
click at [1365, 15] on button at bounding box center [1362, 20] width 40 height 40
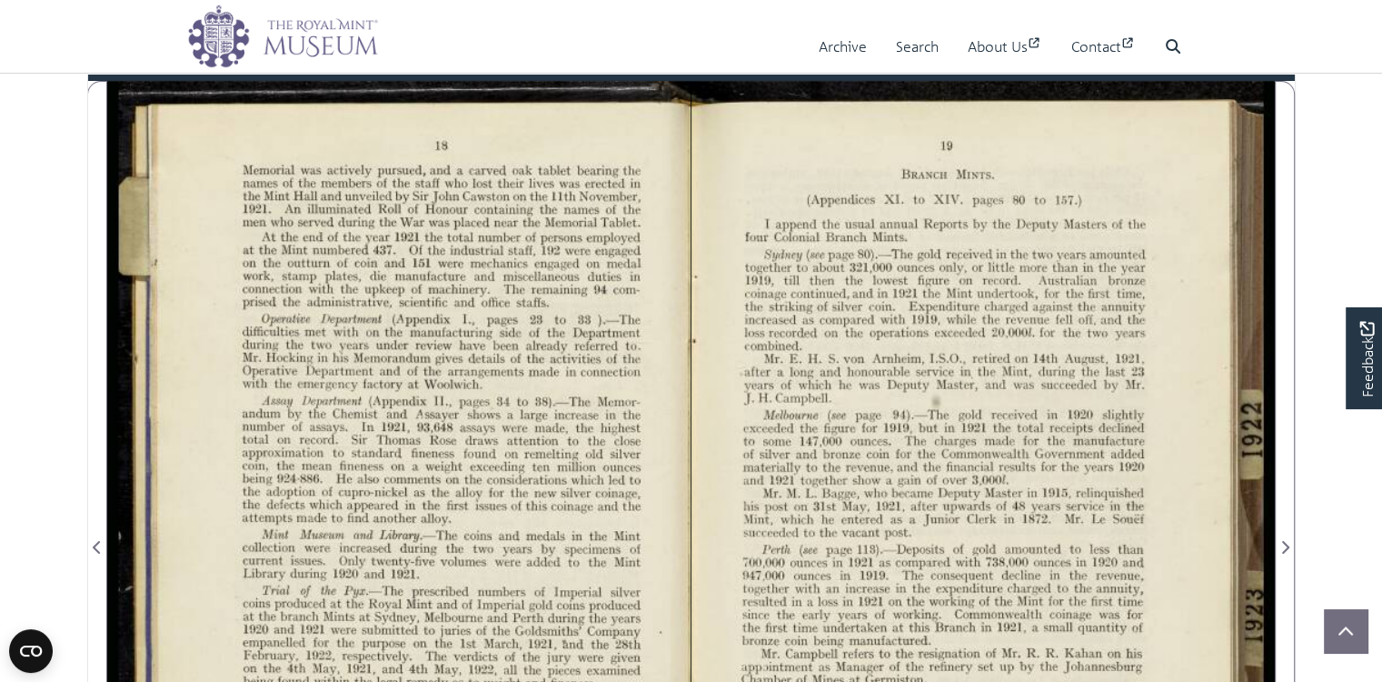
click at [991, 62] on div "18" at bounding box center [1043, 53] width 274 height 18
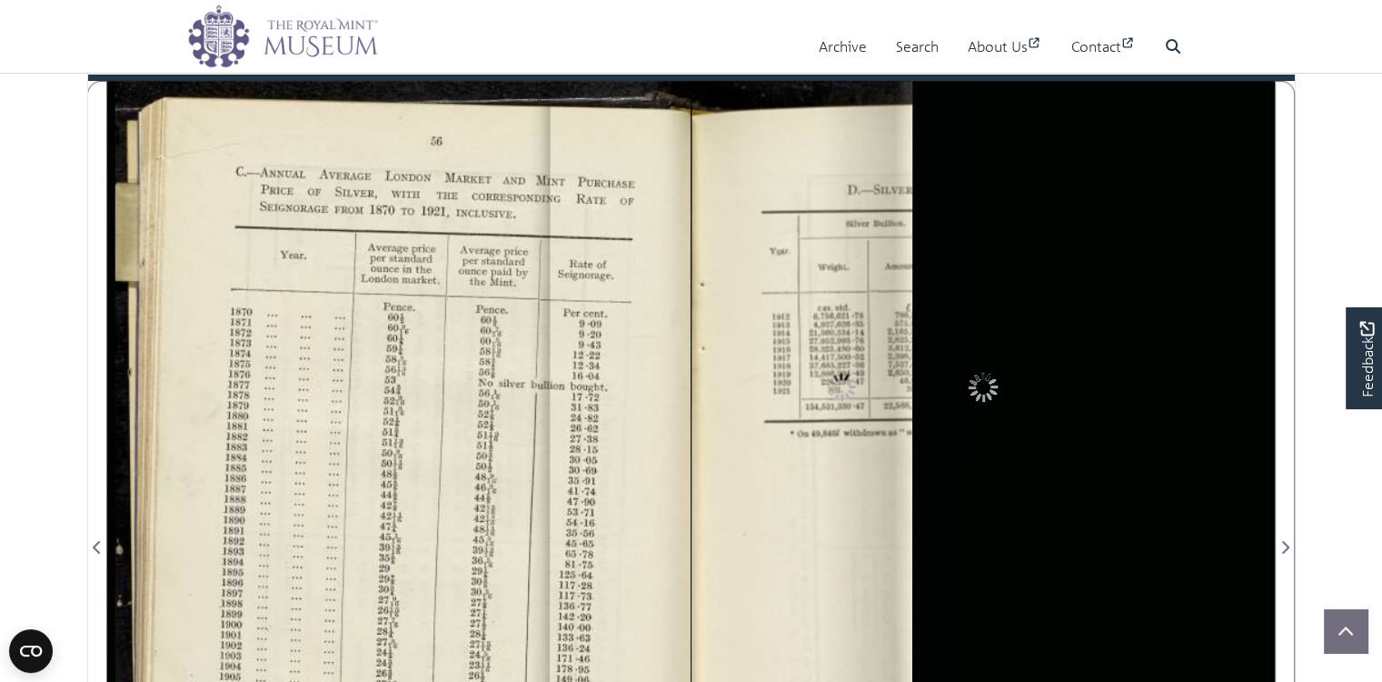
click at [1009, 62] on div "69" at bounding box center [1043, 53] width 274 height 18
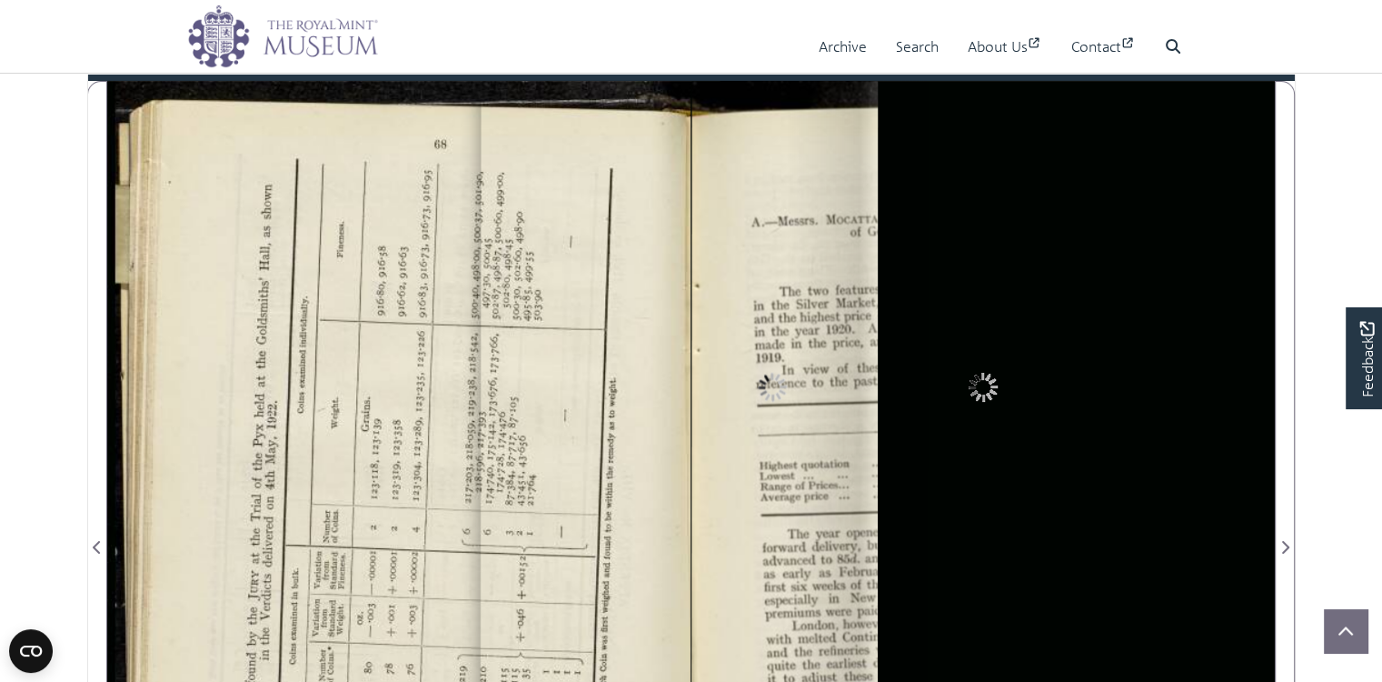
click at [1029, 62] on div "82" at bounding box center [1043, 53] width 274 height 18
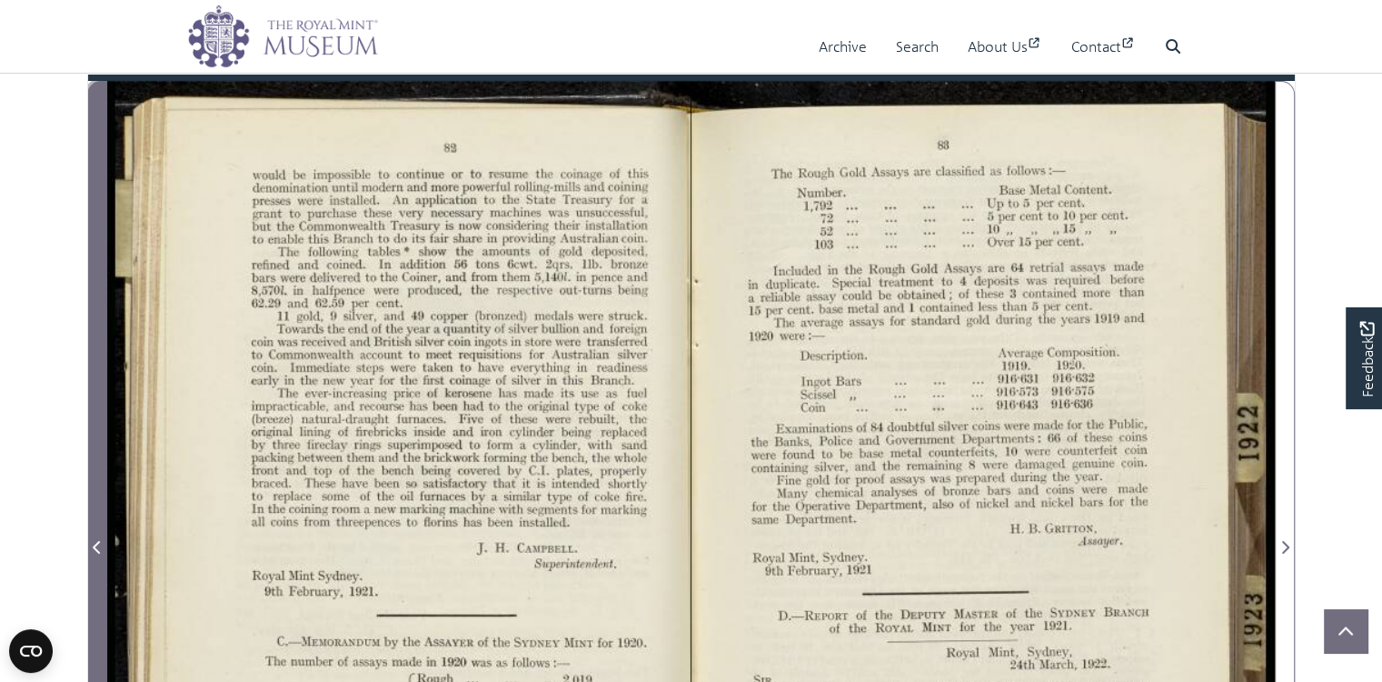
click at [97, 554] on icon "Previous Page" at bounding box center [97, 547] width 9 height 15
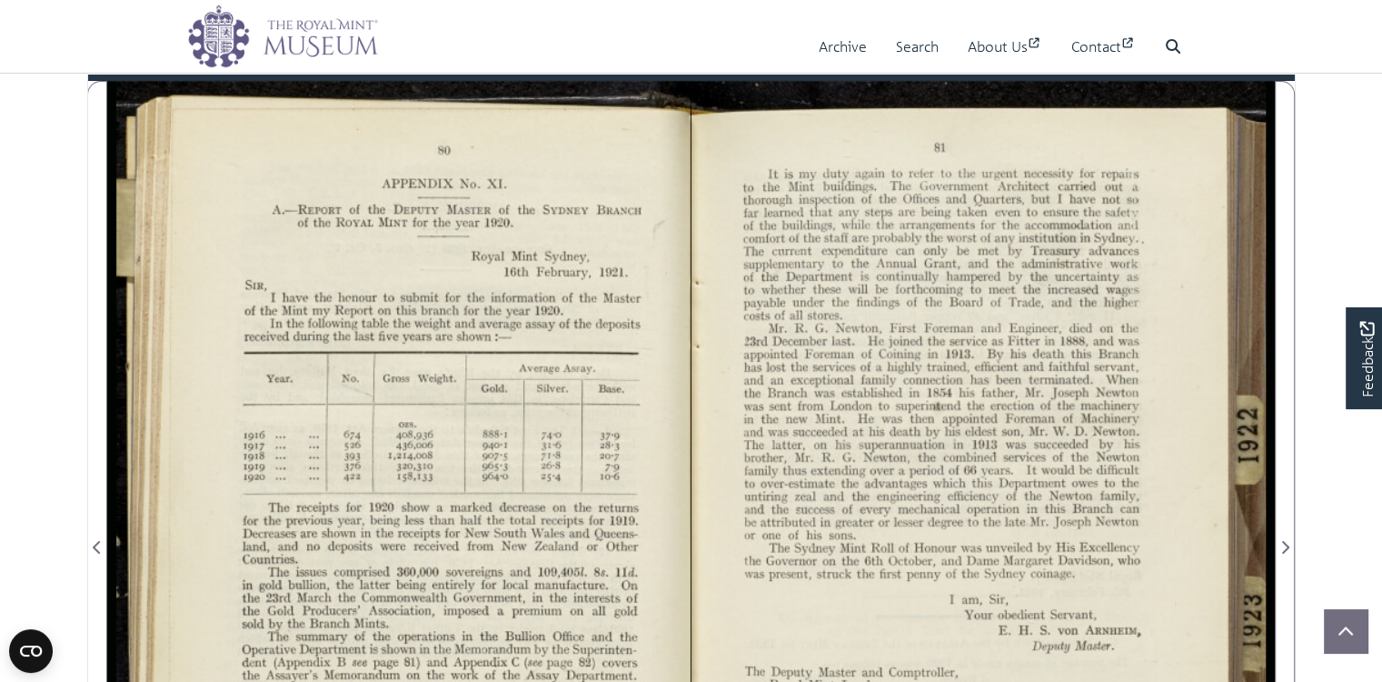
click at [386, 493] on div at bounding box center [398, 536] width 583 height 910
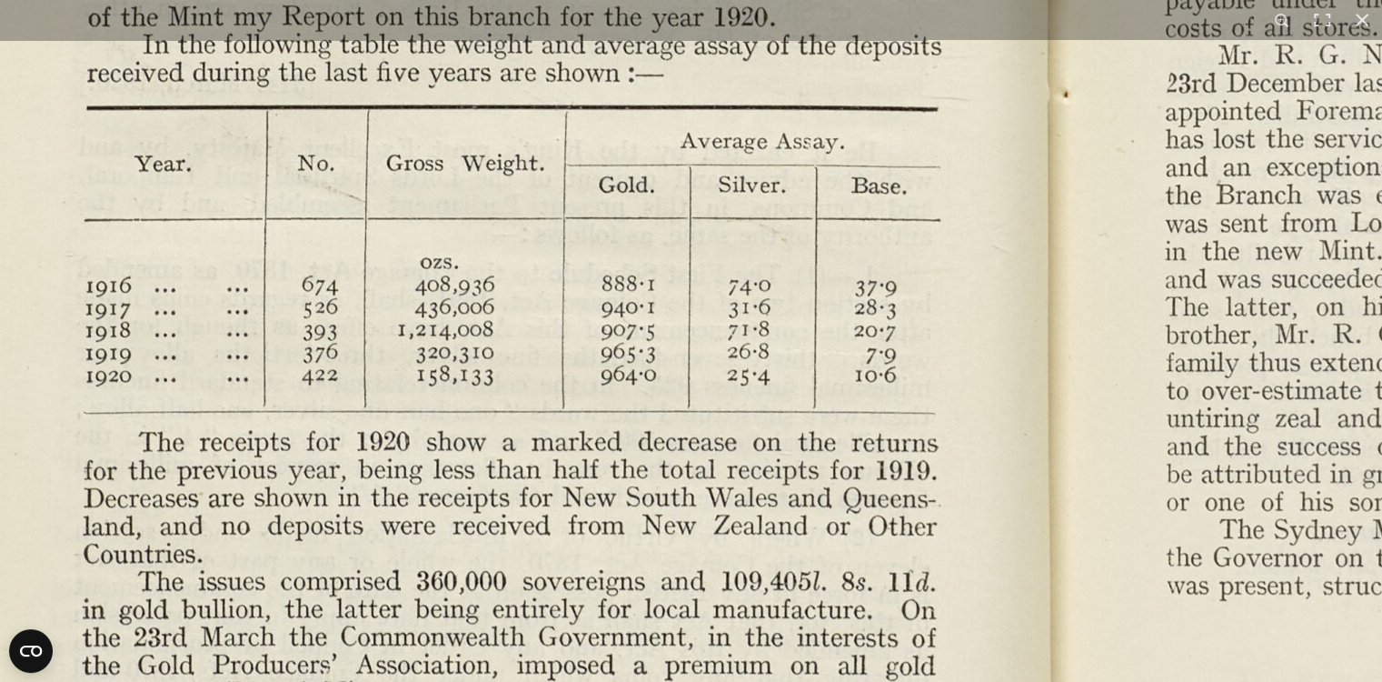
click at [718, 293] on img at bounding box center [1051, 502] width 2519 height 1963
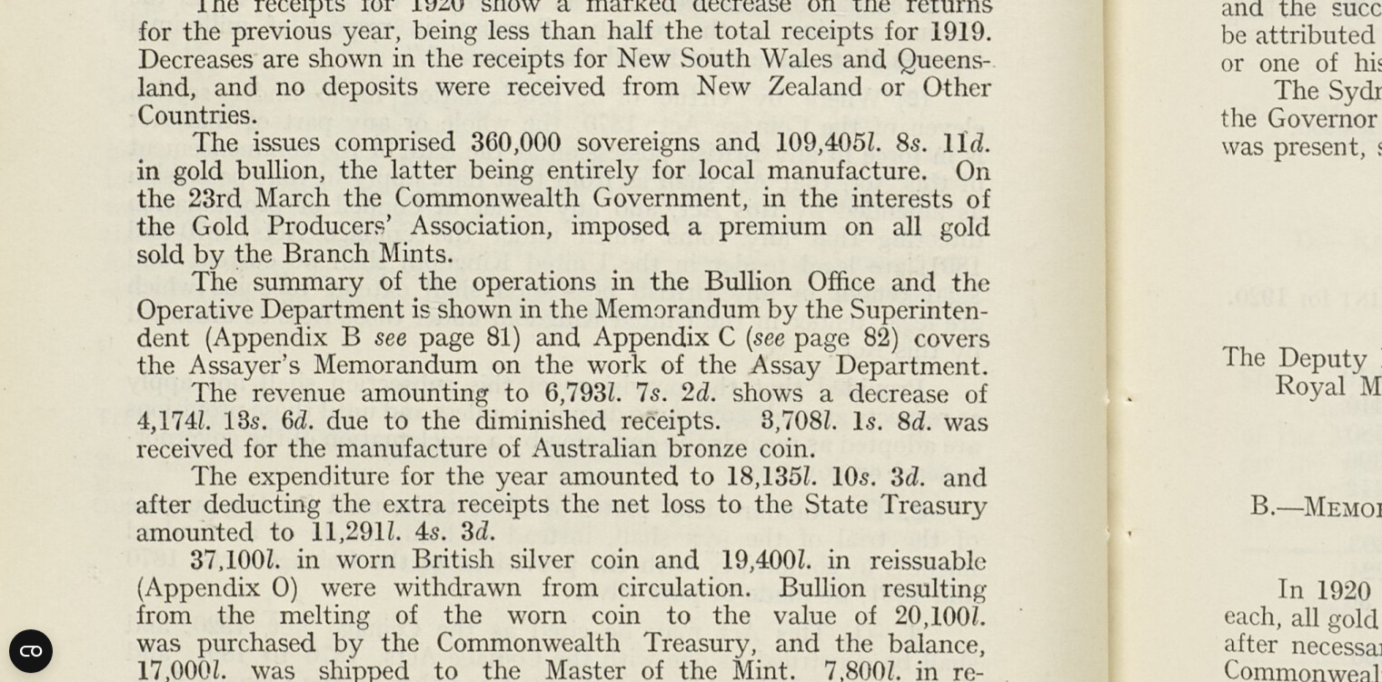
click at [790, 306] on img at bounding box center [1105, 63] width 2519 height 1963
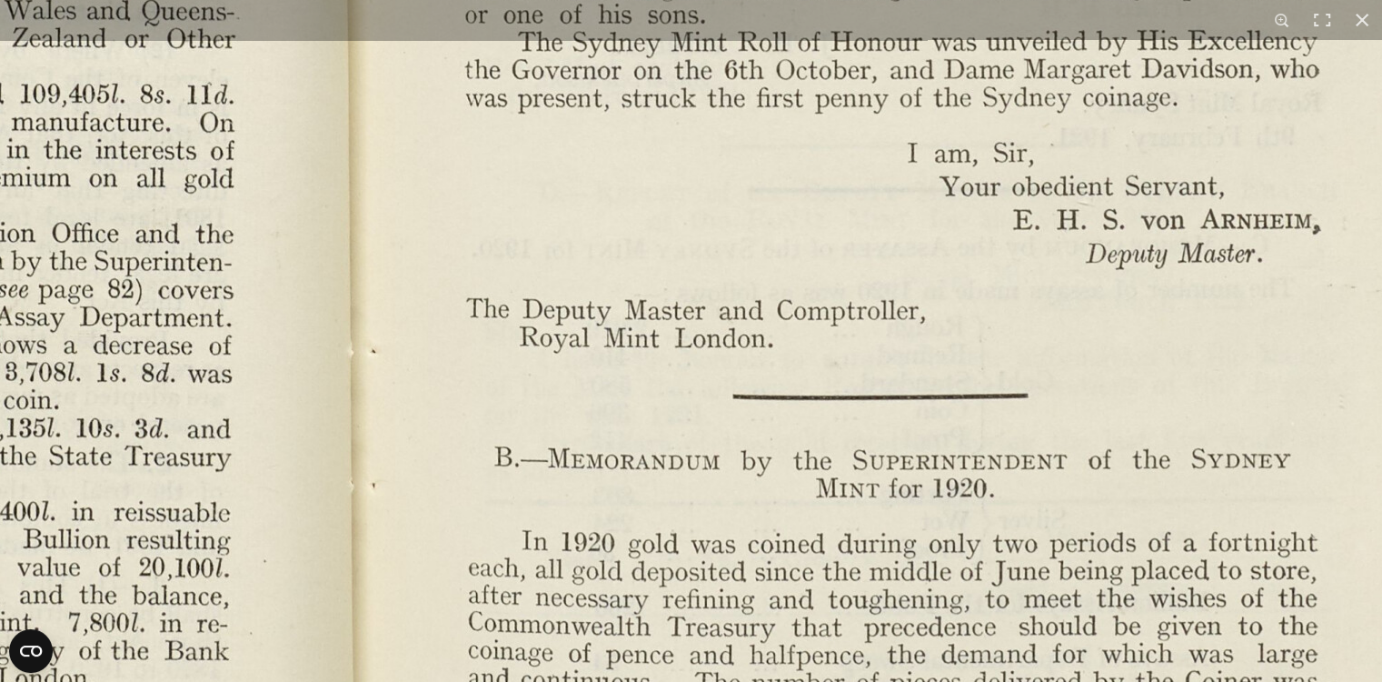
click at [757, 519] on img at bounding box center [349, 15] width 2519 height 1963
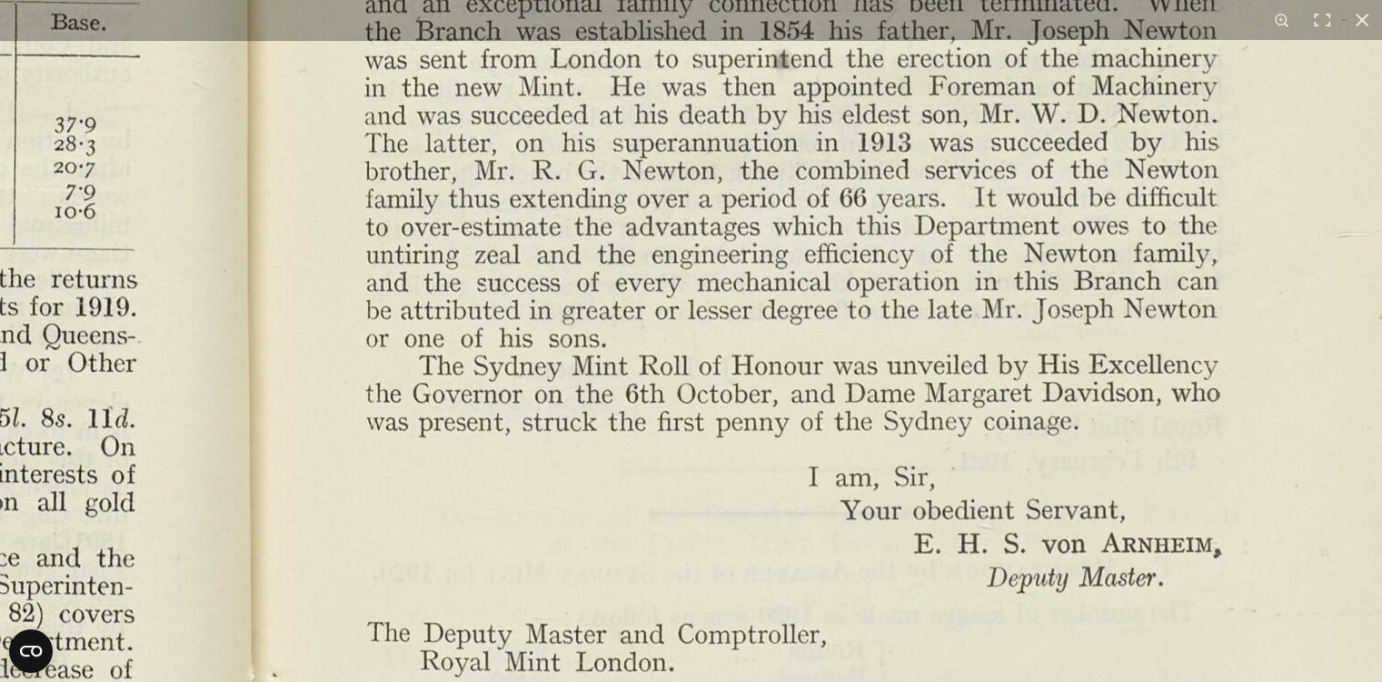
click at [764, 583] on img at bounding box center [250, 339] width 2519 height 1963
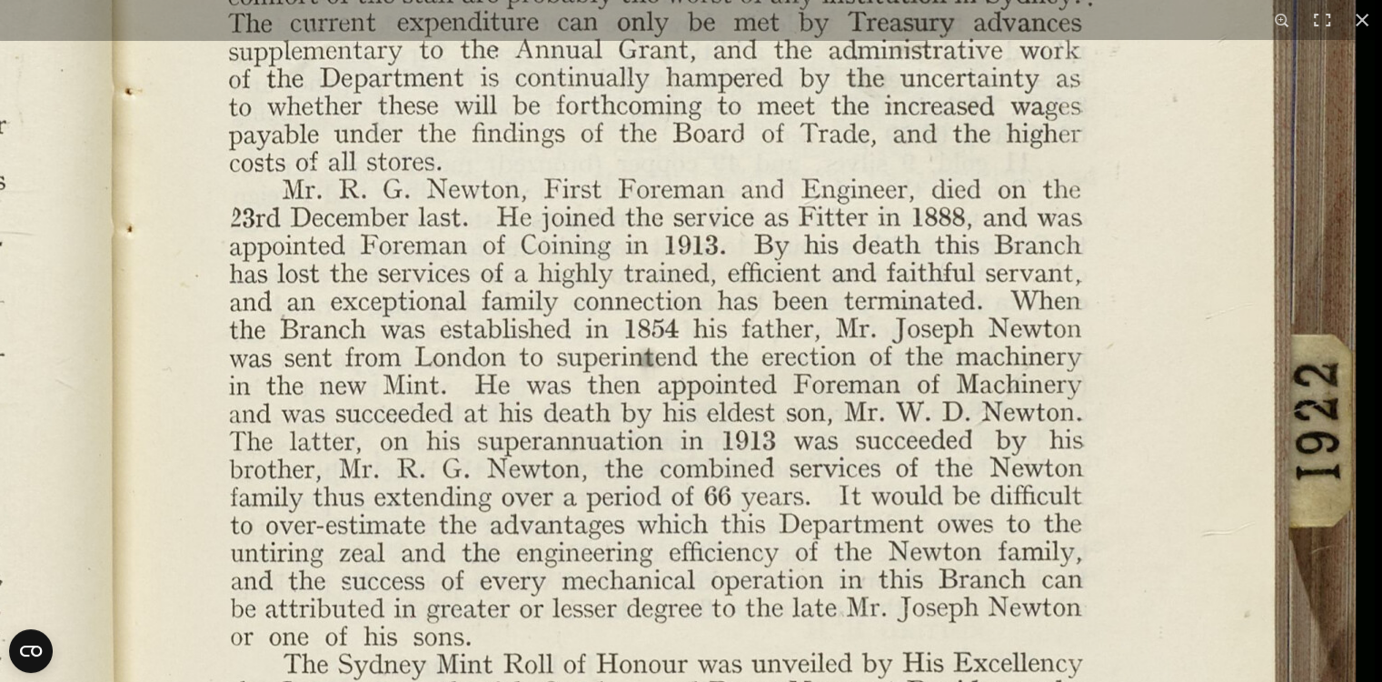
click at [749, 321] on img at bounding box center [115, 637] width 2519 height 1963
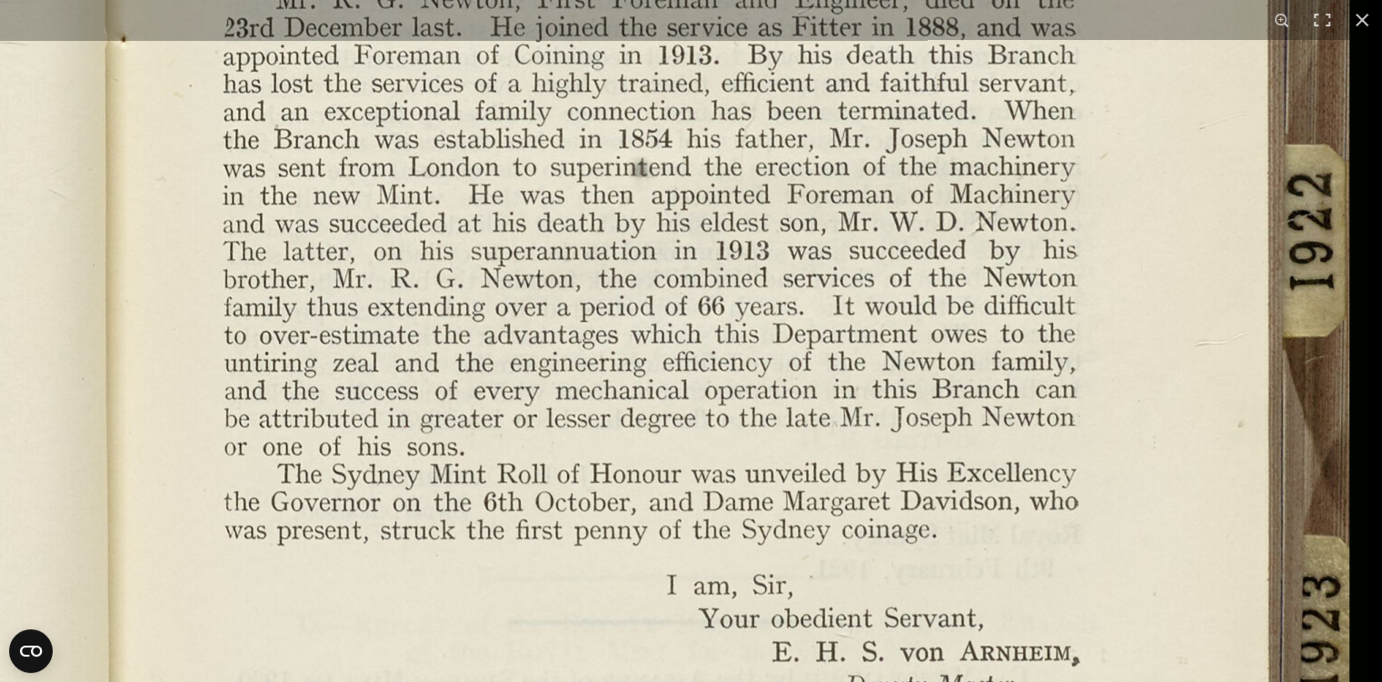
click at [775, 345] on img at bounding box center [109, 447] width 2519 height 1963
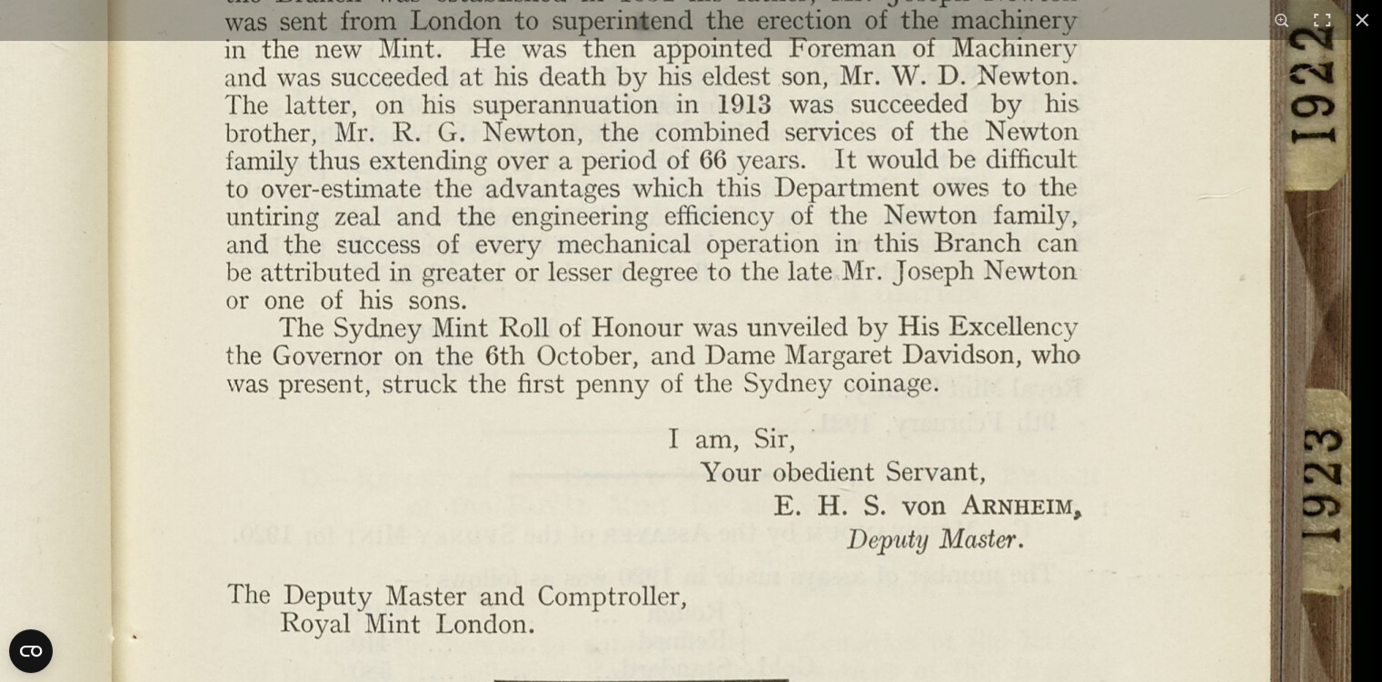
click at [768, 306] on img at bounding box center [110, 300] width 2519 height 1963
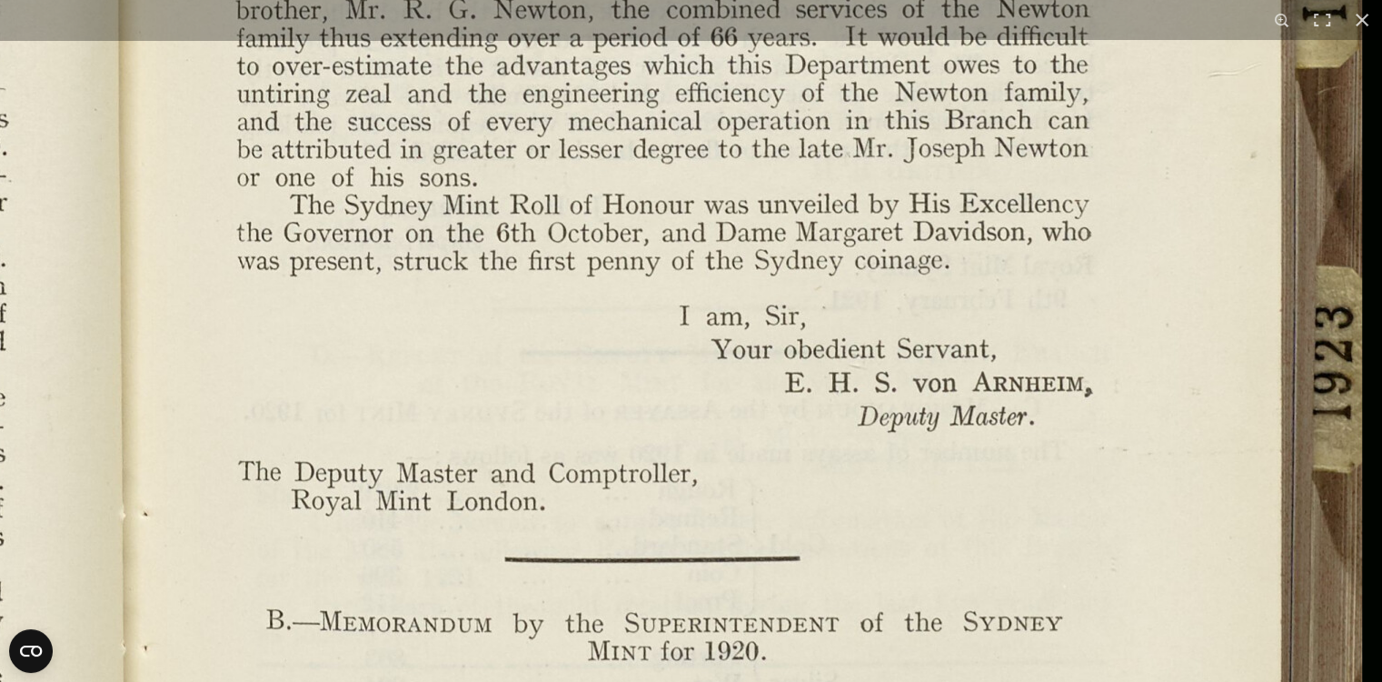
click at [746, 372] on img at bounding box center [121, 178] width 2519 height 1963
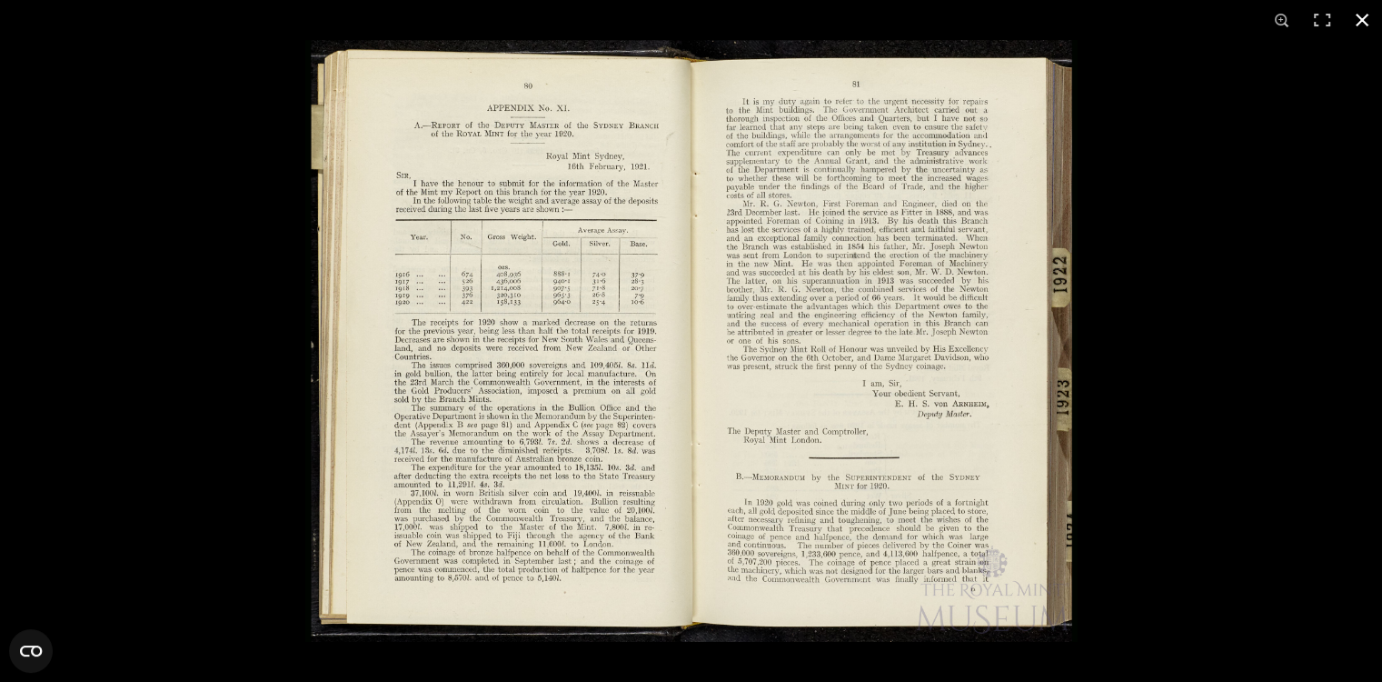
click at [1372, 19] on button at bounding box center [1362, 20] width 40 height 40
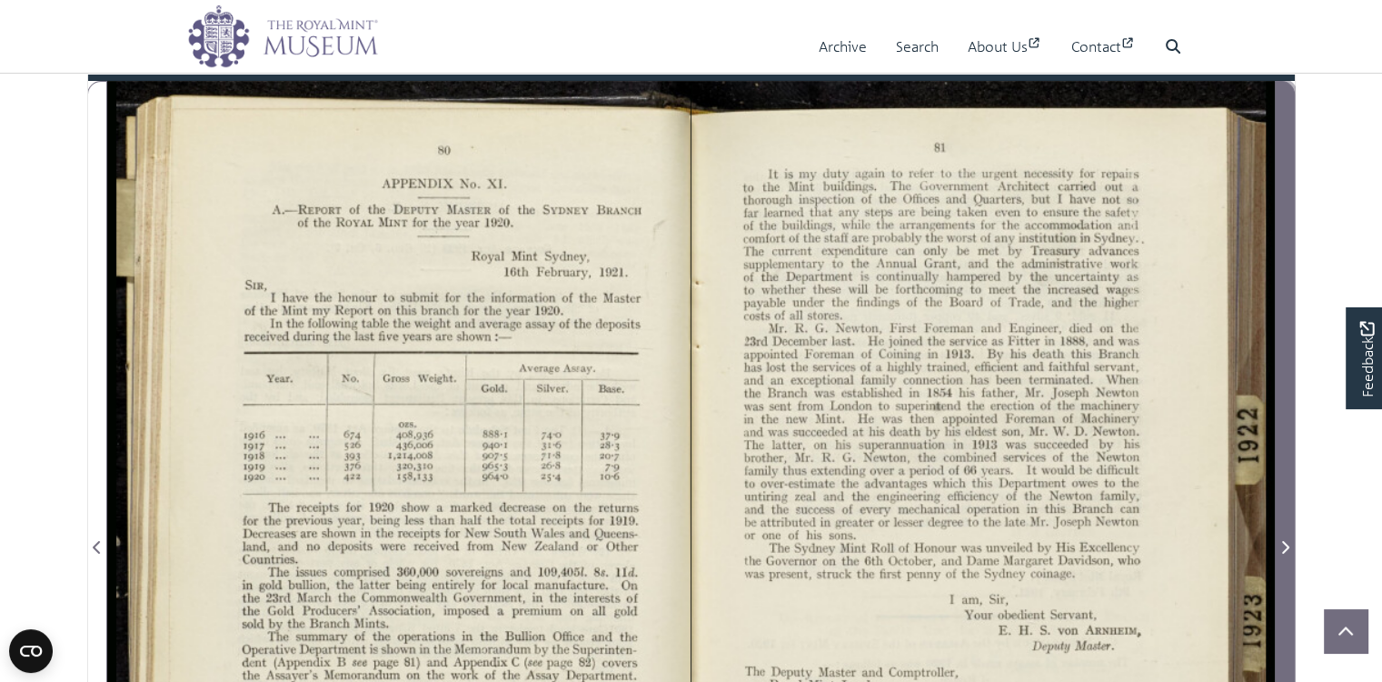
click at [1285, 554] on icon "Next Page" at bounding box center [1284, 547] width 9 height 15
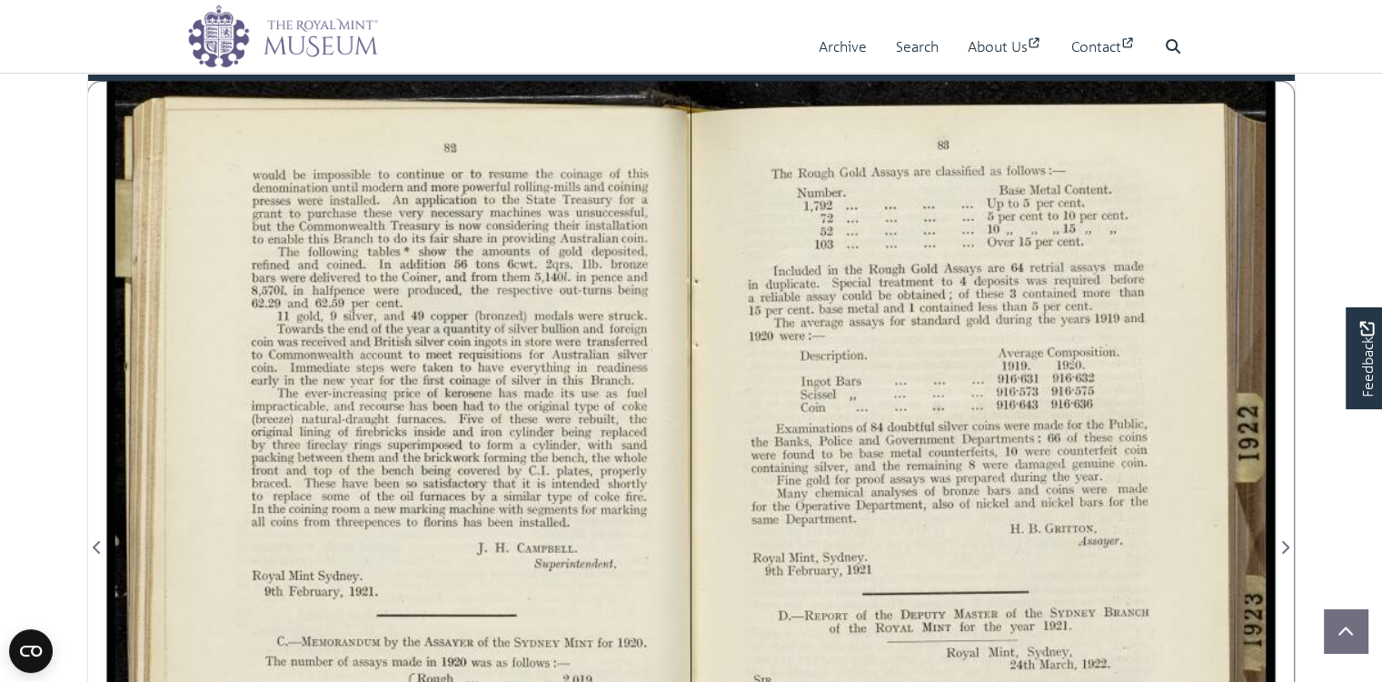
click at [525, 343] on div at bounding box center [398, 536] width 583 height 910
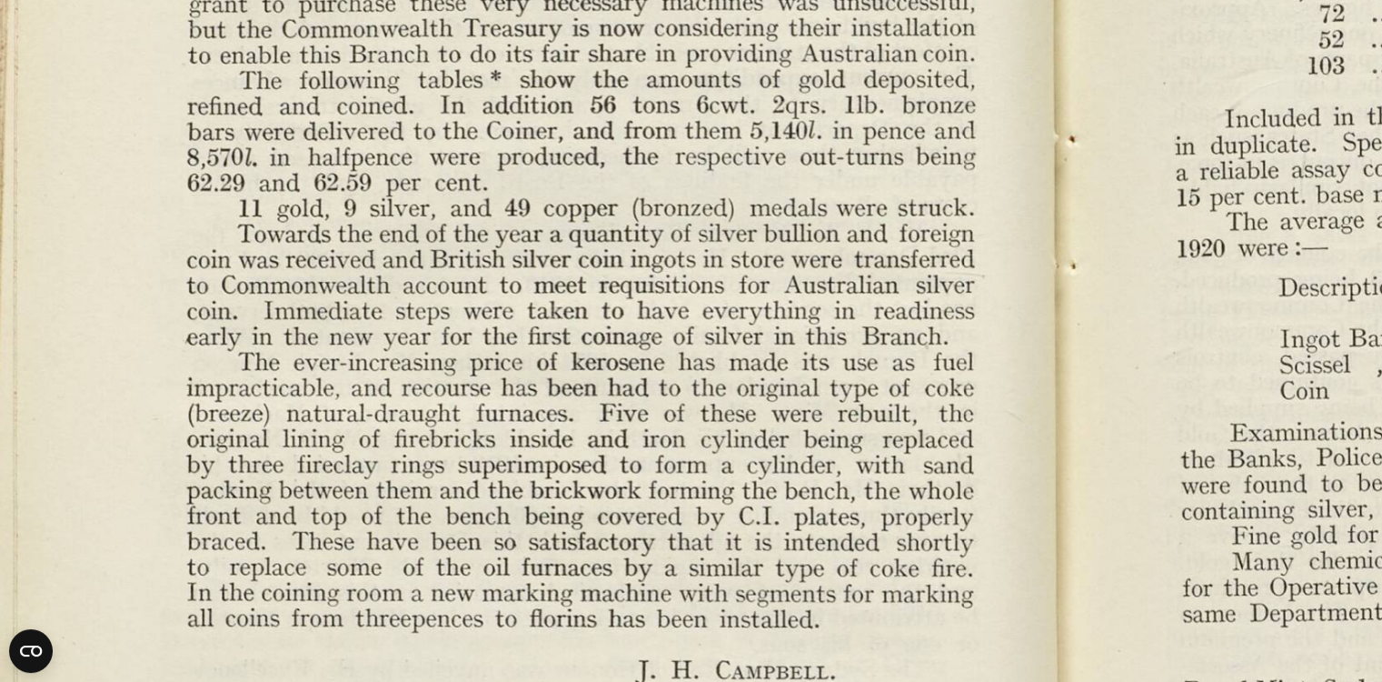
click at [814, 393] on img at bounding box center [1060, 645] width 2325 height 1811
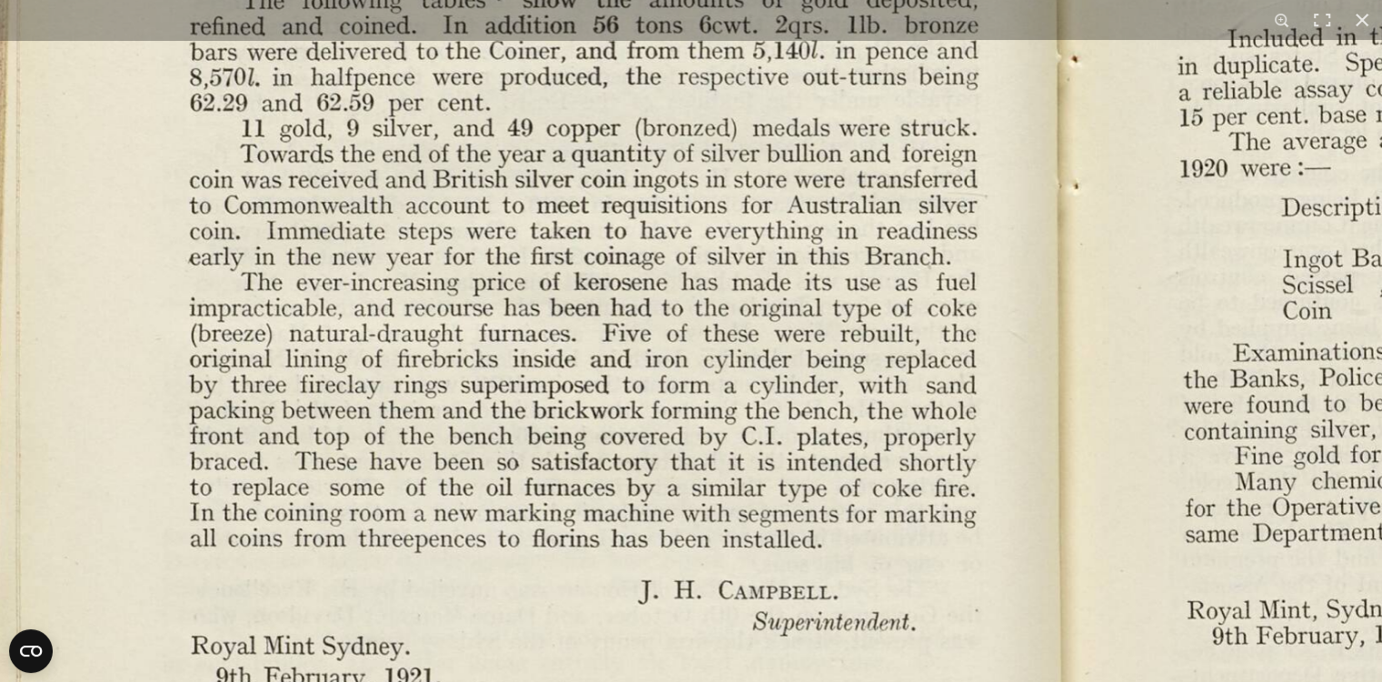
click at [840, 393] on img at bounding box center [1063, 565] width 2325 height 1811
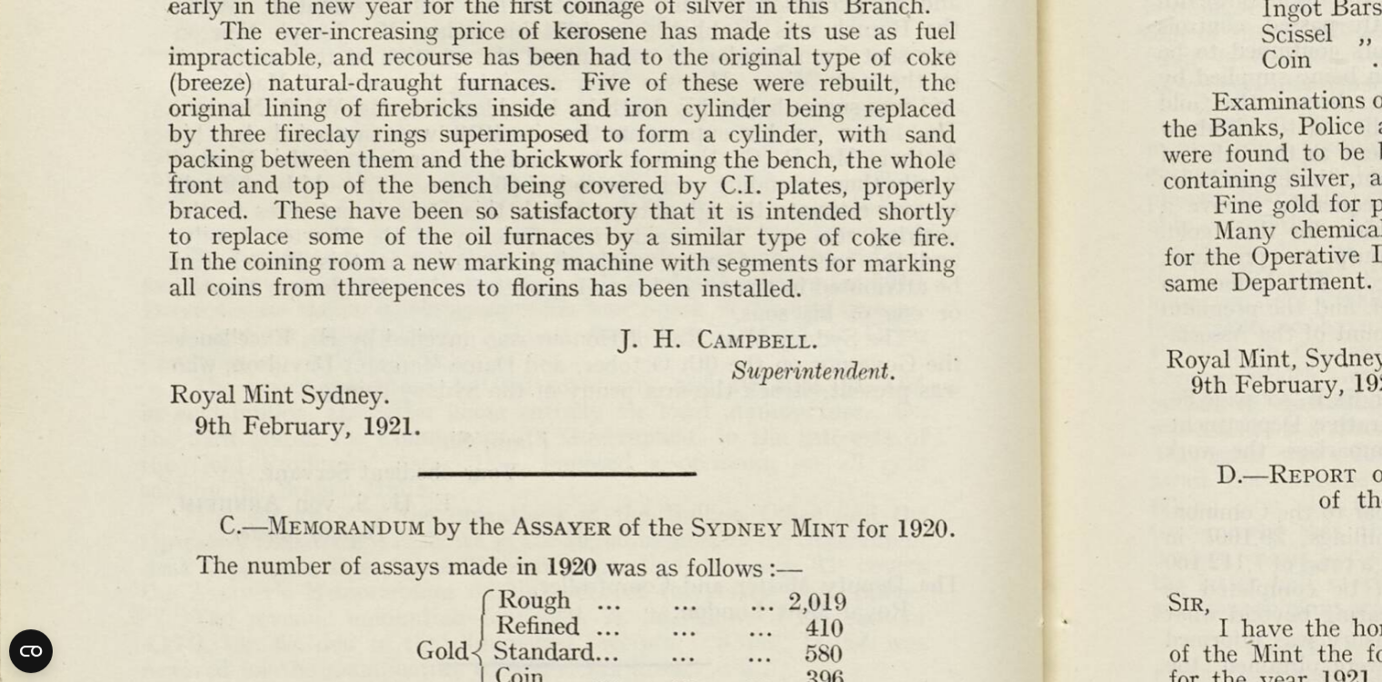
click at [836, 255] on img at bounding box center [1042, 314] width 2325 height 1811
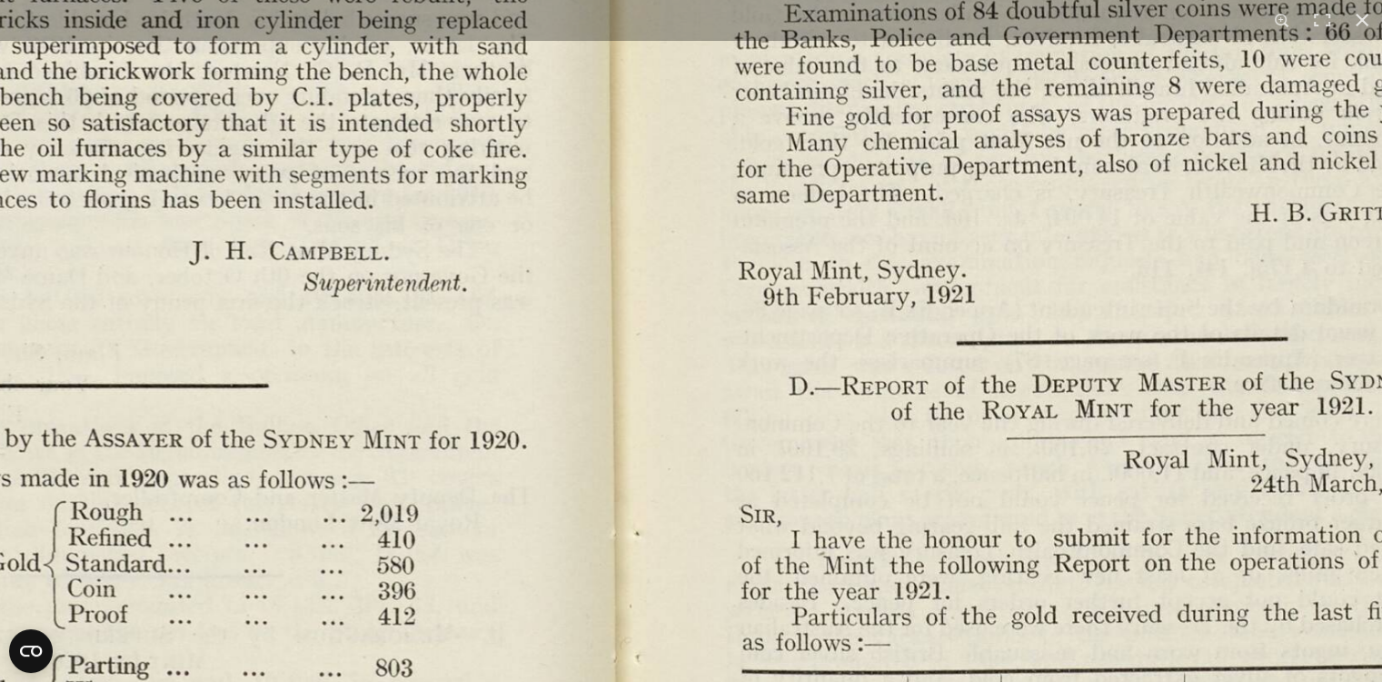
click at [383, 484] on img at bounding box center [614, 226] width 2325 height 1811
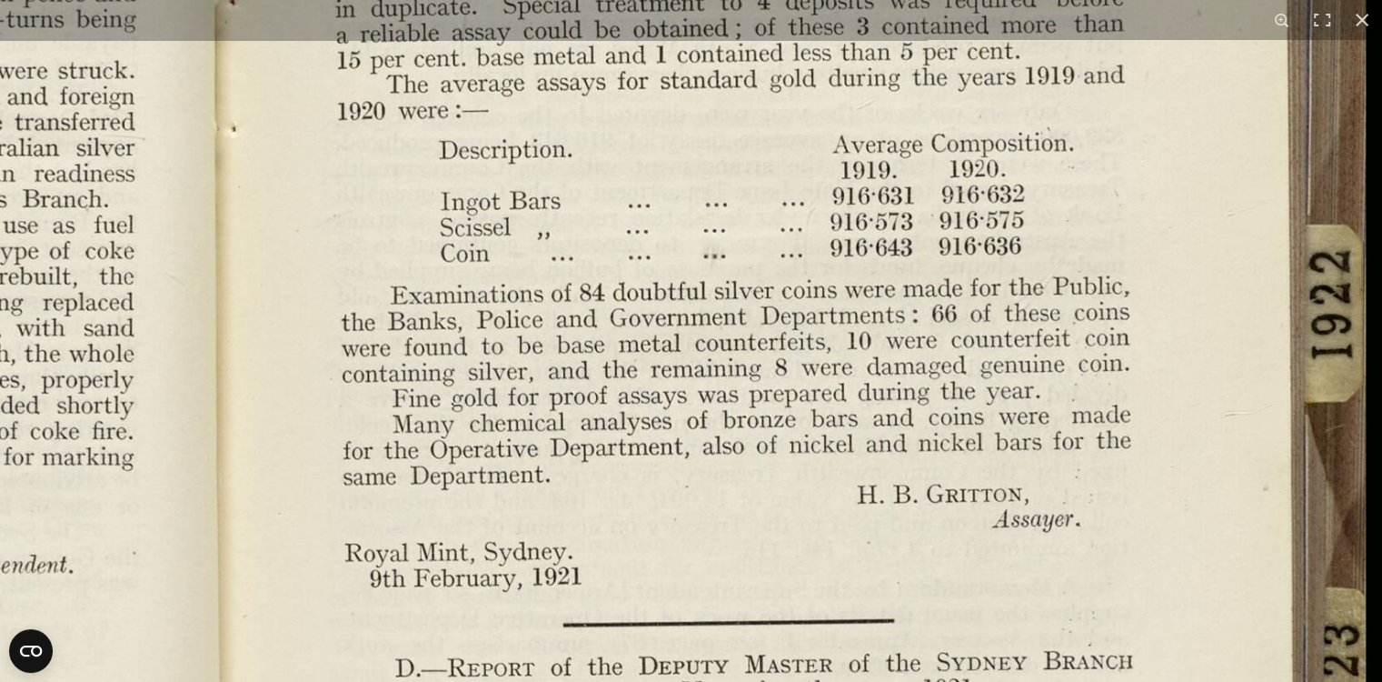
click at [822, 356] on img at bounding box center [221, 508] width 2325 height 1811
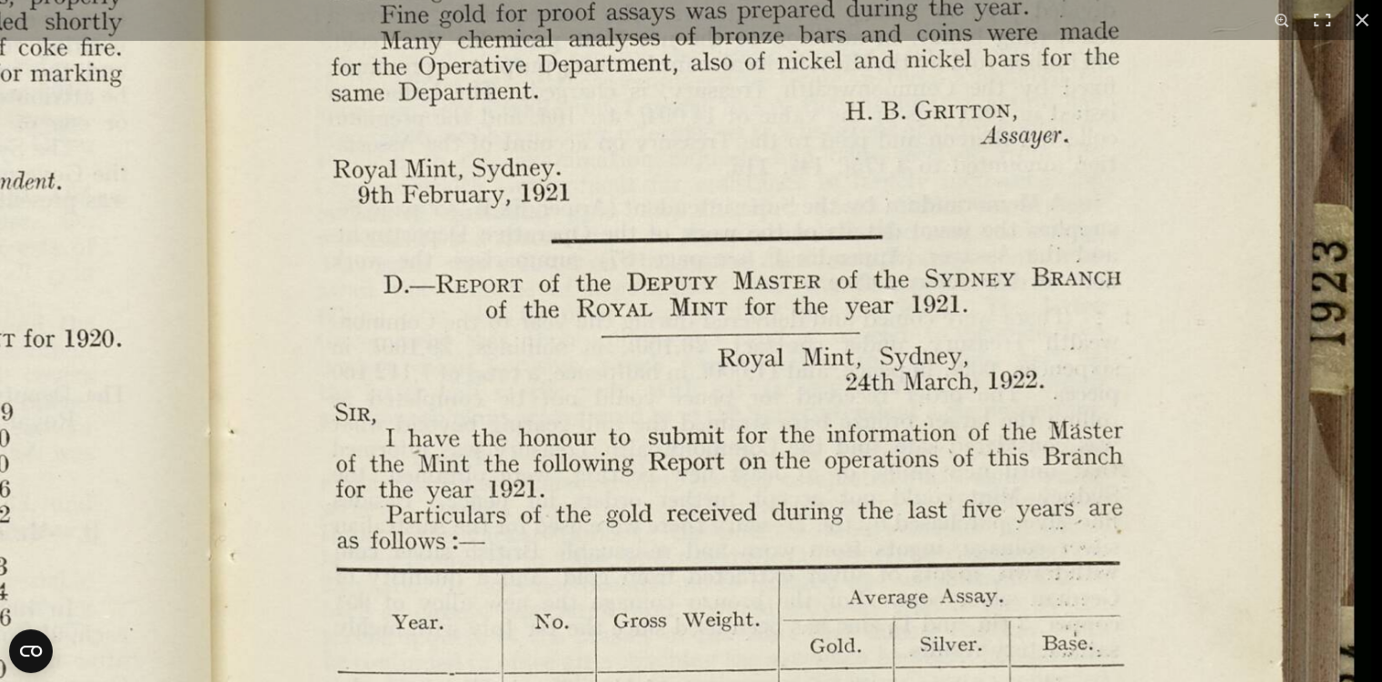
click at [887, 342] on img at bounding box center [209, 124] width 2325 height 1811
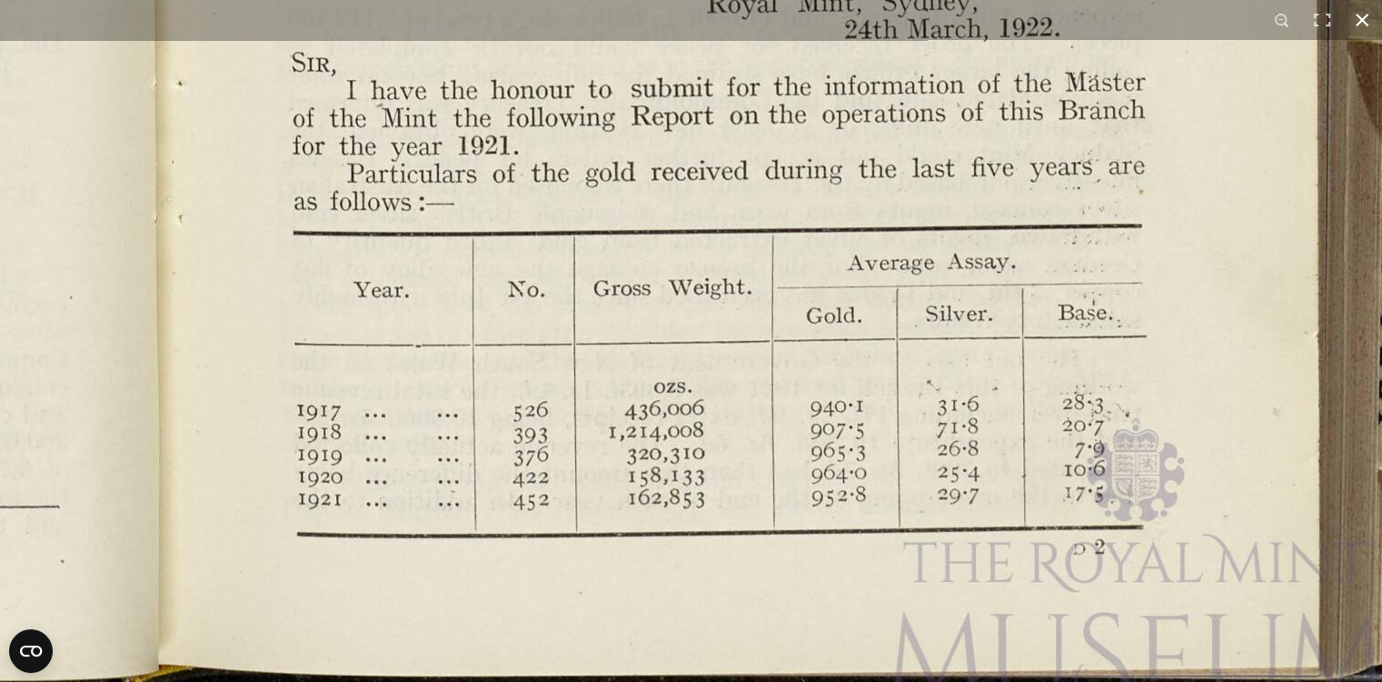
click at [1365, 18] on button at bounding box center [1362, 20] width 40 height 40
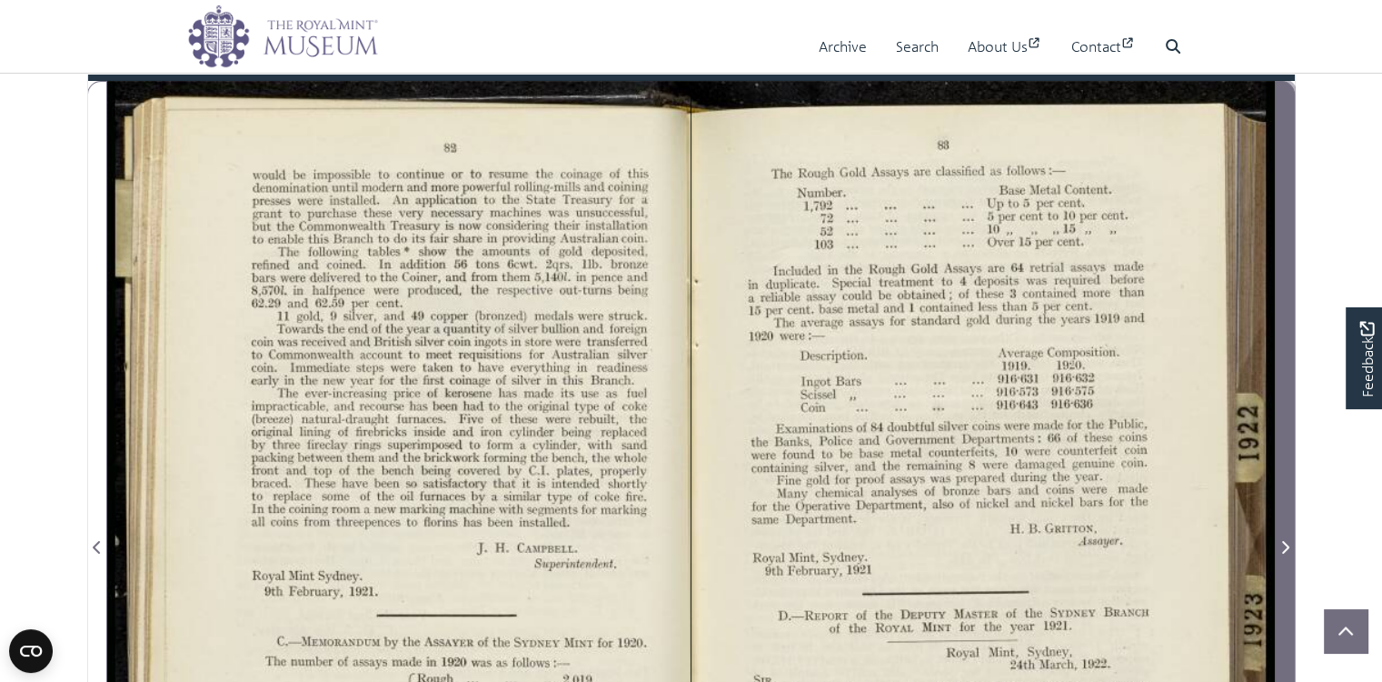
click at [1286, 553] on icon "Next Page" at bounding box center [1285, 547] width 7 height 13
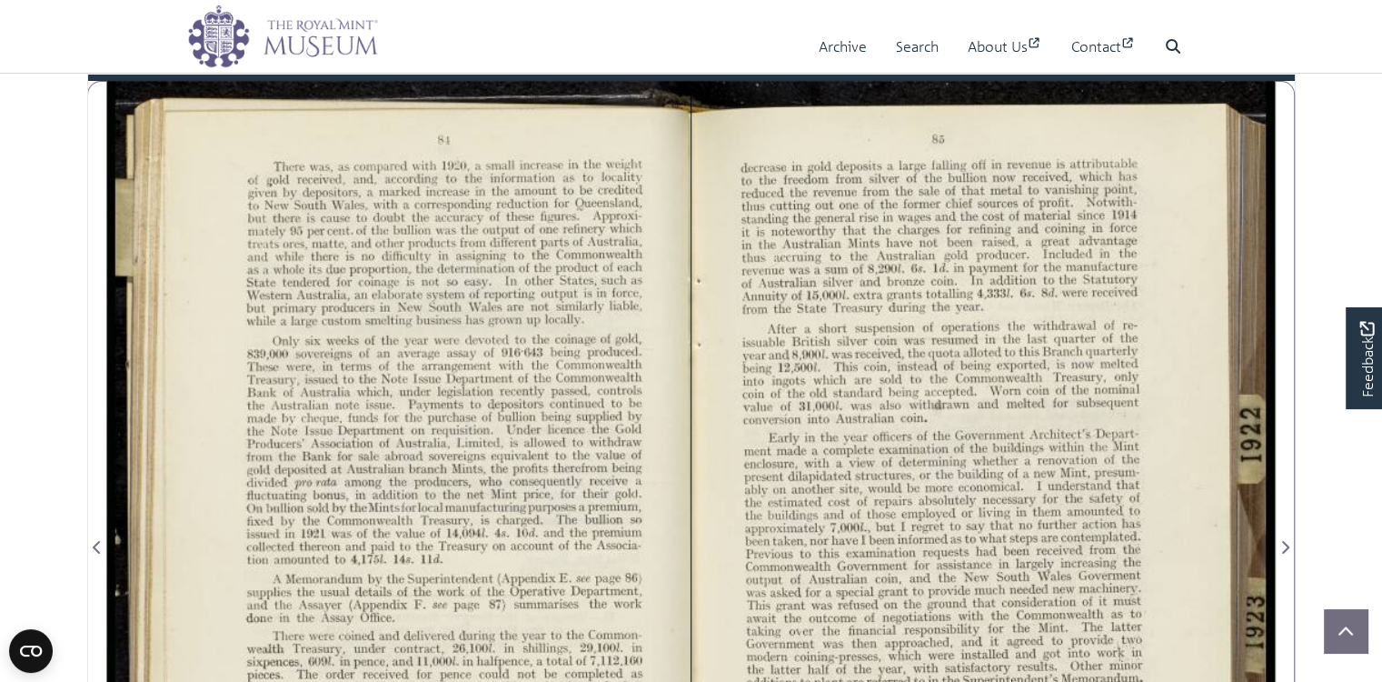
click at [586, 288] on div at bounding box center [398, 536] width 583 height 910
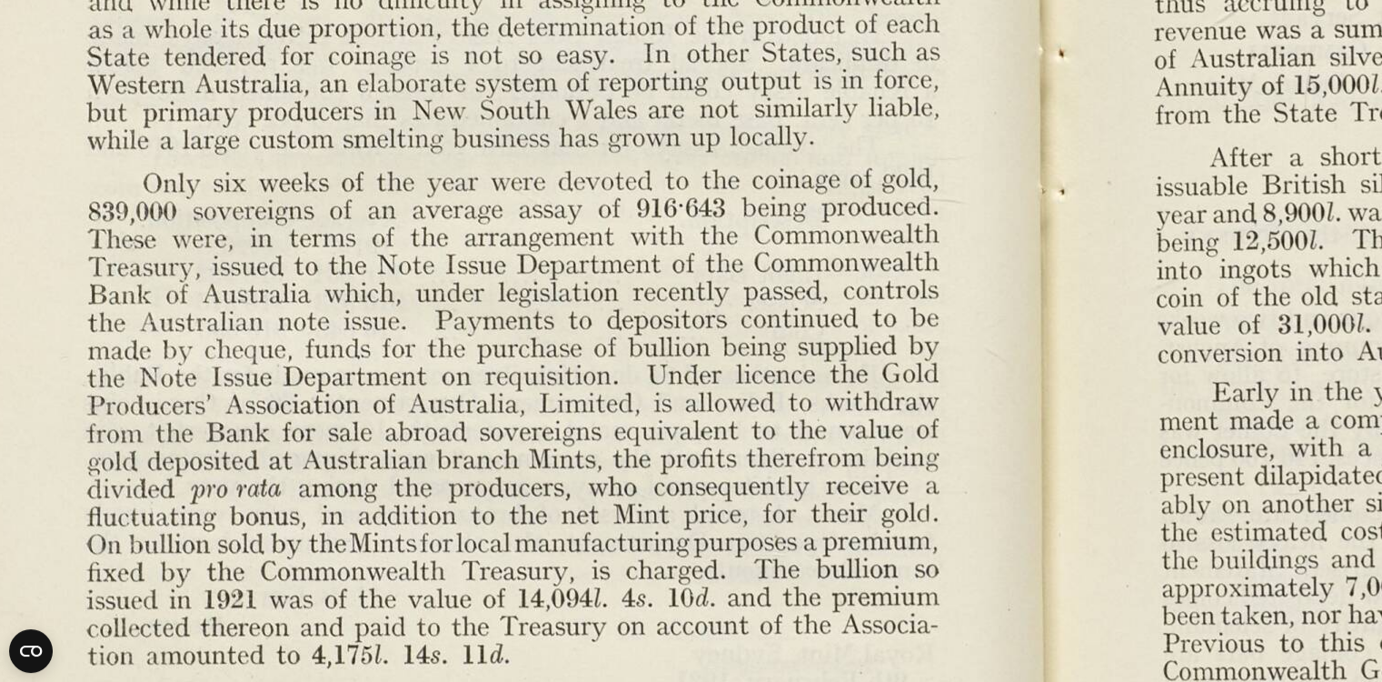
click at [835, 332] on img at bounding box center [1044, 603] width 2519 height 1963
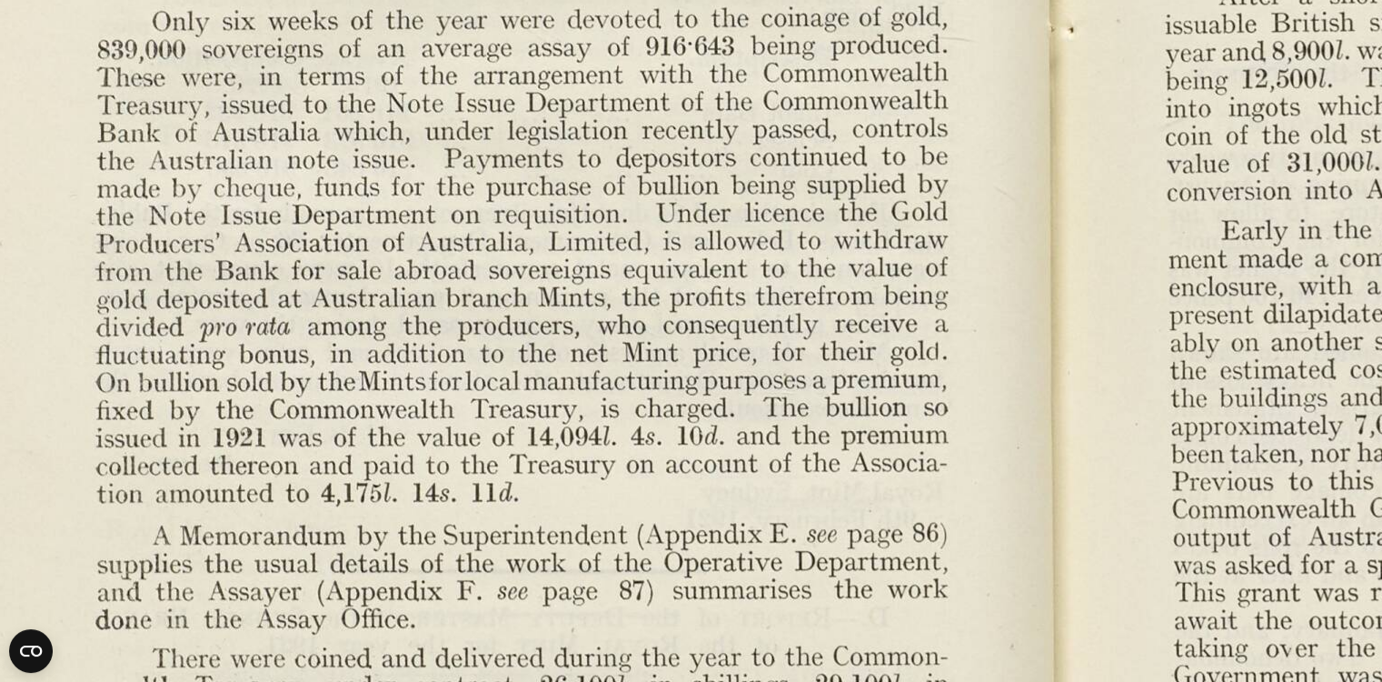
click at [855, 288] on img at bounding box center [1053, 441] width 2519 height 1963
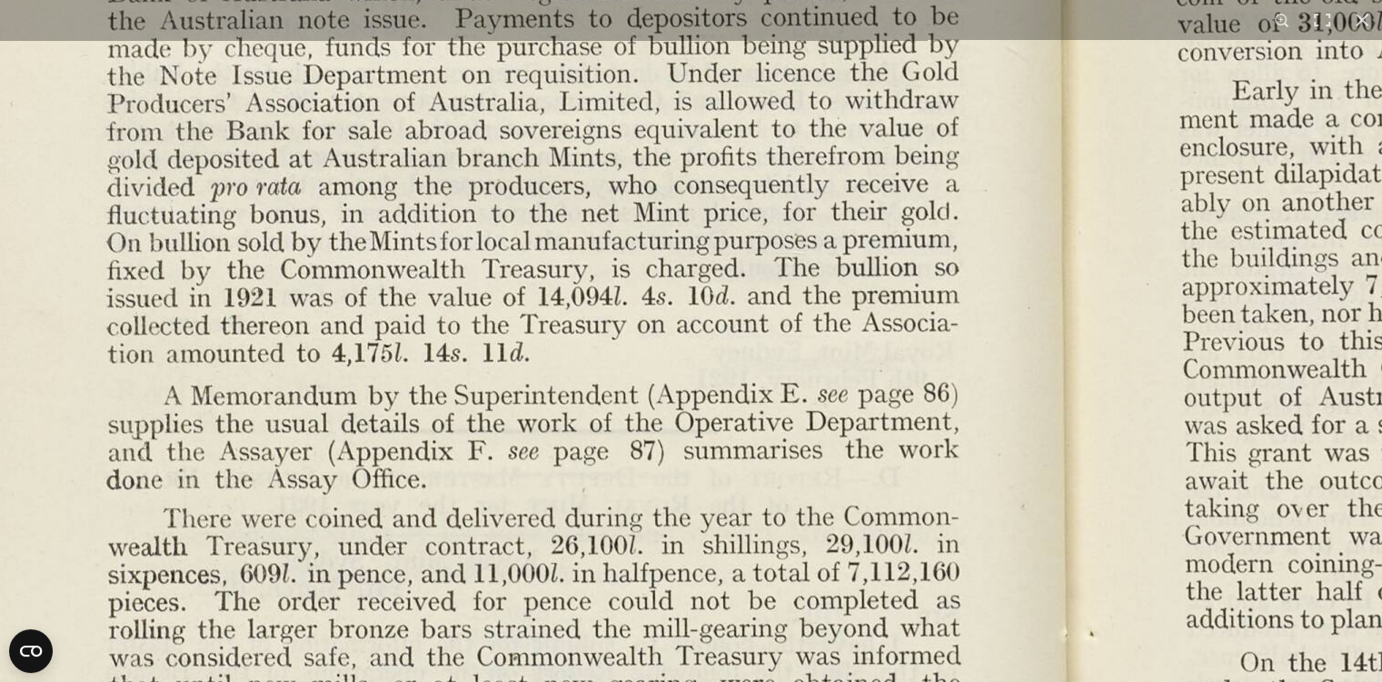
click at [879, 250] on img at bounding box center [1064, 301] width 2519 height 1963
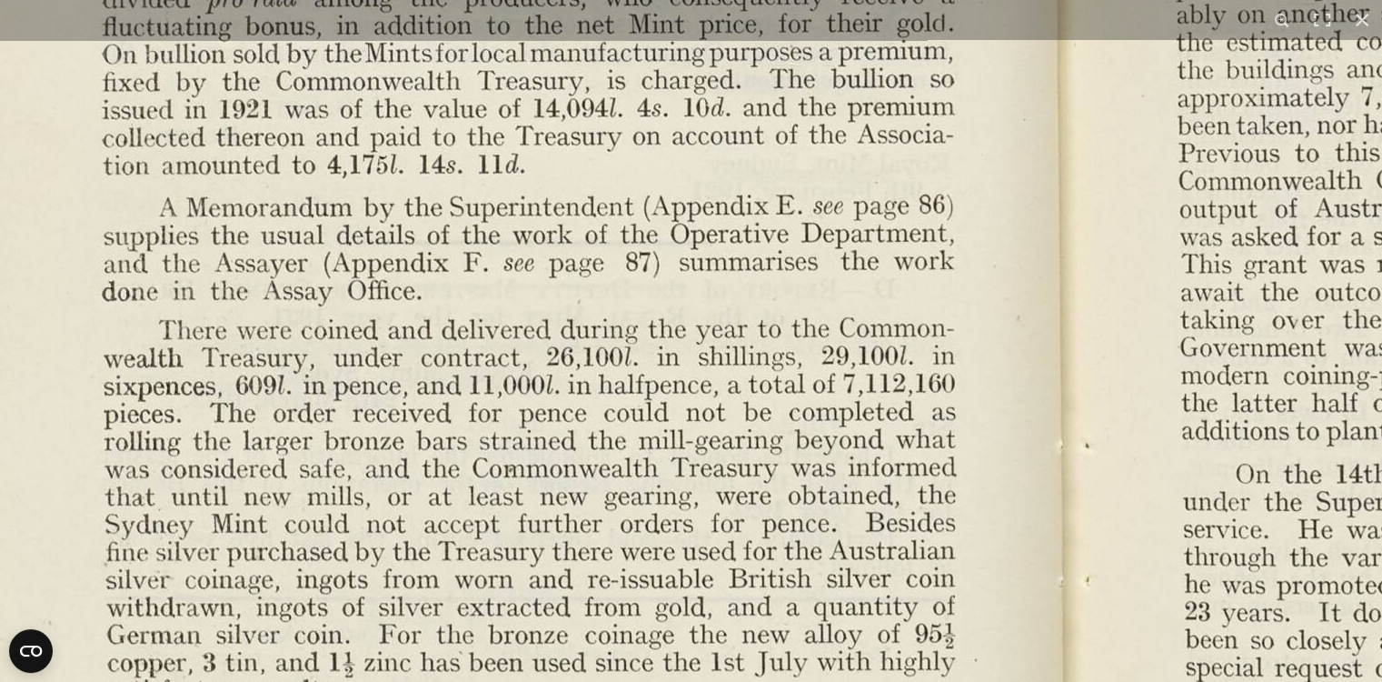
click at [904, 316] on img at bounding box center [1059, 113] width 2519 height 1963
